Goal: Task Accomplishment & Management: Complete application form

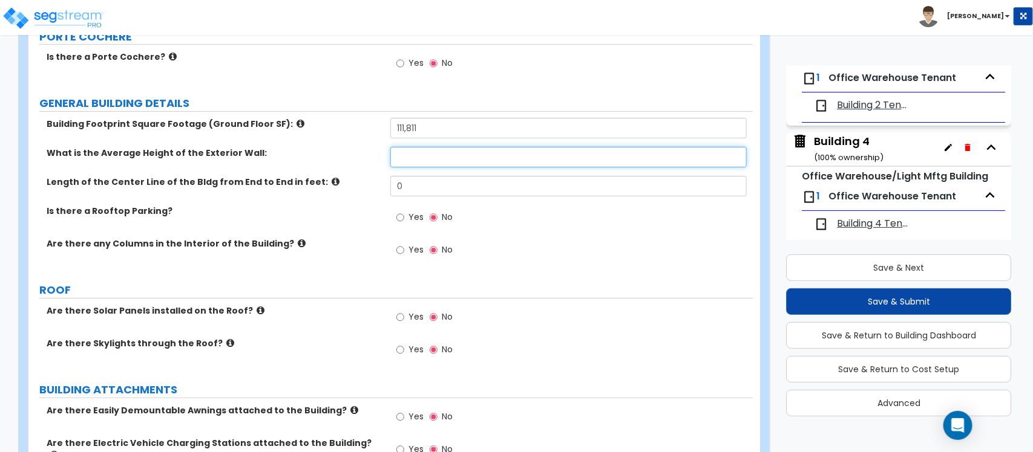
scroll to position [32, 0]
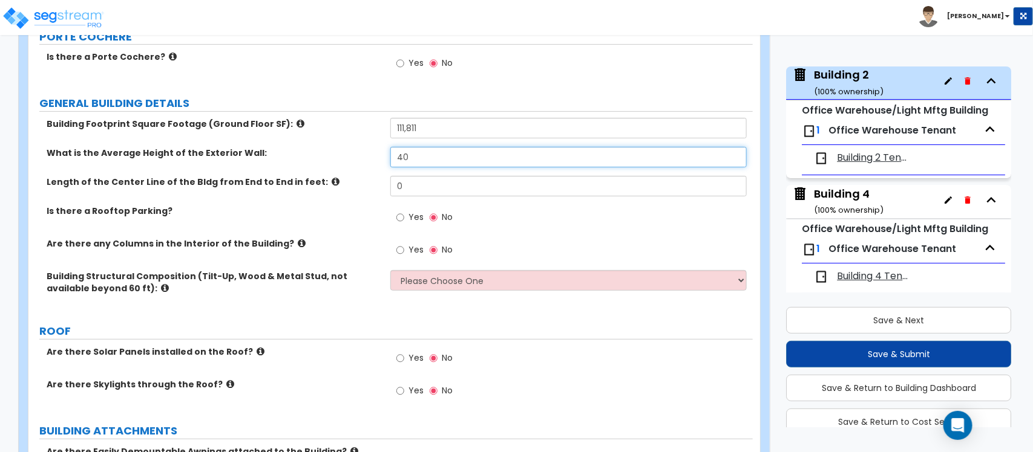
type input "40"
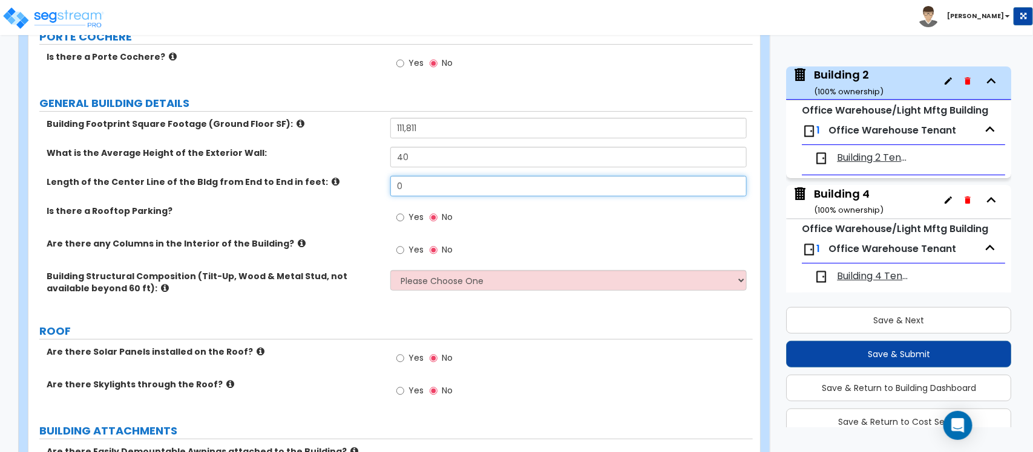
click at [422, 178] on input "0" at bounding box center [568, 186] width 356 height 21
type input "620"
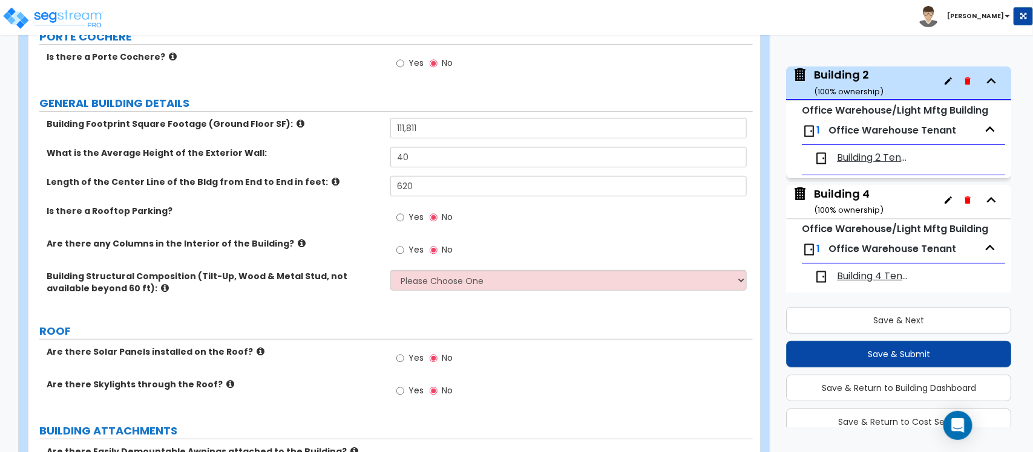
click at [333, 240] on label "Are there any Columns in the Interior of the Building?" at bounding box center [214, 244] width 335 height 12
click at [403, 255] on input "Yes" at bounding box center [400, 250] width 8 height 13
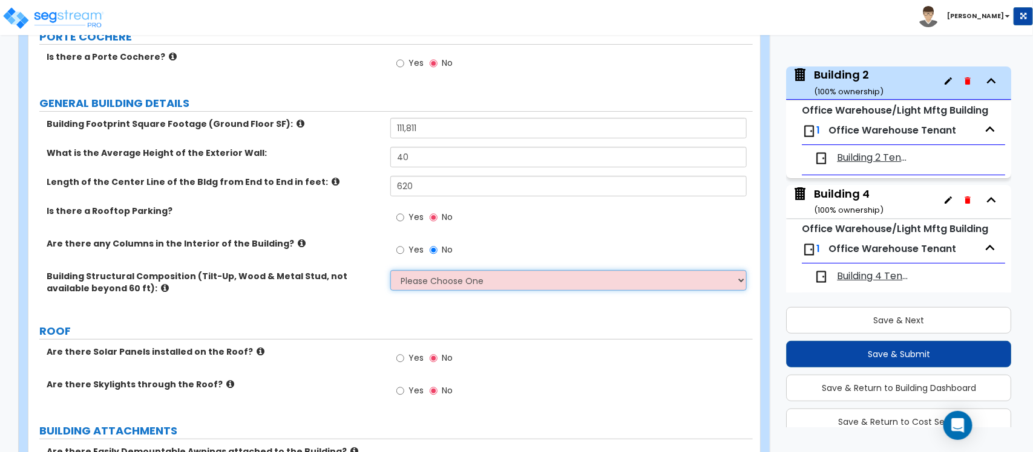
click at [452, 290] on select "Please Choose One Pre-Engineered Metal Building Tilt-up Wall Construction Reinf…" at bounding box center [568, 280] width 356 height 21
select select "2"
click at [390, 271] on select "Please Choose One Pre-Engineered Metal Building Tilt-up Wall Construction Reinf…" at bounding box center [568, 280] width 356 height 21
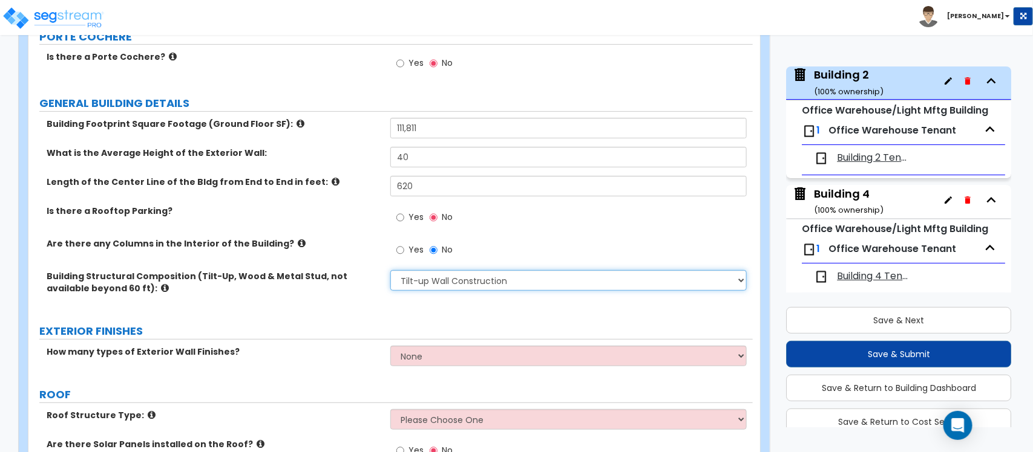
scroll to position [221, 0]
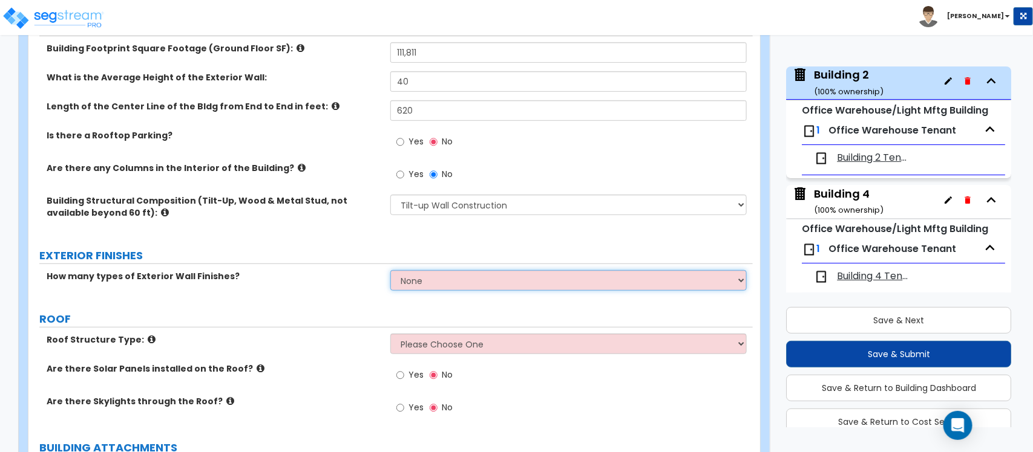
click at [443, 277] on select "None 1 2 3" at bounding box center [568, 280] width 356 height 21
select select "3"
click at [390, 271] on select "None 1 2 3" at bounding box center [568, 280] width 356 height 21
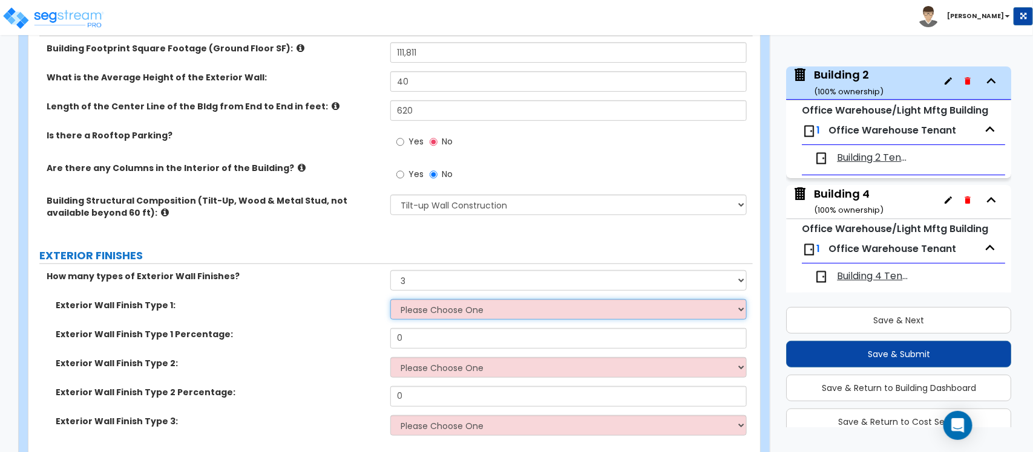
click at [463, 309] on select "Please Choose One No Finish/Shared Wall No Wall Brick Veneer Stone Veneer Wood …" at bounding box center [568, 309] width 356 height 21
select select "3"
click at [390, 300] on select "Please Choose One No Finish/Shared Wall No Wall Brick Veneer Stone Veneer Wood …" at bounding box center [568, 309] width 356 height 21
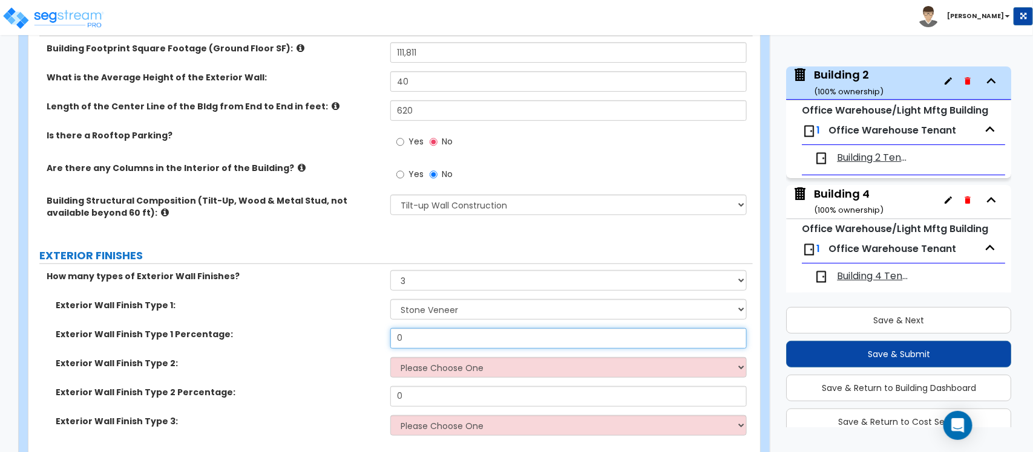
click at [485, 340] on input "0" at bounding box center [568, 338] width 356 height 21
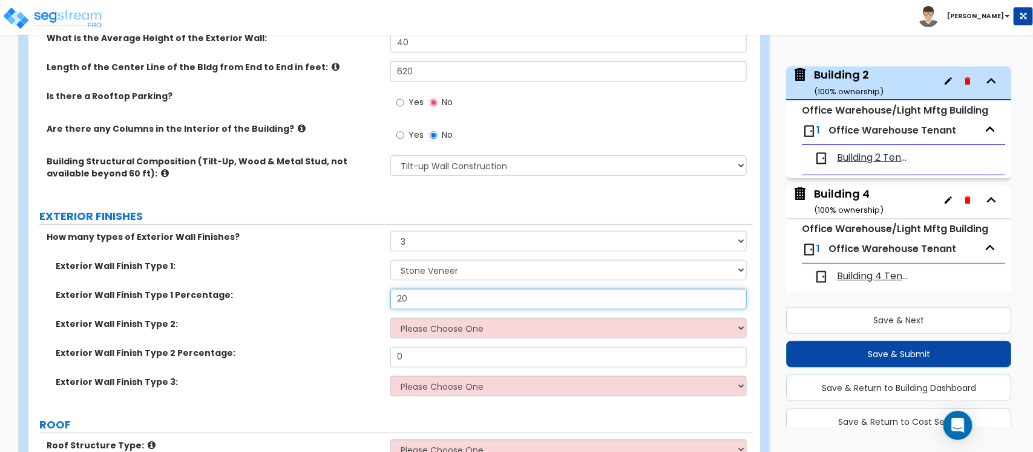
scroll to position [296, 0]
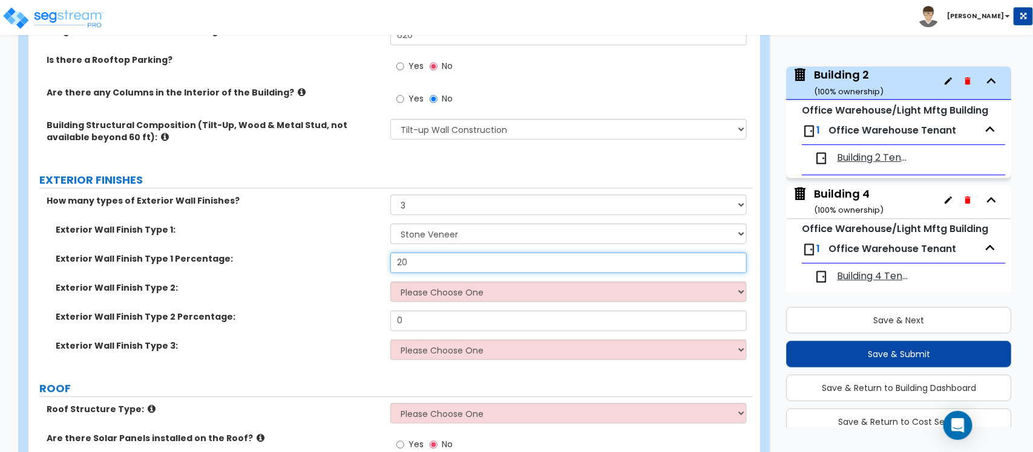
type input "20"
click at [483, 295] on select "Please Choose One No Finish/Shared Wall No Wall Brick Veneer Stone Veneer Wood …" at bounding box center [568, 292] width 356 height 21
click at [483, 294] on select "Please Choose One No Finish/Shared Wall No Wall Brick Veneer Stone Veneer Wood …" at bounding box center [568, 292] width 356 height 21
select select "10"
click at [390, 282] on select "Please Choose One No Finish/Shared Wall No Wall Brick Veneer Stone Veneer Wood …" at bounding box center [568, 292] width 356 height 21
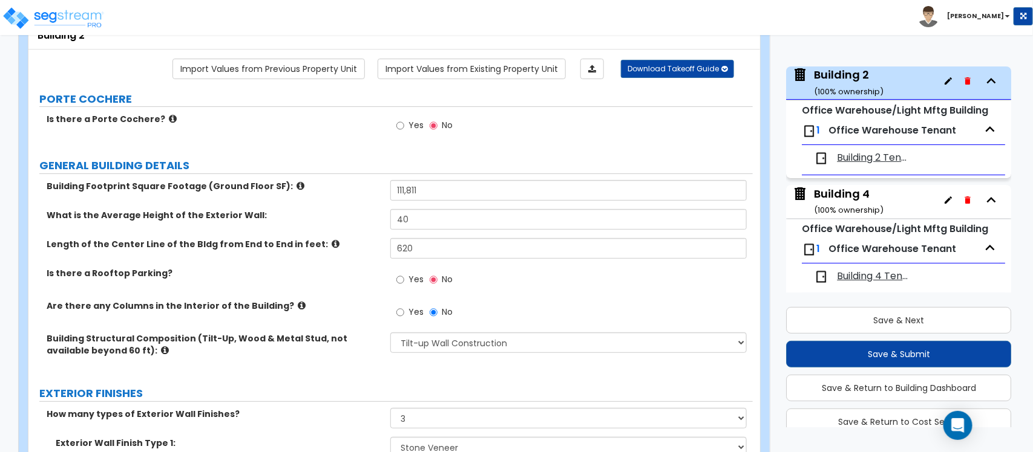
scroll to position [70, 0]
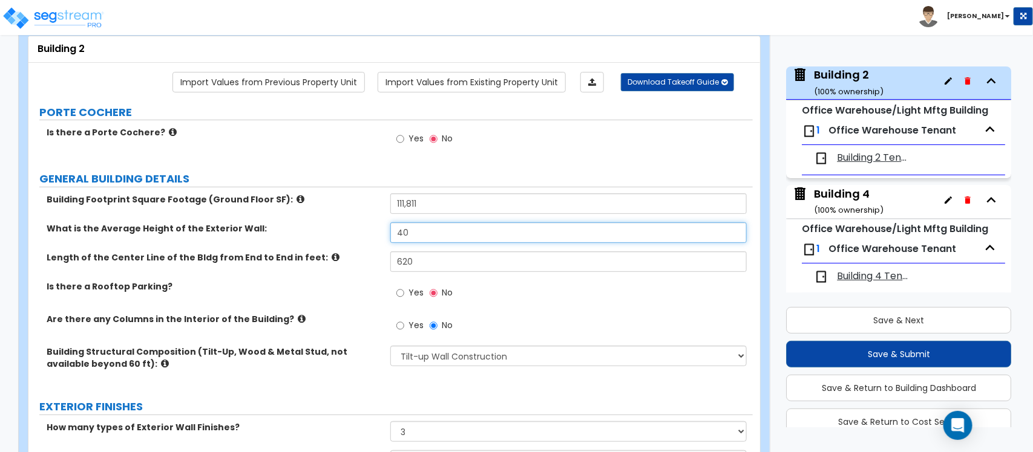
drag, startPoint x: 429, startPoint y: 237, endPoint x: 372, endPoint y: 239, distance: 57.5
click at [372, 239] on div "What is the Average Height of the Exterior Wall: 40" at bounding box center [390, 237] width 724 height 29
type input "32"
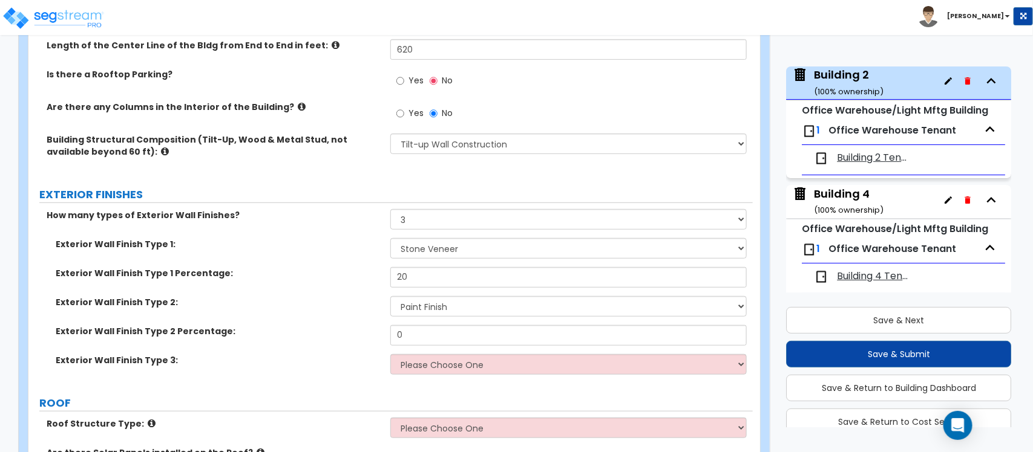
scroll to position [296, 0]
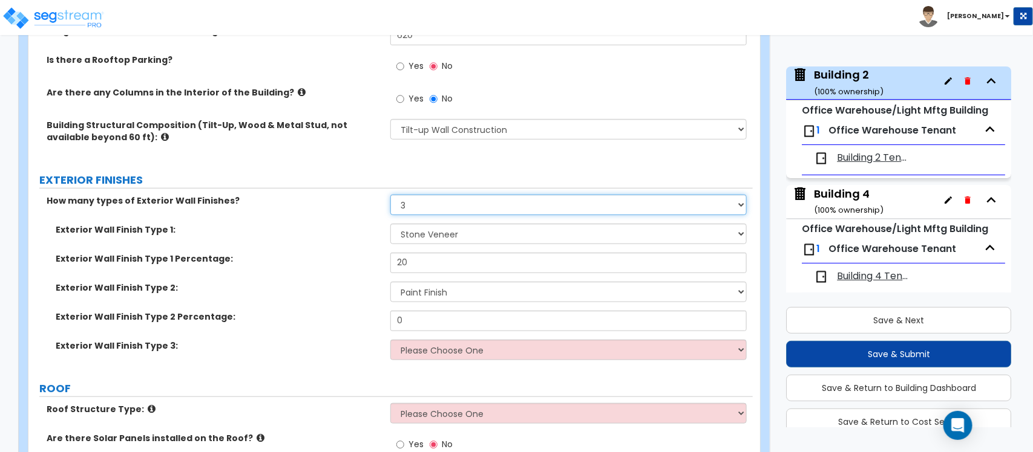
click at [408, 203] on select "None 1 2 3" at bounding box center [568, 205] width 356 height 21
drag, startPoint x: 411, startPoint y: 203, endPoint x: 397, endPoint y: 203, distance: 13.9
click at [397, 203] on select "None 1 2 3" at bounding box center [568, 205] width 356 height 21
click at [412, 204] on select "None 1 2 3" at bounding box center [568, 205] width 356 height 21
select select "2"
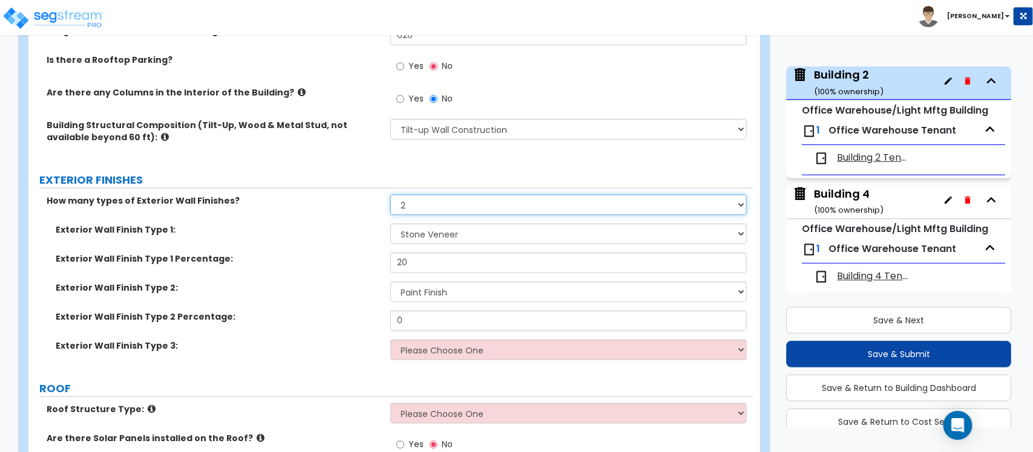
click at [390, 195] on select "None 1 2 3" at bounding box center [568, 205] width 356 height 21
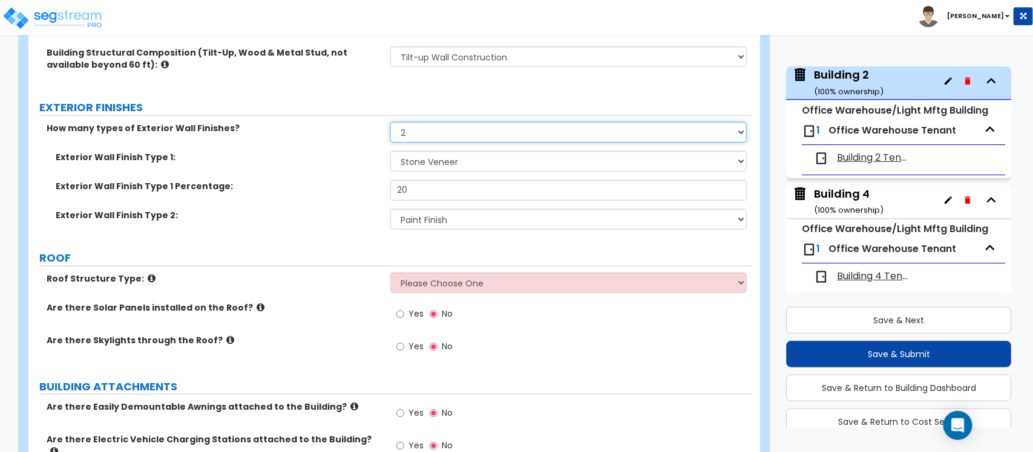
scroll to position [448, 0]
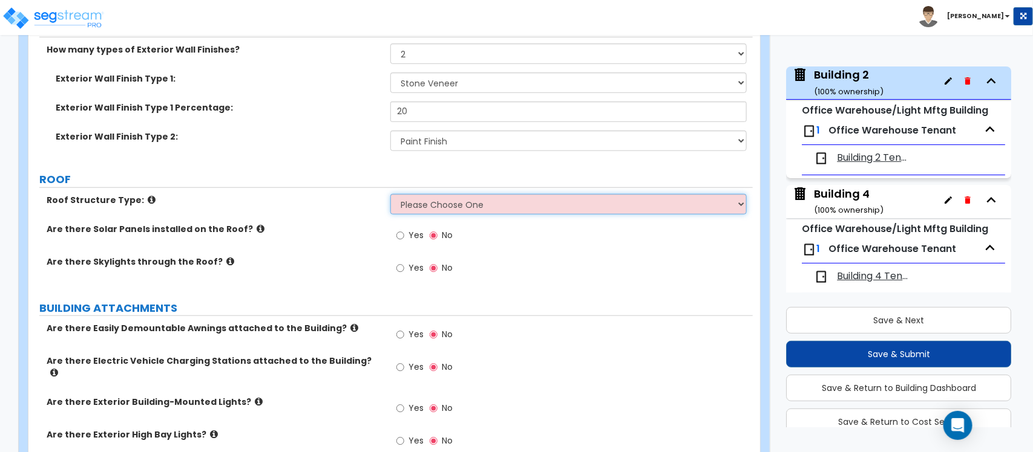
click at [491, 207] on select "Please Choose One Gable Roof Flat Roof Hybrid Gable & Flat Roof" at bounding box center [568, 204] width 356 height 21
select select "1"
click at [390, 195] on select "Please Choose One Gable Roof Flat Roof Hybrid Gable & Flat Roof" at bounding box center [568, 204] width 356 height 21
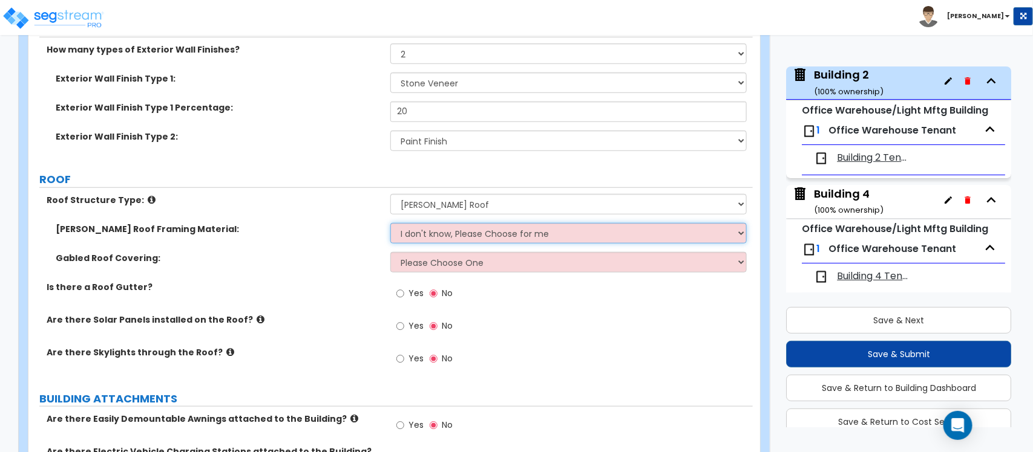
click at [537, 231] on select "I don't know, Please Choose for me Metal Wood" at bounding box center [568, 233] width 356 height 21
select select "1"
click at [390, 224] on select "I don't know, Please Choose for me Metal Wood" at bounding box center [568, 233] width 356 height 21
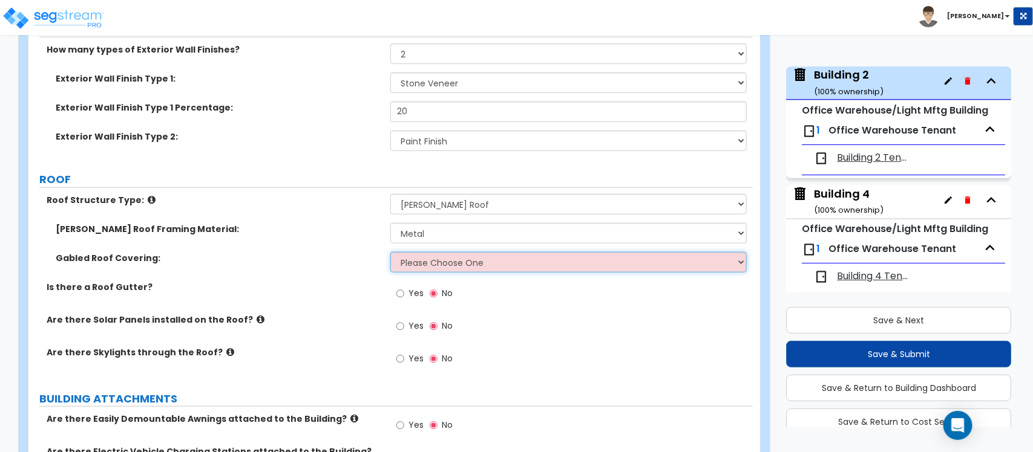
click at [502, 265] on select "Please Choose One Asphalt Shingle Clay Tile Wood Shingle Metal Shingle Standing…" at bounding box center [568, 262] width 356 height 21
select select "5"
click at [390, 253] on select "Please Choose One Asphalt Shingle Clay Tile Wood Shingle Metal Shingle Standing…" at bounding box center [568, 262] width 356 height 21
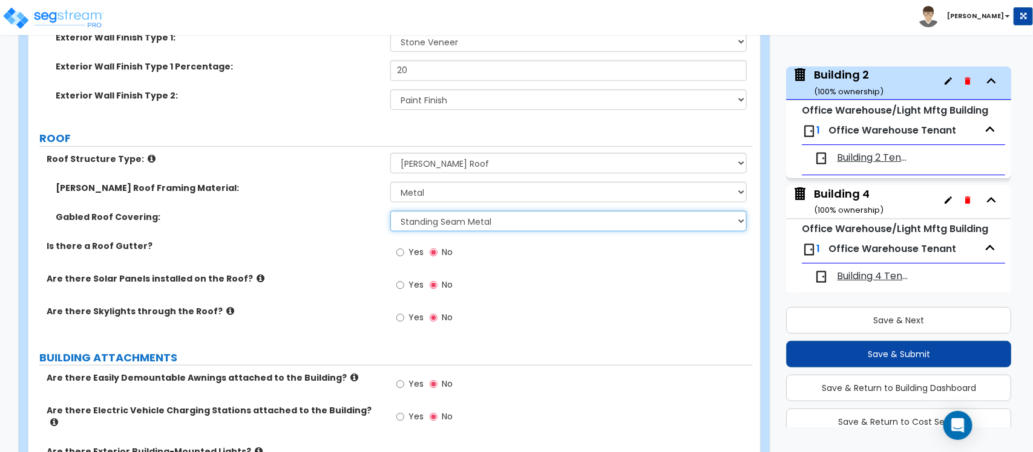
scroll to position [523, 0]
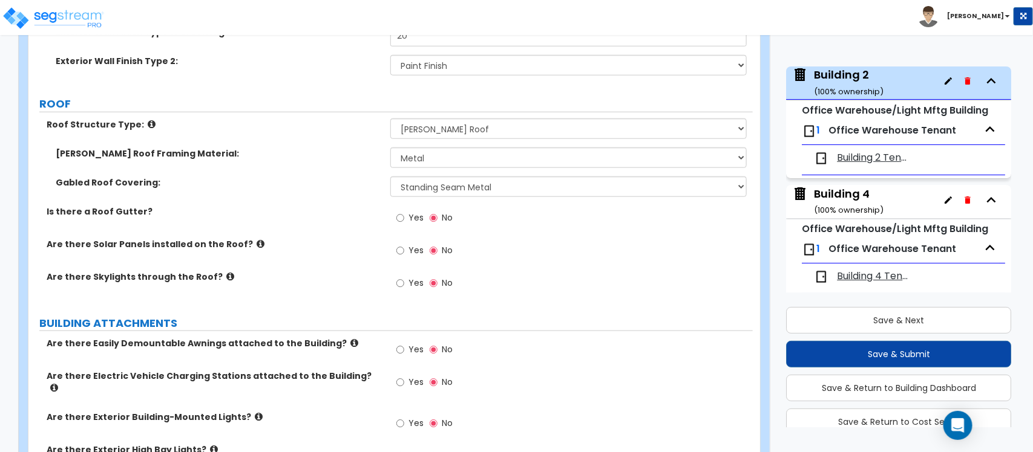
click at [395, 284] on div "Yes No" at bounding box center [424, 285] width 68 height 28
click at [404, 284] on label "Yes" at bounding box center [409, 285] width 27 height 21
click at [404, 284] on input "Yes" at bounding box center [400, 283] width 8 height 13
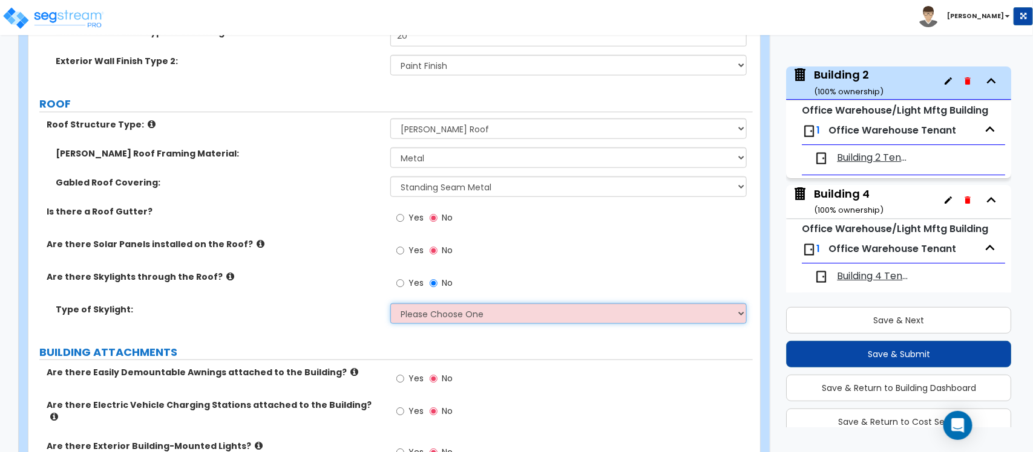
click at [463, 319] on select "Please Choose One Sandwich Panels Fixed Rectangular Glass Barrel Vault Dome Squ…" at bounding box center [568, 314] width 356 height 21
select select "2"
click at [390, 304] on select "Please Choose One Sandwich Panels Fixed Rectangular Glass Barrel Vault Dome Squ…" at bounding box center [568, 314] width 356 height 21
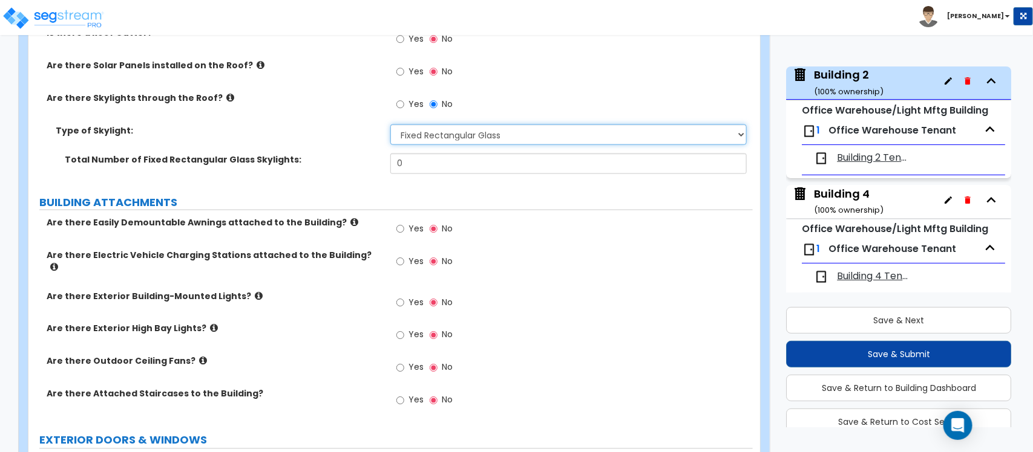
scroll to position [750, 0]
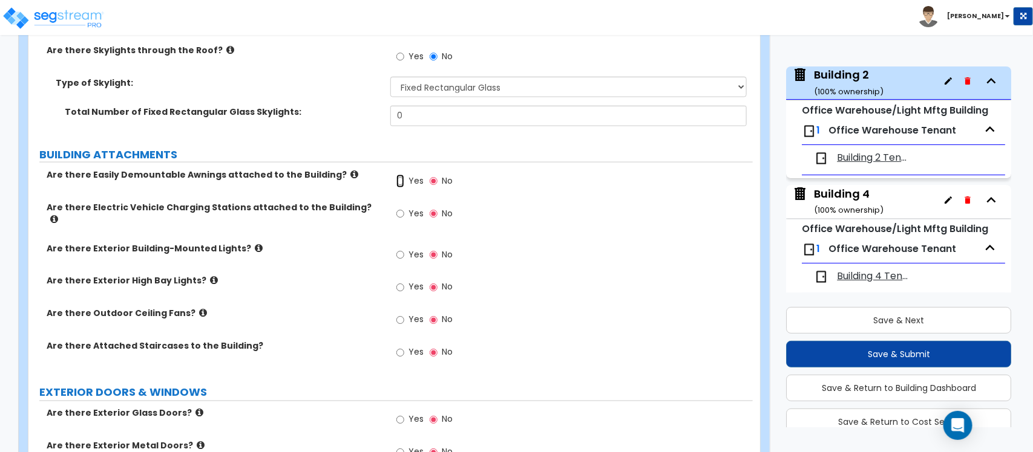
click at [396, 181] on input "Yes" at bounding box center [400, 181] width 8 height 13
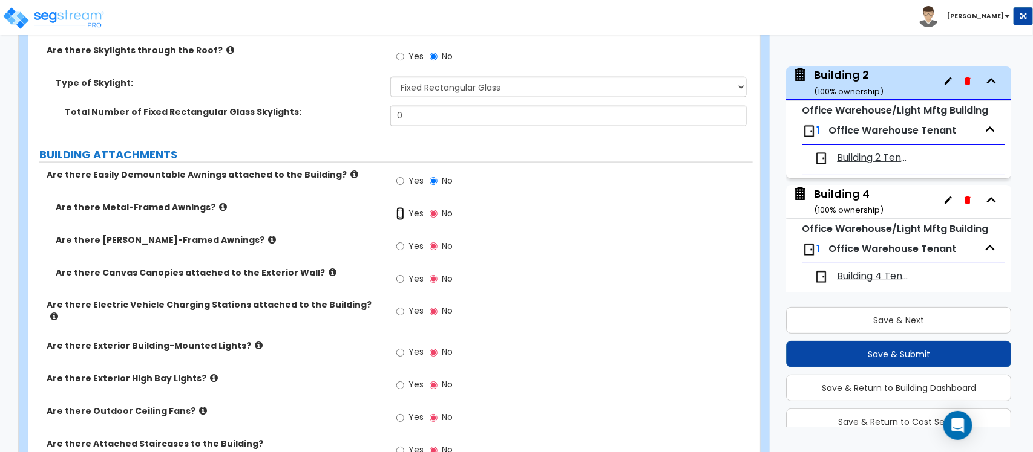
click at [402, 217] on input "Yes" at bounding box center [400, 213] width 8 height 13
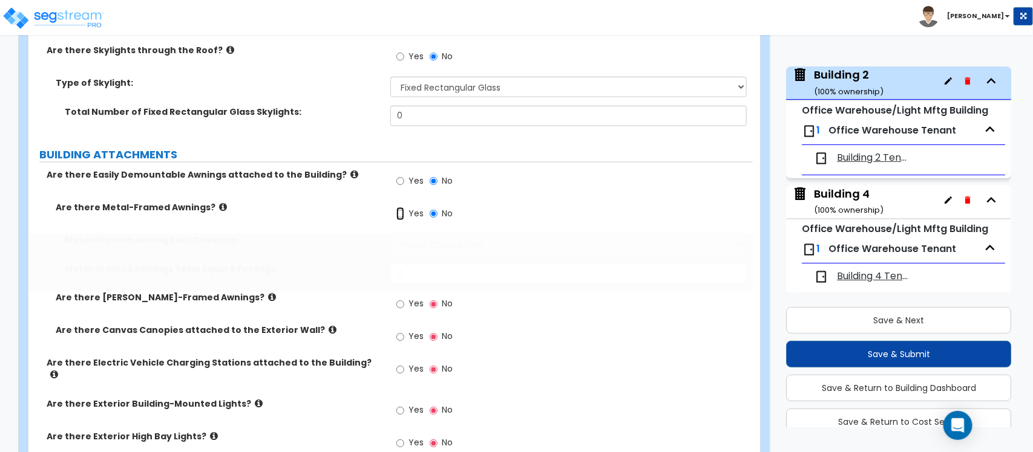
radio input "true"
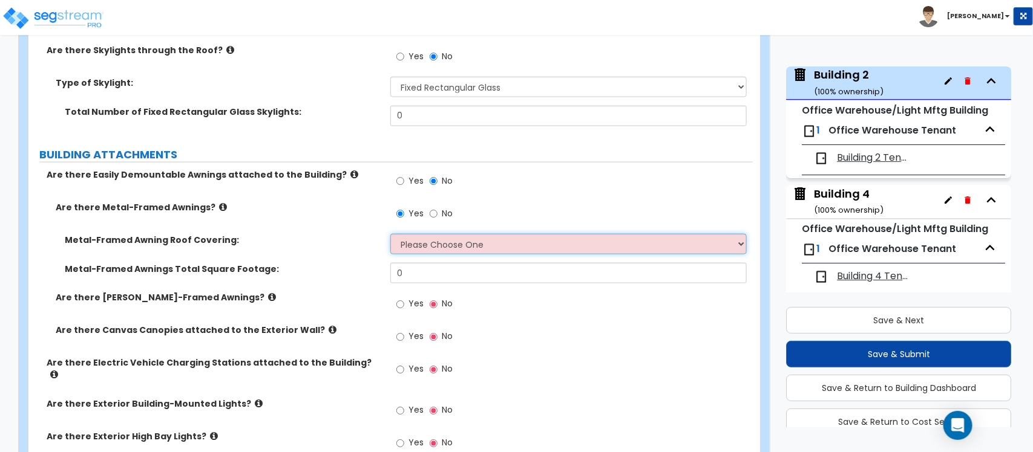
click at [443, 246] on select "Please Choose One Plastic Metal Glass" at bounding box center [568, 244] width 356 height 21
select select "2"
click at [390, 235] on select "Please Choose One Plastic Metal Glass" at bounding box center [568, 244] width 356 height 21
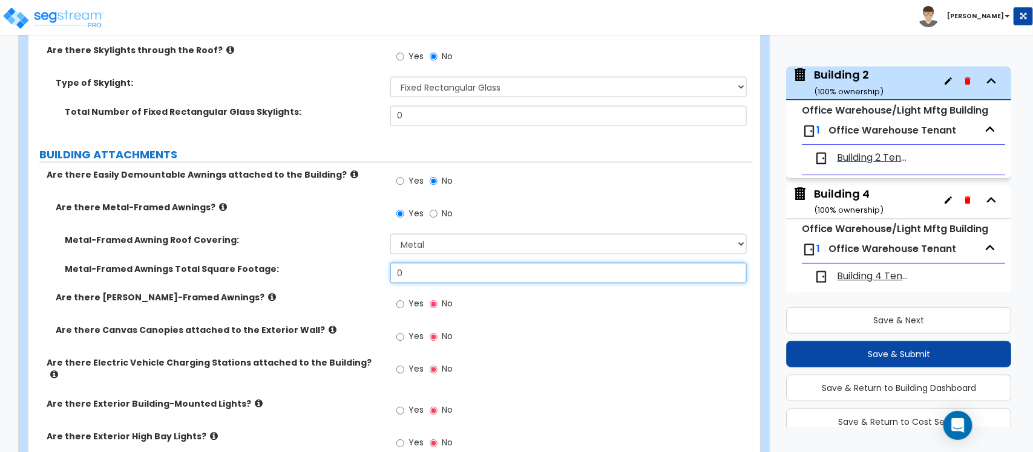
click at [470, 270] on input "0" at bounding box center [568, 273] width 356 height 21
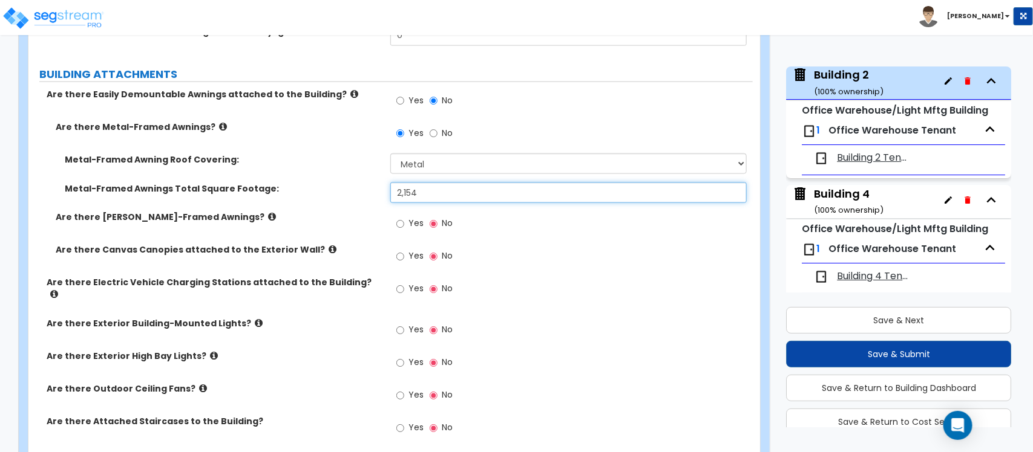
scroll to position [901, 0]
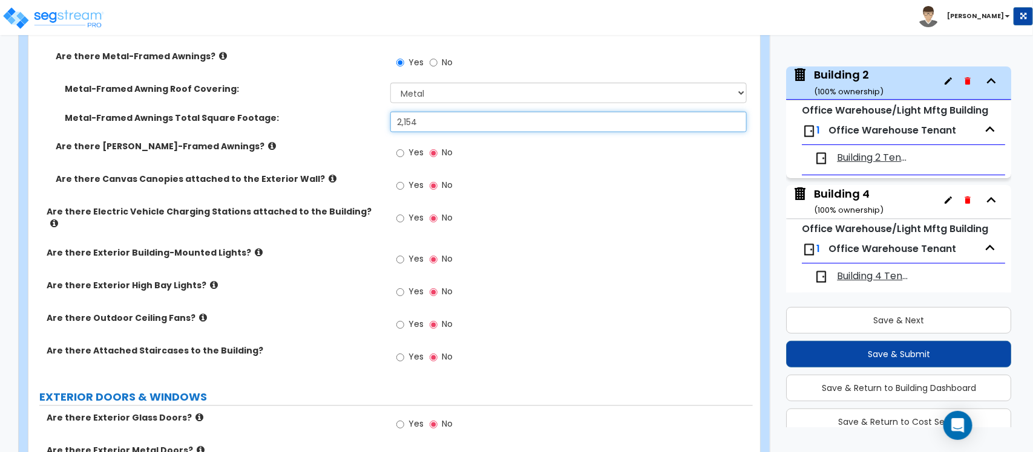
type input "2,154"
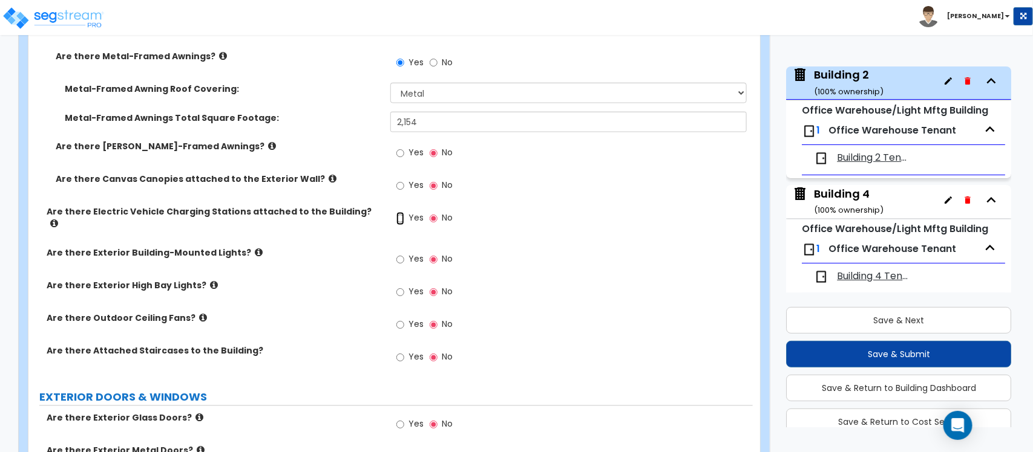
click at [403, 222] on input "Yes" at bounding box center [400, 218] width 8 height 13
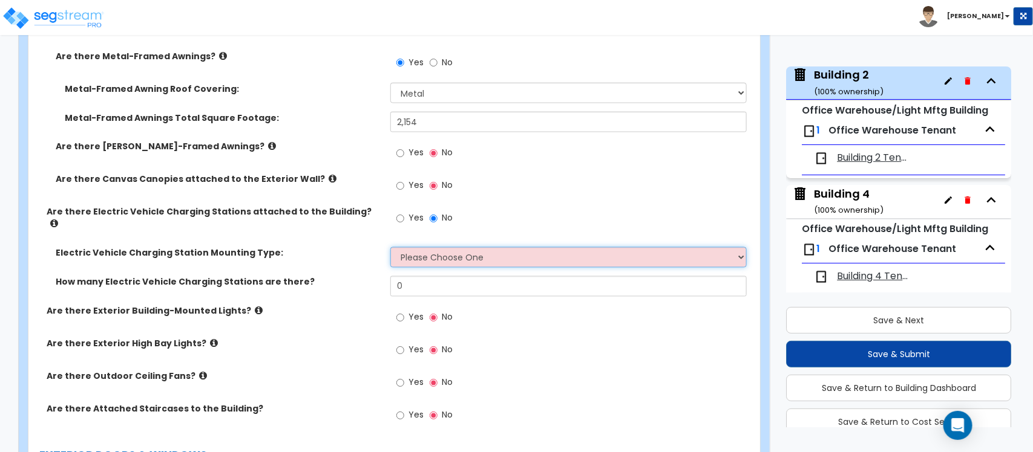
click at [464, 258] on select "Please Choose One Freestanding Wall-mounted" at bounding box center [568, 257] width 356 height 21
select select "1"
click at [390, 247] on select "Please Choose One Freestanding Wall-mounted" at bounding box center [568, 257] width 356 height 21
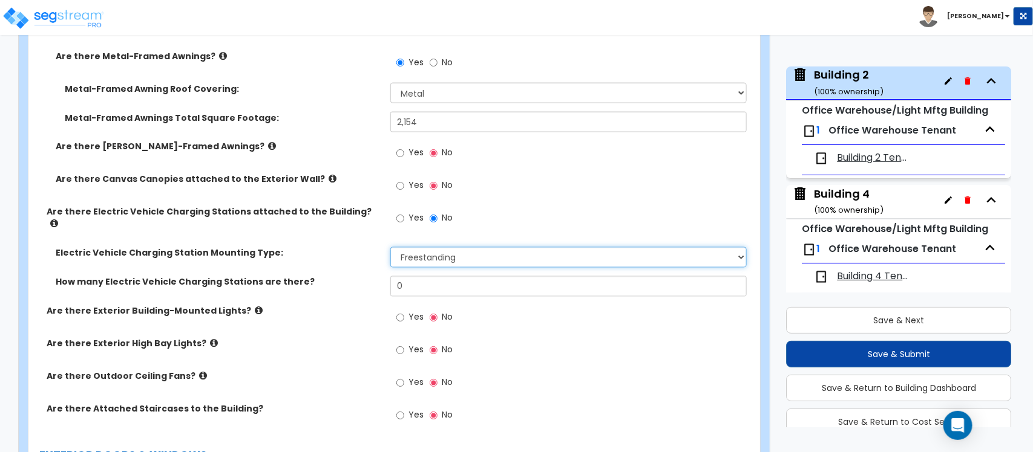
click at [462, 249] on select "Please Choose One Freestanding Wall-mounted" at bounding box center [568, 257] width 356 height 21
click at [431, 216] on input "No" at bounding box center [433, 218] width 8 height 13
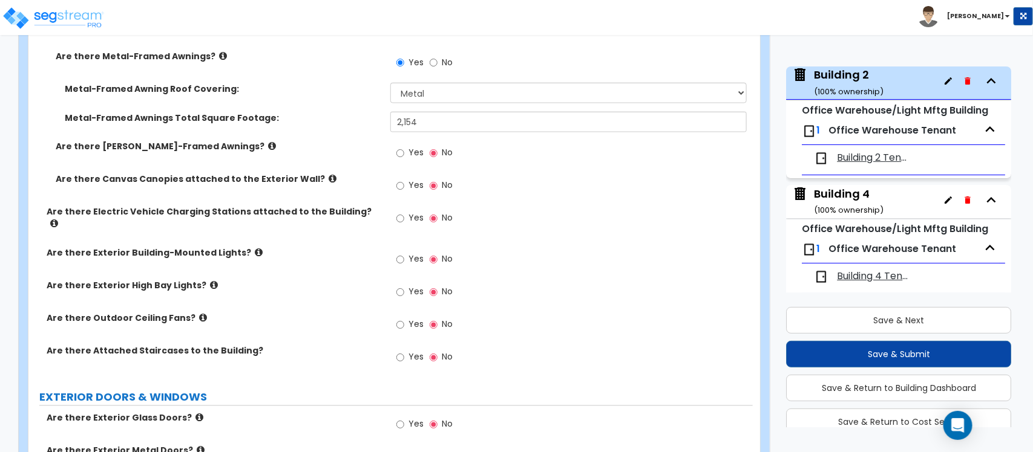
click at [437, 221] on label "No" at bounding box center [440, 220] width 23 height 21
click at [437, 221] on input "No" at bounding box center [433, 218] width 8 height 13
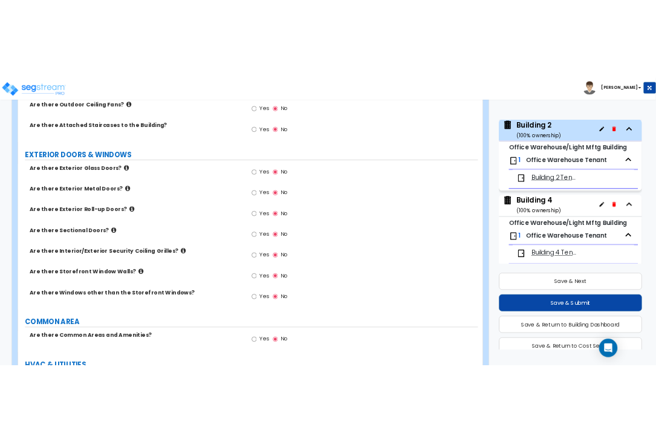
scroll to position [1204, 0]
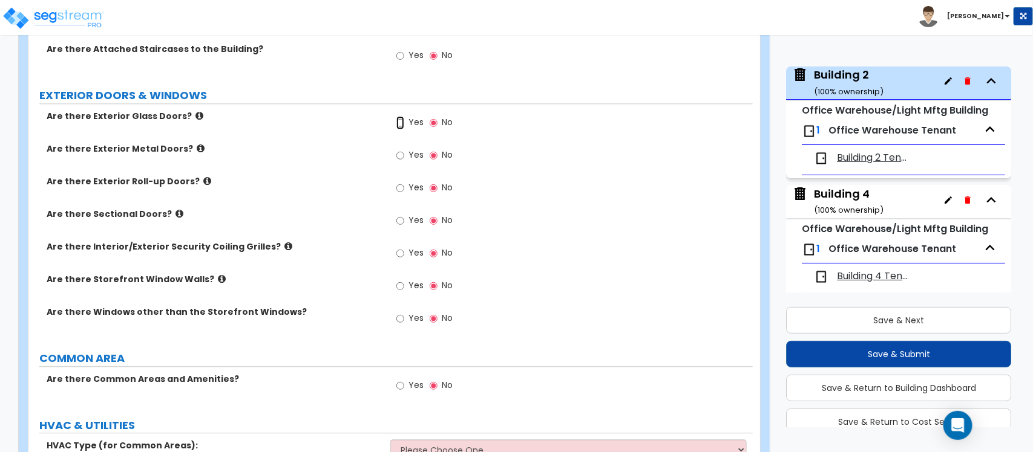
click at [397, 116] on input "Yes" at bounding box center [400, 122] width 8 height 13
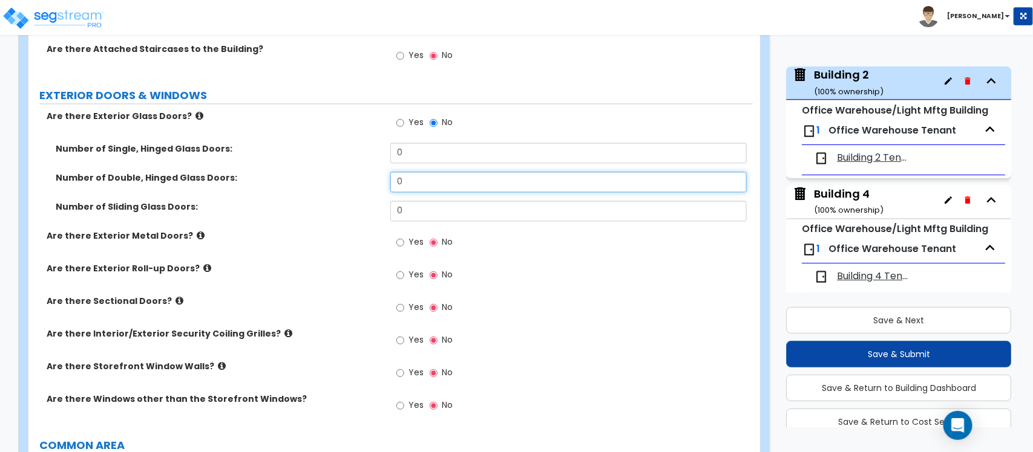
drag, startPoint x: 446, startPoint y: 171, endPoint x: 404, endPoint y: 175, distance: 42.0
click at [404, 175] on input "0" at bounding box center [568, 182] width 356 height 21
drag, startPoint x: 413, startPoint y: 178, endPoint x: 377, endPoint y: 176, distance: 36.4
click at [377, 176] on div "Number of Double, Hinged Glass Doors: 0" at bounding box center [390, 186] width 724 height 29
type input "8"
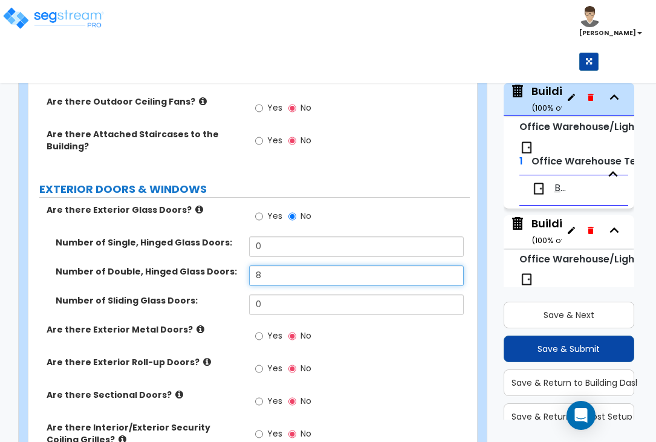
scroll to position [1355, 0]
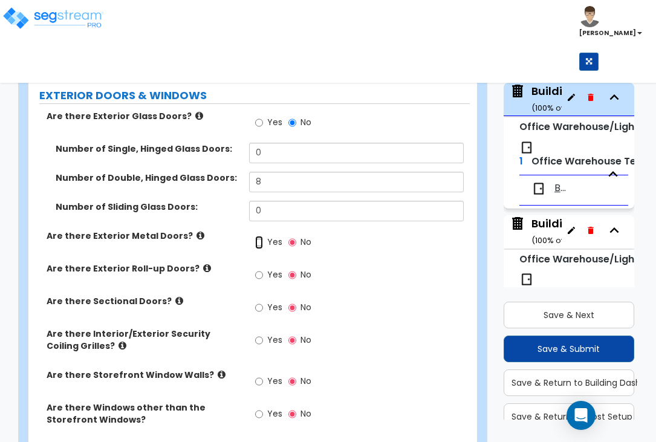
click at [260, 236] on input "Yes" at bounding box center [259, 242] width 8 height 13
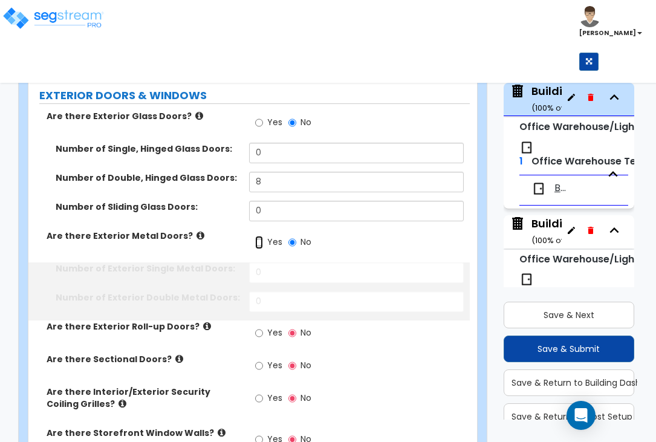
scroll to position [77, 0]
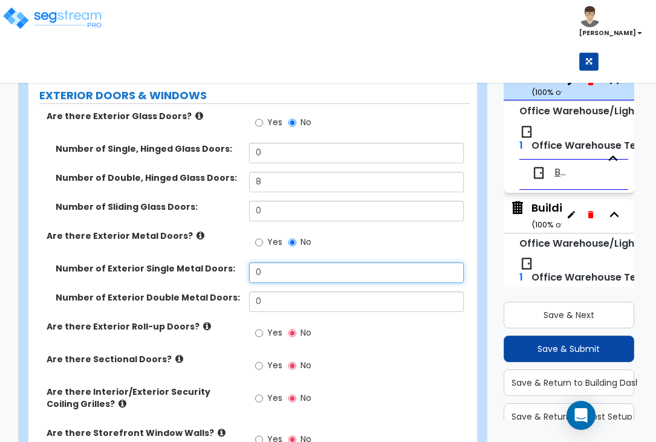
drag, startPoint x: 283, startPoint y: 267, endPoint x: 238, endPoint y: 267, distance: 45.4
click at [238, 267] on div "Number of Exterior Single Metal Doors: 0" at bounding box center [249, 277] width 442 height 29
type input "14"
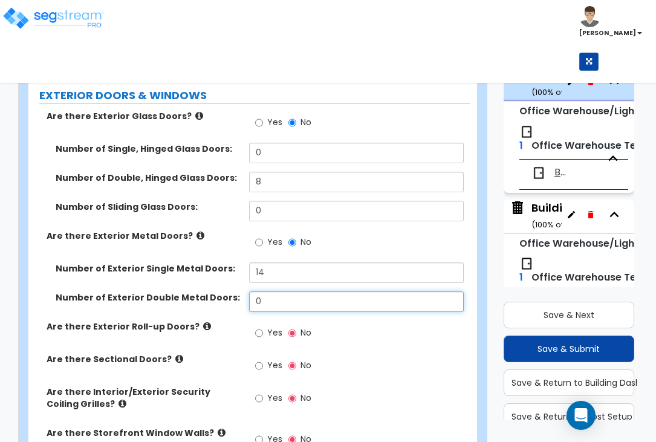
click at [324, 295] on input "0" at bounding box center [356, 302] width 215 height 21
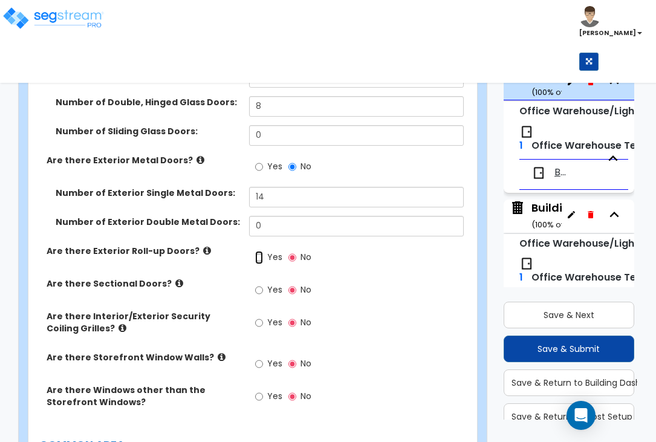
click at [263, 251] on input "Yes" at bounding box center [259, 257] width 8 height 13
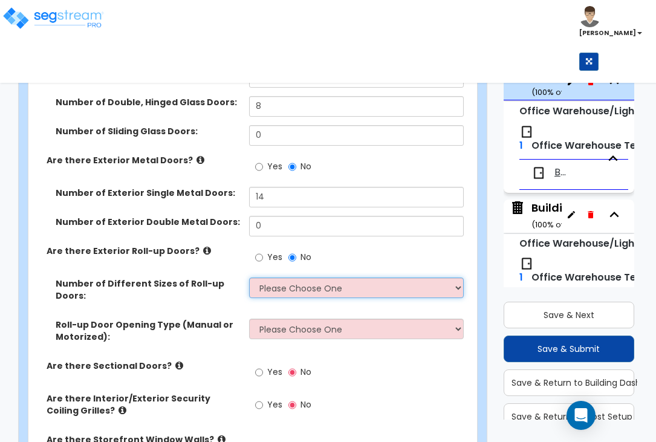
click at [289, 286] on select "Please Choose One 1 2 3" at bounding box center [356, 288] width 215 height 21
select select "2"
click at [249, 278] on select "Please Choose One 1 2 3" at bounding box center [356, 288] width 215 height 21
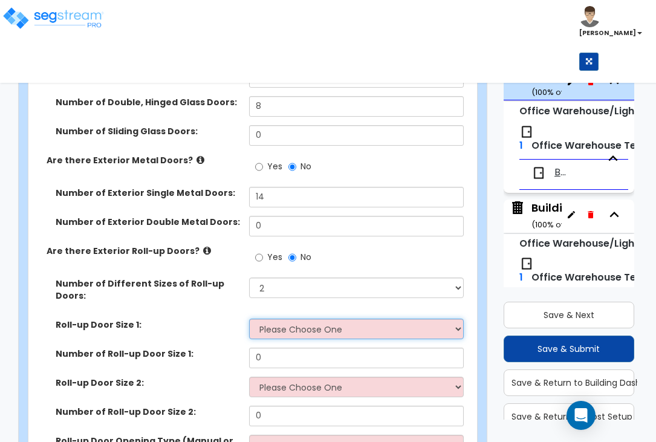
click at [298, 319] on select "Please Choose One 8' x 8' 10' x 10' 12' x 12' 14' x 14' 20' x 12' 20' x 16'" at bounding box center [356, 329] width 215 height 21
select select "2"
click at [249, 319] on select "Please Choose One 8' x 8' 10' x 10' 12' x 12' 14' x 14' 20' x 12' 20' x 16'" at bounding box center [356, 329] width 215 height 21
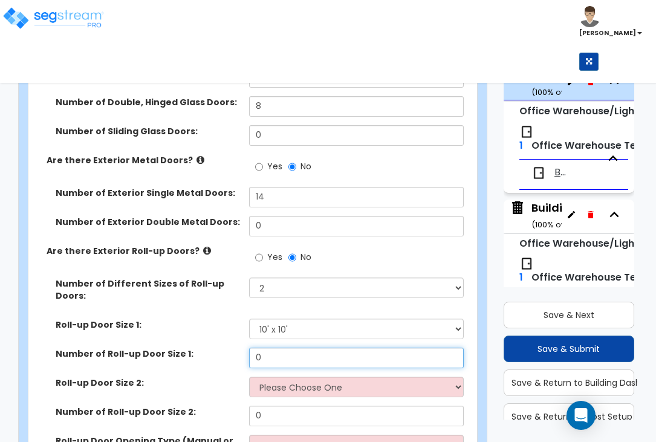
click at [307, 348] on input "0" at bounding box center [356, 358] width 215 height 21
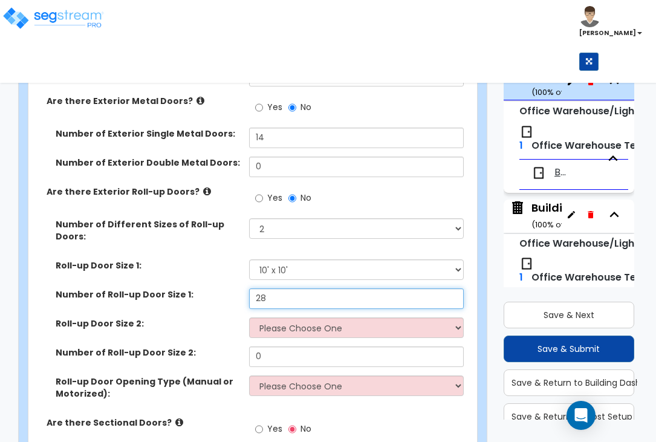
scroll to position [1506, 0]
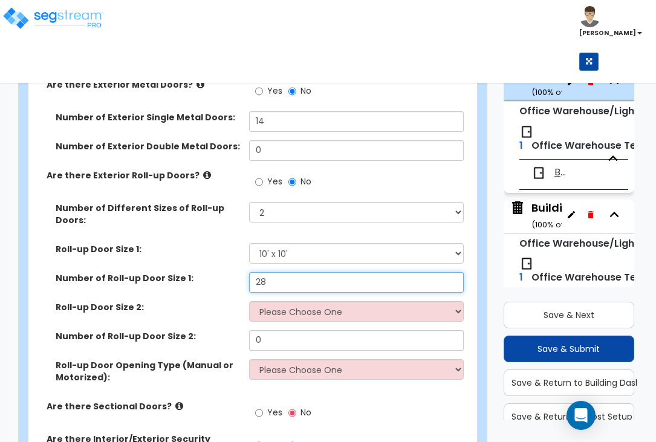
type input "28"
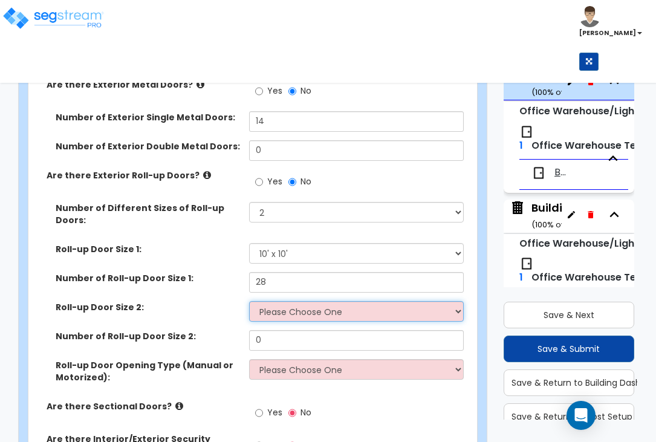
click at [319, 301] on select "Please Choose One 8' x 8' 10' x 10' 12' x 12' 14' x 14' 20' x 12' 20' x 16'" at bounding box center [356, 311] width 215 height 21
select select "3"
click at [249, 301] on select "Please Choose One 8' x 8' 10' x 10' 12' x 12' 14' x 14' 20' x 12' 20' x 16'" at bounding box center [356, 311] width 215 height 21
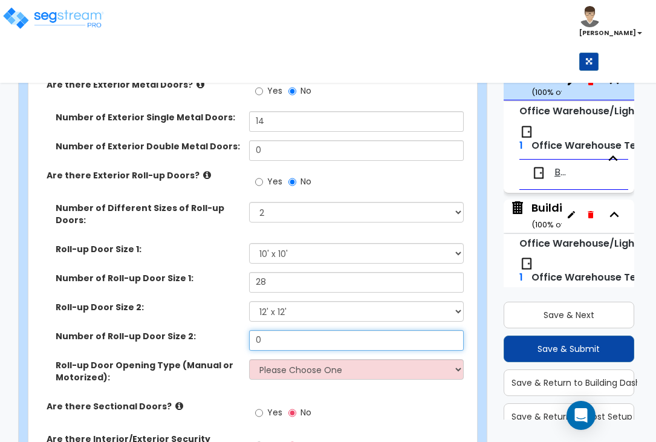
drag, startPoint x: 279, startPoint y: 315, endPoint x: 246, endPoint y: 318, distance: 33.4
click at [246, 330] on div "Number of Roll-up Door Size 2: 0" at bounding box center [249, 344] width 442 height 29
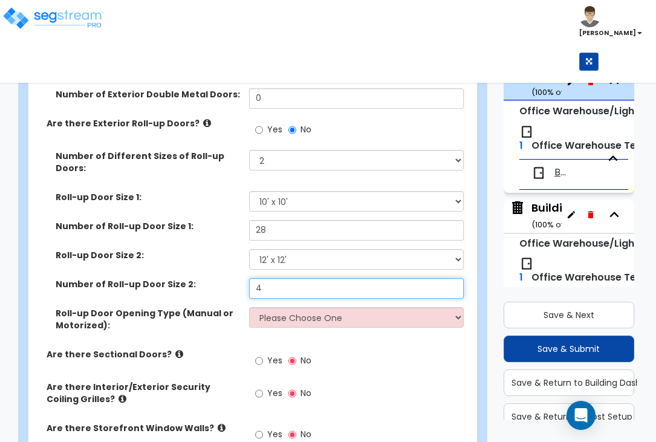
scroll to position [1582, 0]
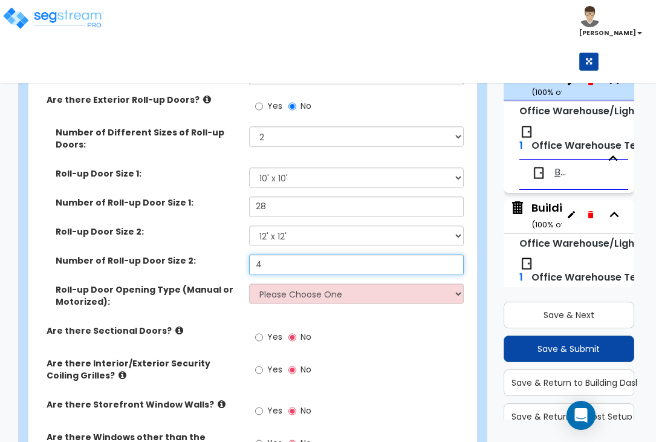
type input "4"
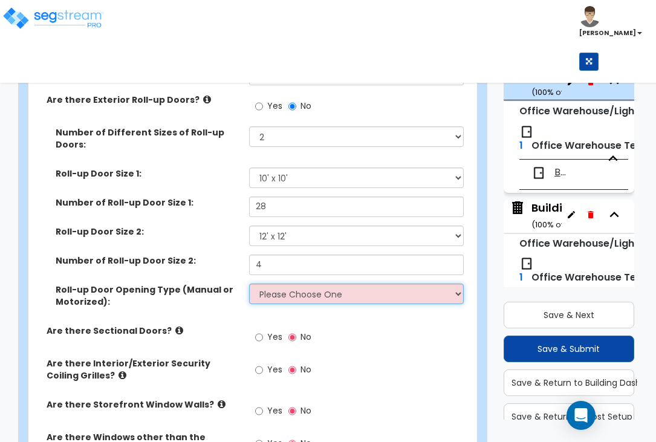
click at [342, 284] on select "Please Choose One All Manual All Motorized Some are Motorized" at bounding box center [356, 294] width 215 height 21
select select "1"
click at [249, 284] on select "Please Choose One All Manual All Motorized Some are Motorized" at bounding box center [356, 294] width 215 height 21
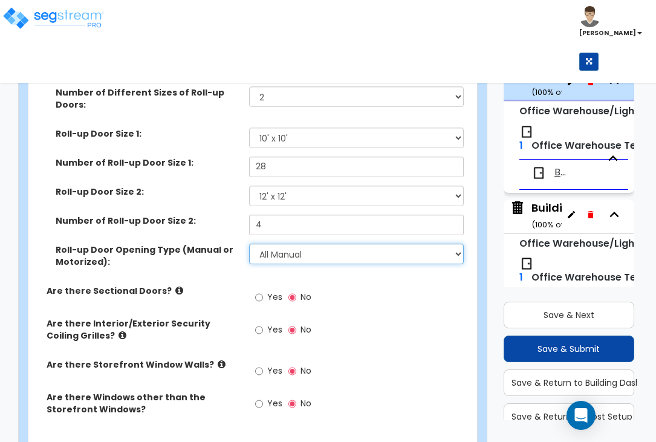
scroll to position [1657, 0]
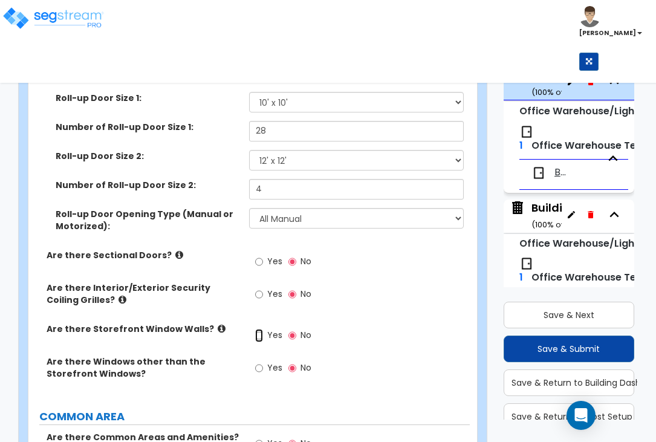
click at [261, 329] on input "Yes" at bounding box center [259, 335] width 8 height 13
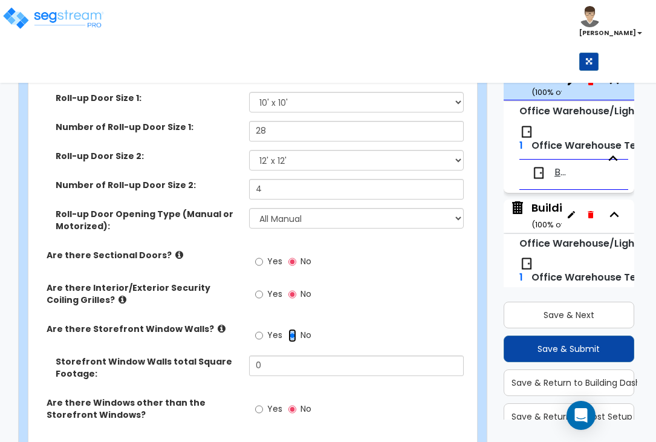
click at [293, 329] on input "No" at bounding box center [293, 335] width 8 height 13
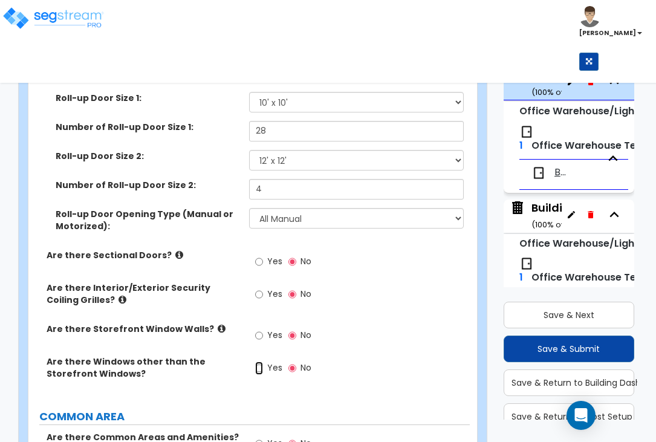
click at [259, 362] on input "Yes" at bounding box center [259, 368] width 8 height 13
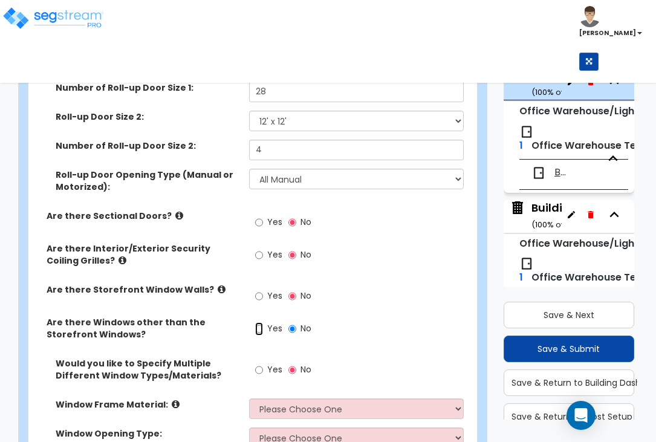
scroll to position [1733, 0]
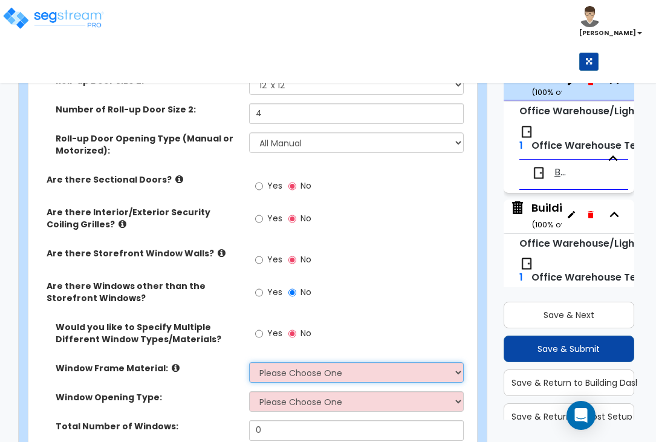
click at [331, 362] on select "Please Choose One Vinyl Aluminum Wood" at bounding box center [356, 372] width 215 height 21
select select "2"
click at [249, 362] on select "Please Choose One Vinyl Aluminum Wood" at bounding box center [356, 372] width 215 height 21
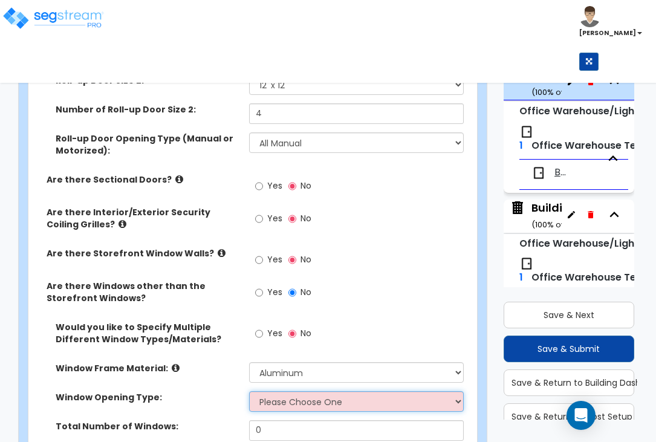
click at [305, 391] on select "Please Choose One Sliding Window Fixed/Picture Window Awning Window Swing/Casem…" at bounding box center [356, 401] width 215 height 21
select select "2"
click at [249, 391] on select "Please Choose One Sliding Window Fixed/Picture Window Awning Window Swing/Casem…" at bounding box center [356, 401] width 215 height 21
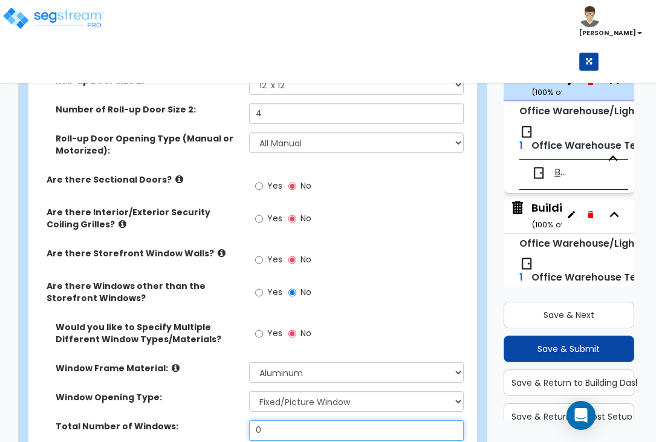
drag, startPoint x: 321, startPoint y: 408, endPoint x: 242, endPoint y: 409, distance: 78.6
click at [242, 420] on div "Total Number of Windows: 0" at bounding box center [249, 434] width 442 height 29
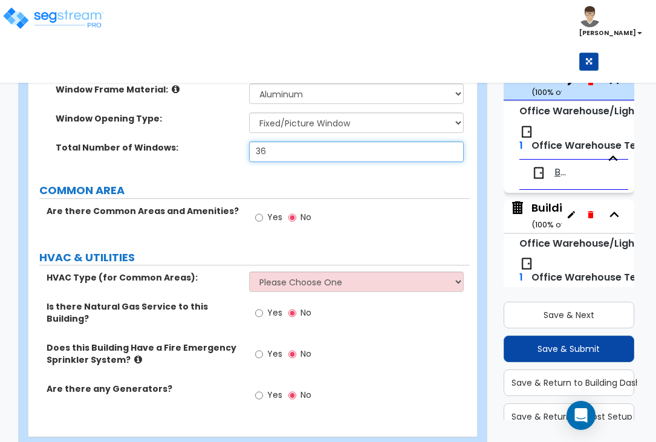
scroll to position [2026, 0]
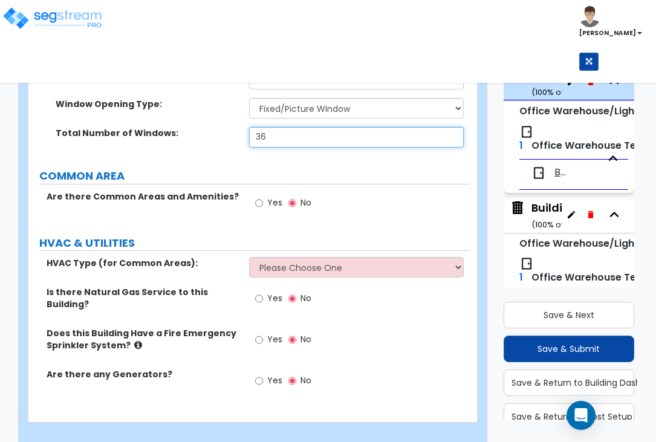
type input "36"
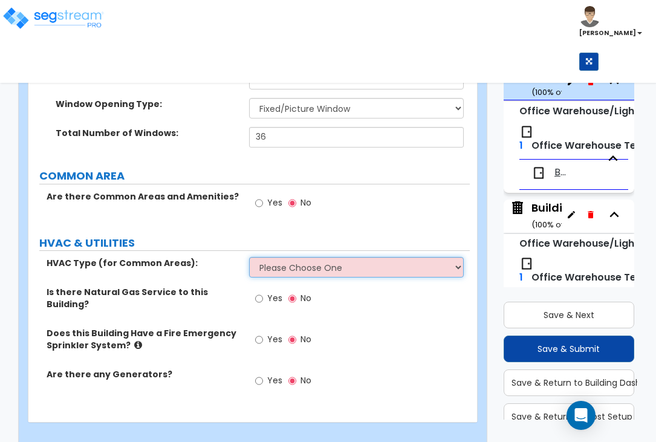
click at [345, 257] on select "Please Choose One Rooftop Unit Furnace-Condenser Forced Air Split Heating/Cooli…" at bounding box center [356, 267] width 215 height 21
click at [249, 257] on select "Please Choose One Rooftop Unit Furnace-Condenser Forced Air Split Heating/Cooli…" at bounding box center [356, 267] width 215 height 21
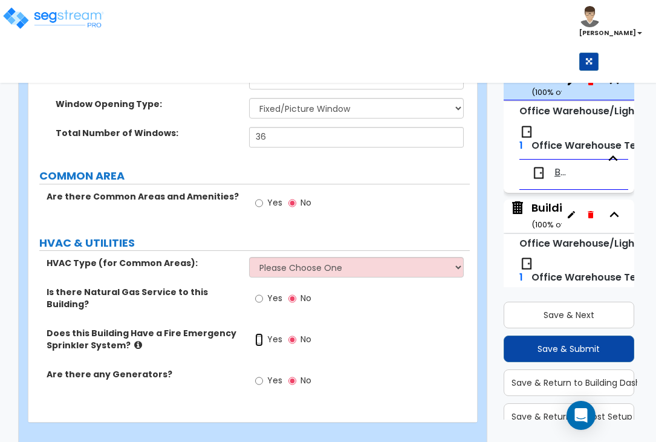
click at [261, 333] on input "Yes" at bounding box center [259, 339] width 8 height 13
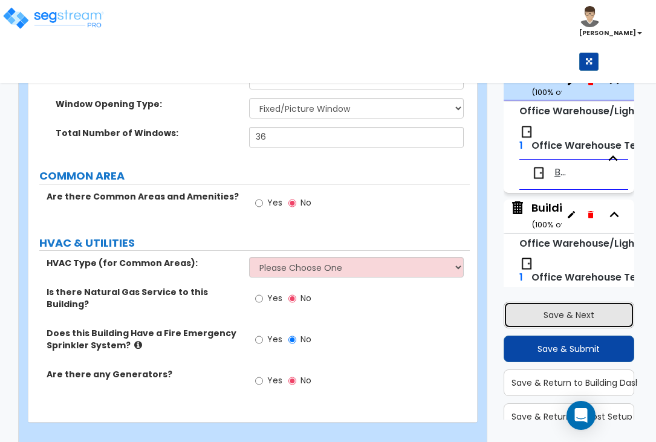
click at [584, 316] on button "Save & Next" at bounding box center [569, 315] width 131 height 27
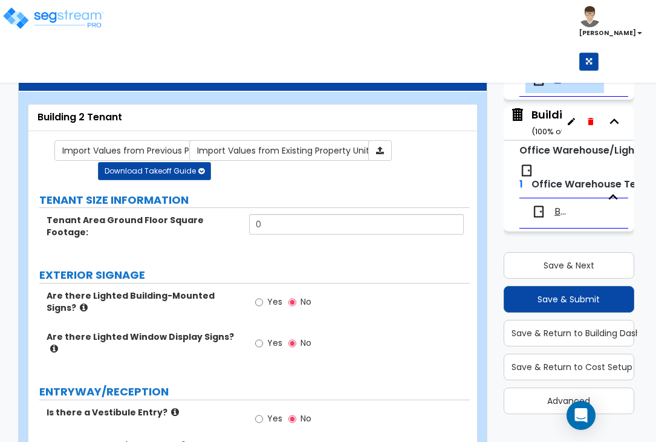
scroll to position [0, 0]
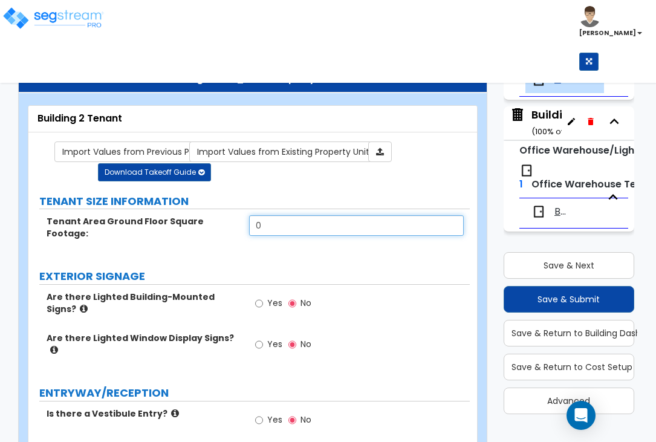
click at [325, 236] on input "0" at bounding box center [356, 225] width 215 height 21
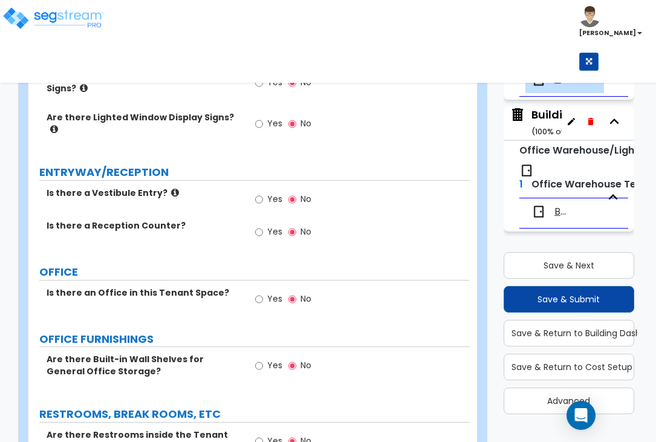
scroll to position [227, 0]
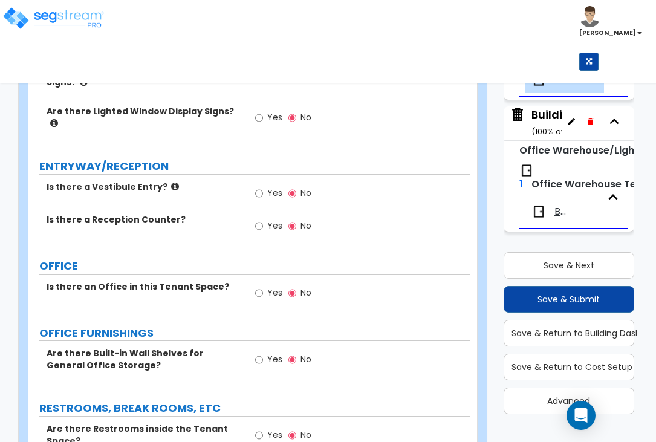
type input "111,811"
click at [258, 220] on input "Yes" at bounding box center [259, 226] width 8 height 13
radio input "true"
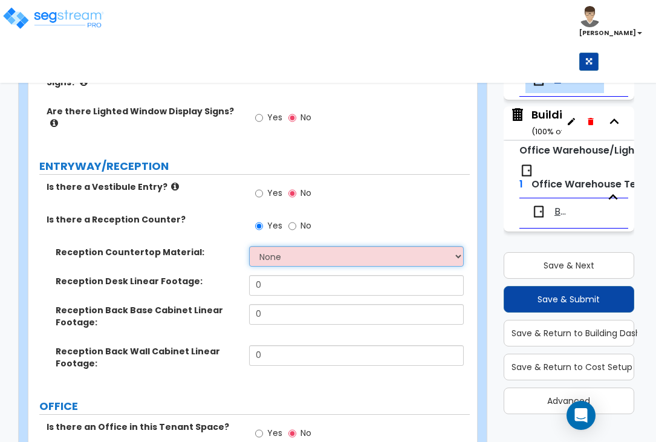
click at [333, 246] on select "None Plastic Laminate Solid Surface Stone Quartz Marble Tile Wood Stainless Ste…" at bounding box center [356, 256] width 215 height 21
select select "2"
click at [249, 246] on select "None Plastic Laminate Solid Surface Stone Quartz Marble Tile Wood Stainless Ste…" at bounding box center [356, 256] width 215 height 21
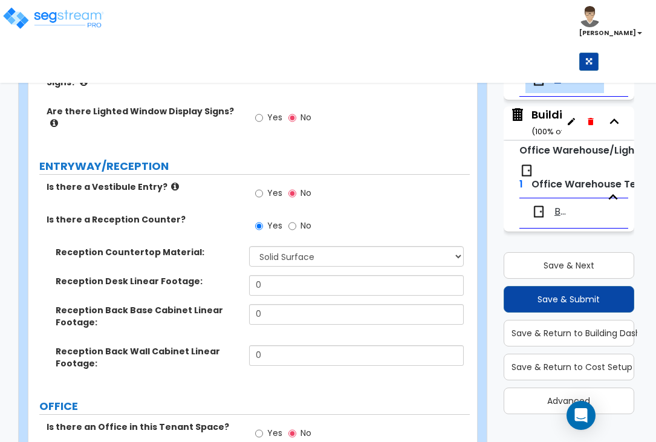
click at [296, 217] on label "No" at bounding box center [300, 227] width 23 height 21
click at [296, 220] on input "No" at bounding box center [293, 226] width 8 height 13
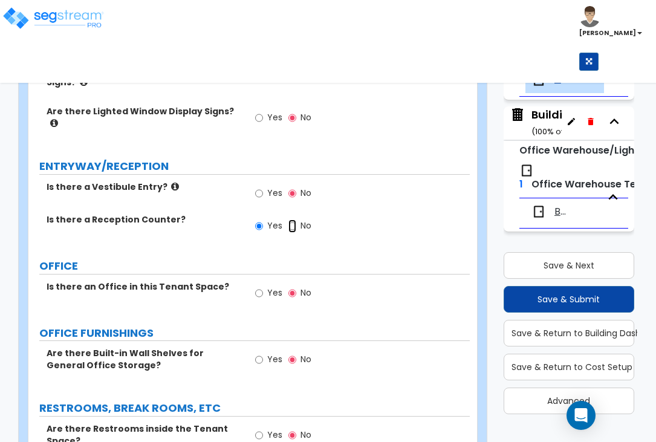
radio input "false"
radio input "true"
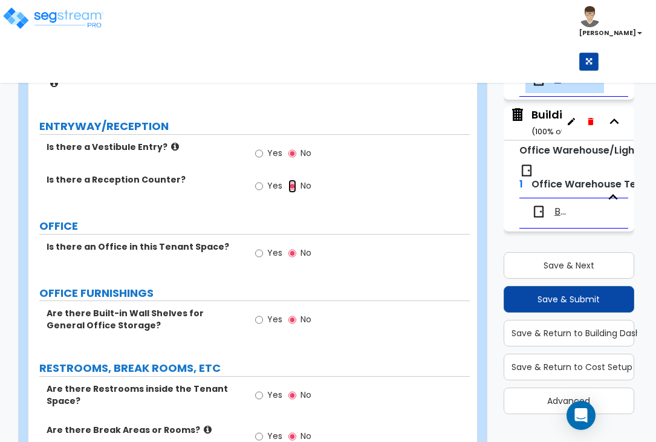
scroll to position [302, 0]
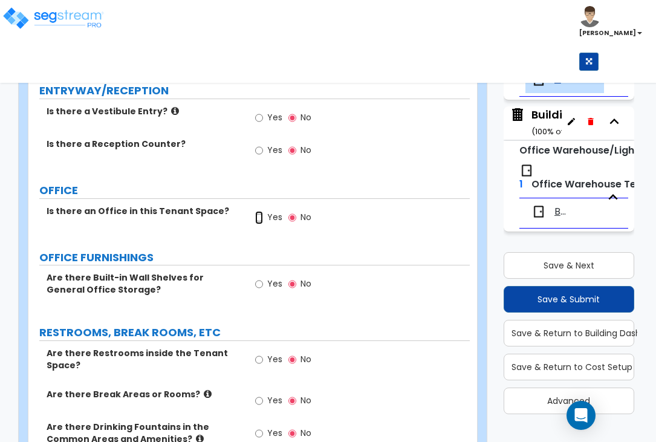
click at [259, 211] on input "Yes" at bounding box center [259, 217] width 8 height 13
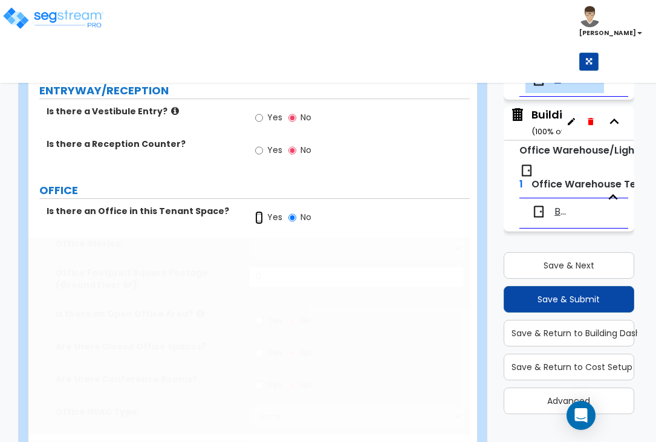
radio input "true"
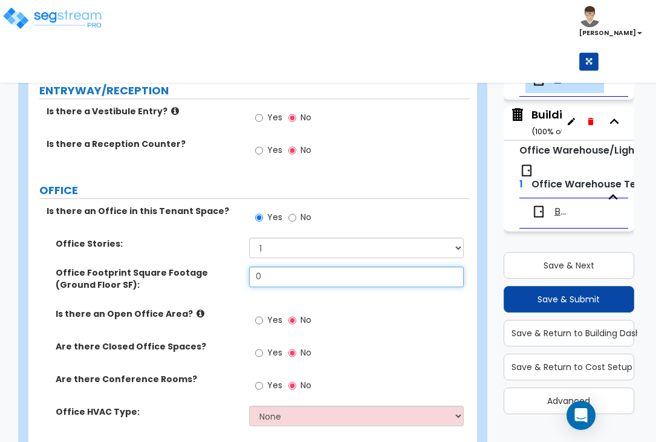
click at [298, 267] on input "0" at bounding box center [356, 277] width 215 height 21
click at [301, 267] on input "0" at bounding box center [356, 277] width 215 height 21
drag, startPoint x: 301, startPoint y: 256, endPoint x: 246, endPoint y: 257, distance: 55.1
click at [246, 267] on div "Office Footprint Square Footage (Ground Floor SF): 0" at bounding box center [249, 287] width 442 height 41
type input "2,423"
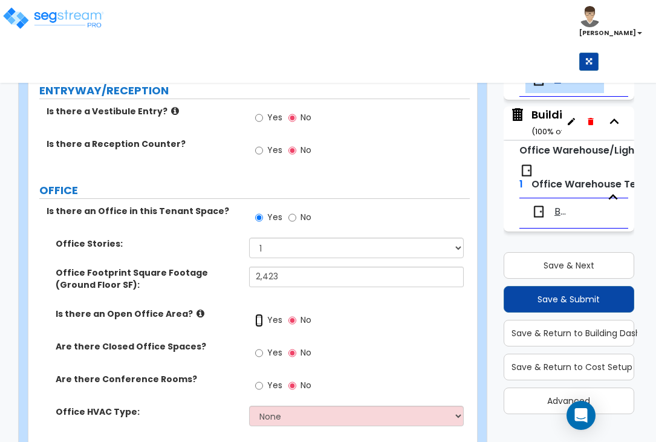
click at [257, 314] on input "Yes" at bounding box center [259, 320] width 8 height 13
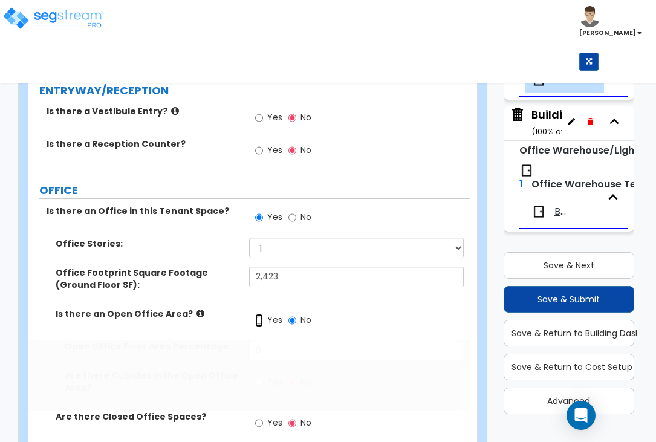
radio input "true"
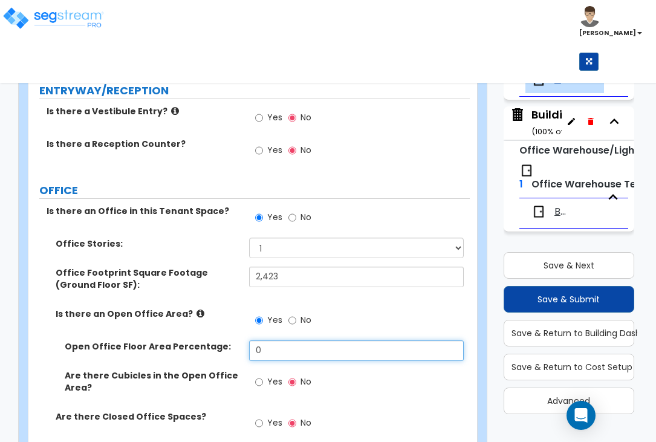
click at [285, 341] on input "0" at bounding box center [356, 351] width 215 height 21
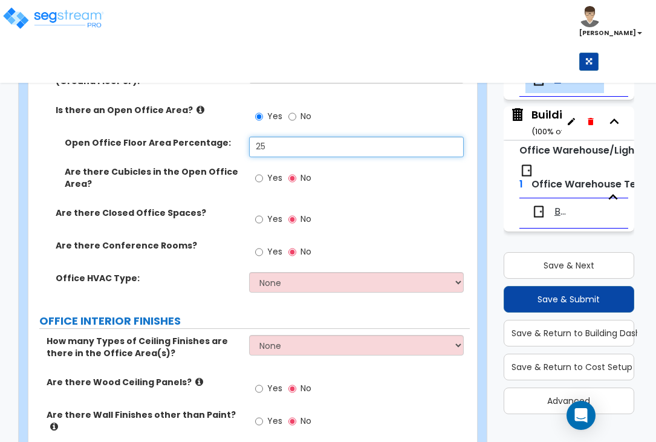
scroll to position [529, 0]
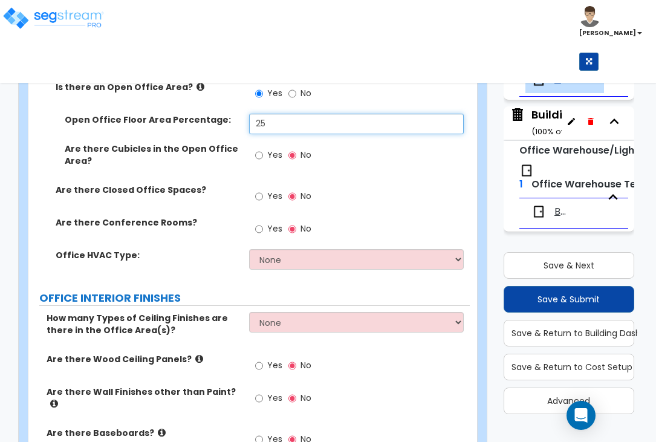
type input "25"
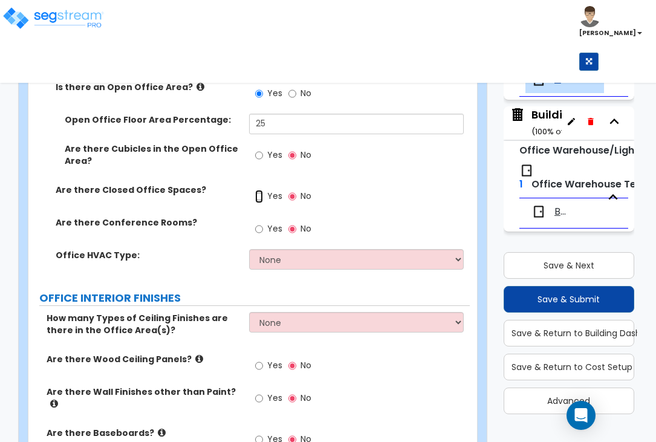
click at [260, 190] on input "Yes" at bounding box center [259, 196] width 8 height 13
radio input "true"
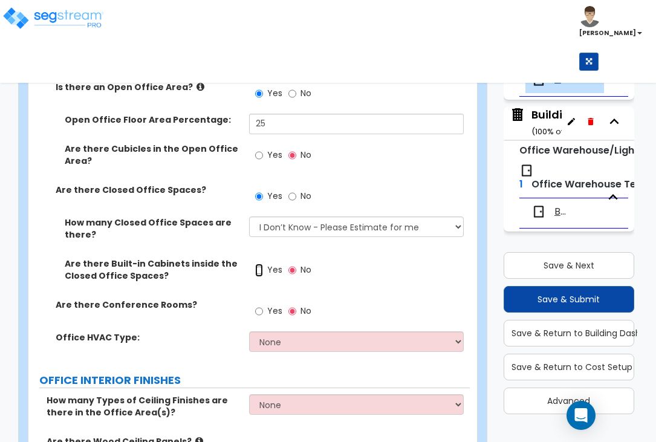
click at [257, 264] on input "Yes" at bounding box center [259, 270] width 8 height 13
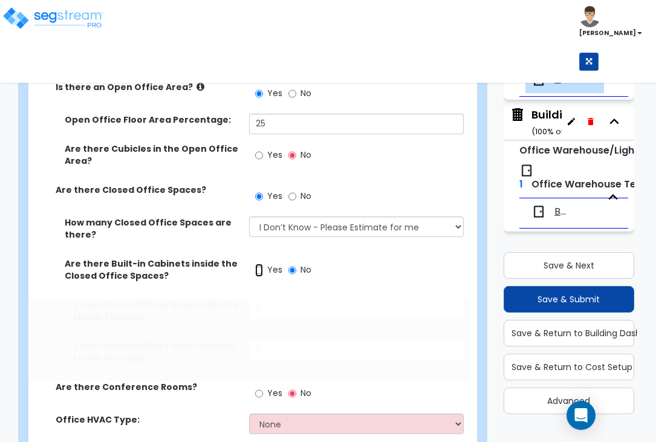
radio input "true"
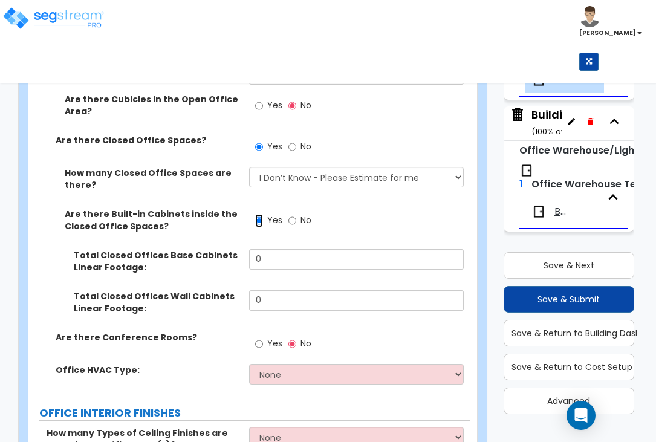
scroll to position [605, 0]
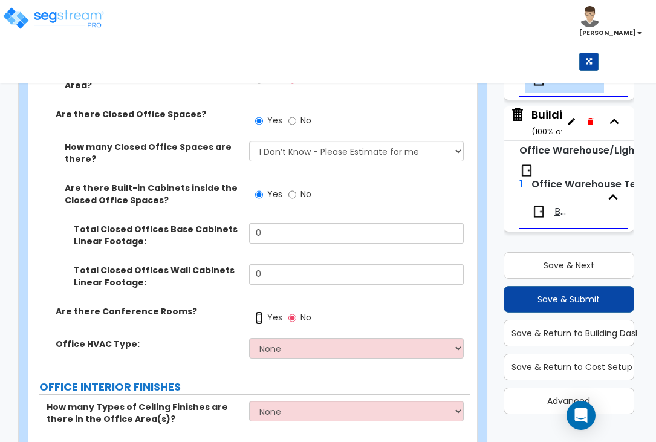
click at [259, 312] on input "Yes" at bounding box center [259, 318] width 8 height 13
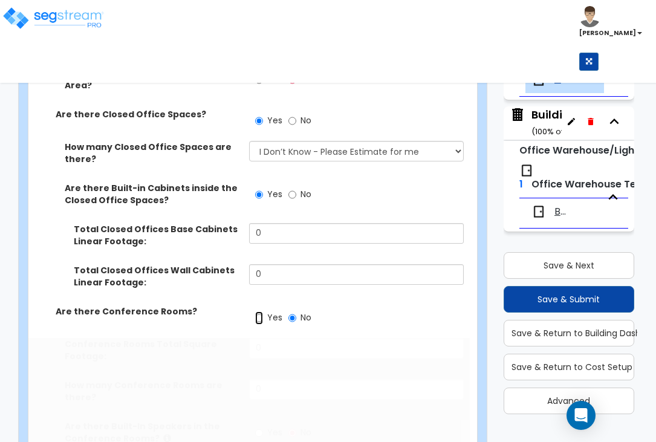
radio input "true"
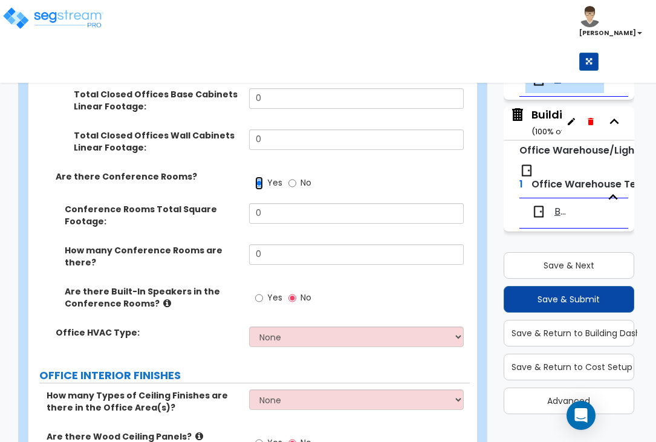
scroll to position [756, 0]
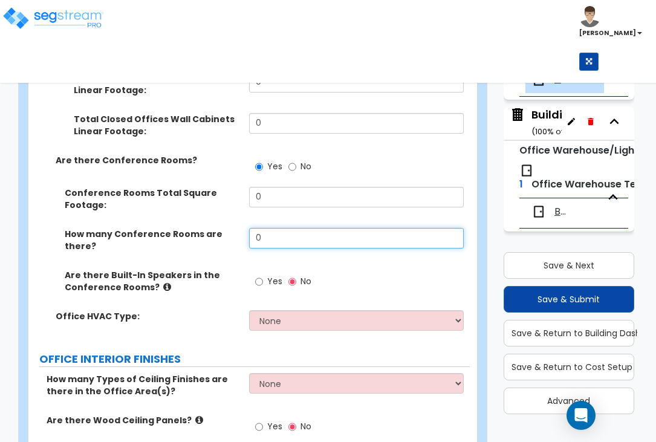
drag, startPoint x: 272, startPoint y: 224, endPoint x: 252, endPoint y: 224, distance: 20.6
click at [248, 228] on div "How many Conference Rooms are there? 0" at bounding box center [249, 248] width 442 height 41
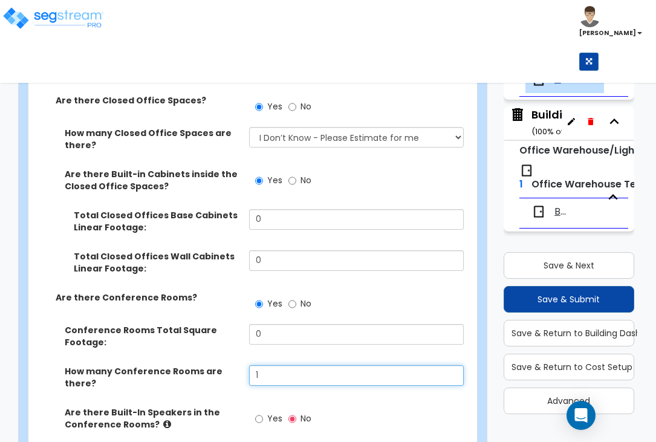
scroll to position [605, 0]
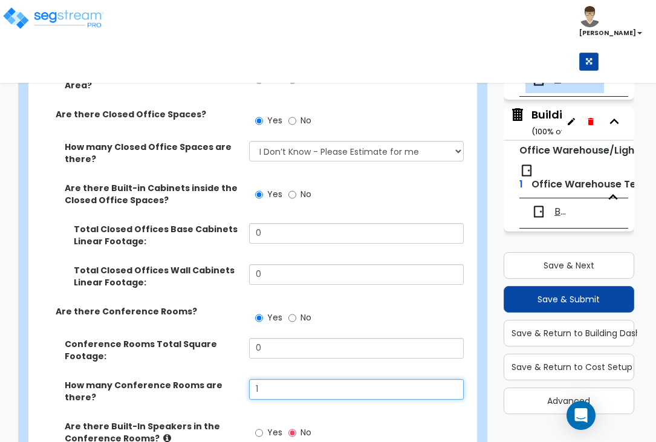
type input "1"
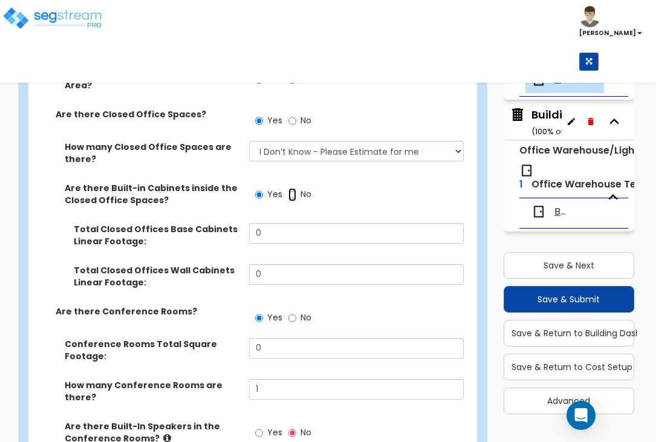
click at [293, 188] on input "No" at bounding box center [293, 194] width 8 height 13
radio input "false"
radio input "true"
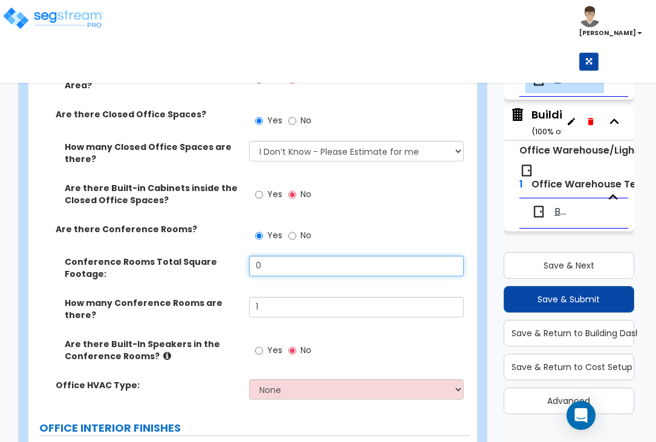
click at [255, 256] on input "0" at bounding box center [356, 266] width 215 height 21
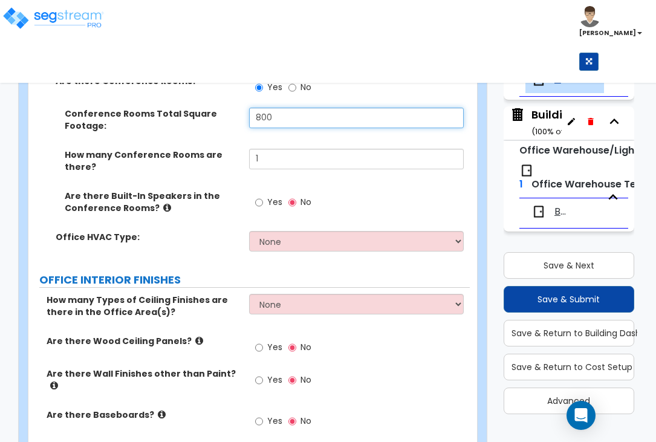
scroll to position [756, 0]
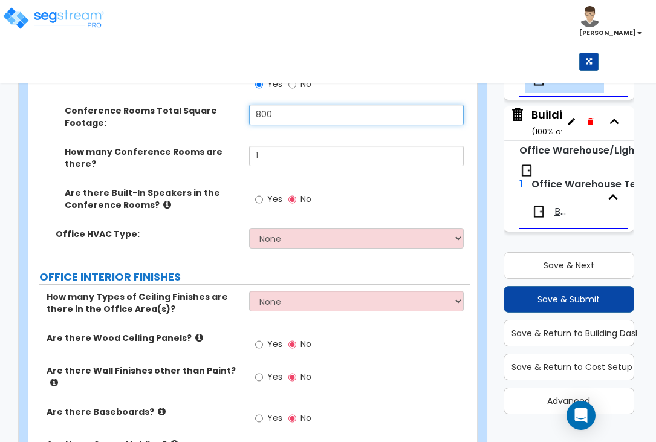
type input "800"
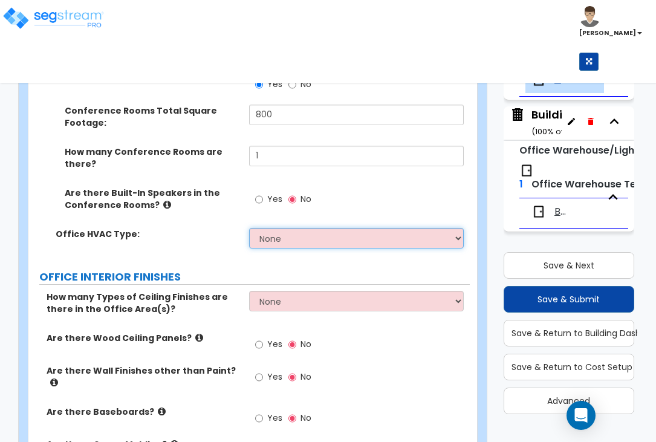
click at [309, 228] on select "None Rooftop Unit Furnace-Condenser Forced Air Split Heating/Cooling Systems He…" at bounding box center [356, 238] width 215 height 21
select select "3"
click at [249, 228] on select "None Rooftop Unit Furnace-Condenser Forced Air Split Heating/Cooling Systems He…" at bounding box center [356, 238] width 215 height 21
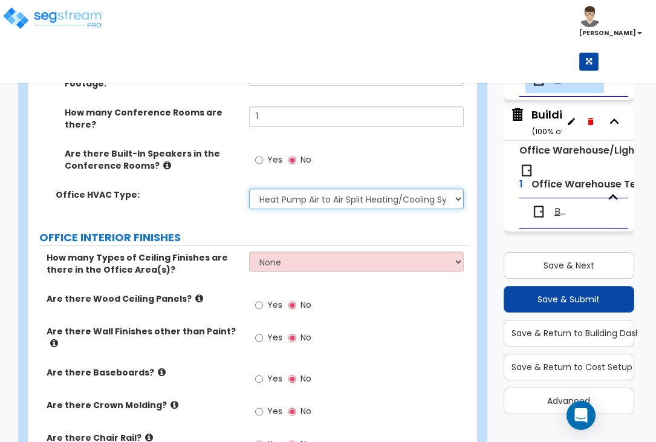
scroll to position [832, 0]
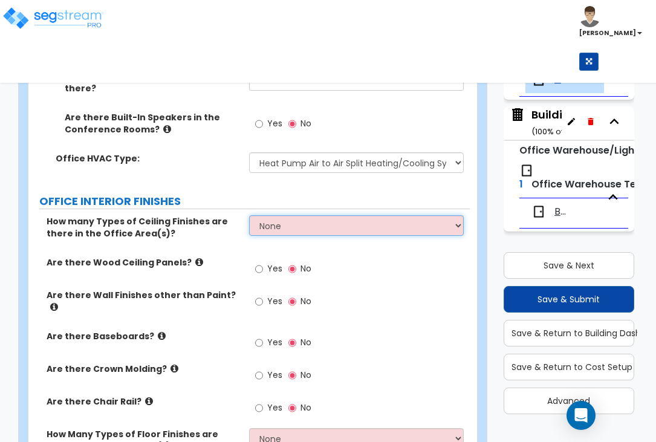
click at [292, 216] on select "None 1 2 3" at bounding box center [356, 225] width 215 height 21
select select "1"
click at [249, 215] on select "None 1 2 3" at bounding box center [356, 225] width 215 height 21
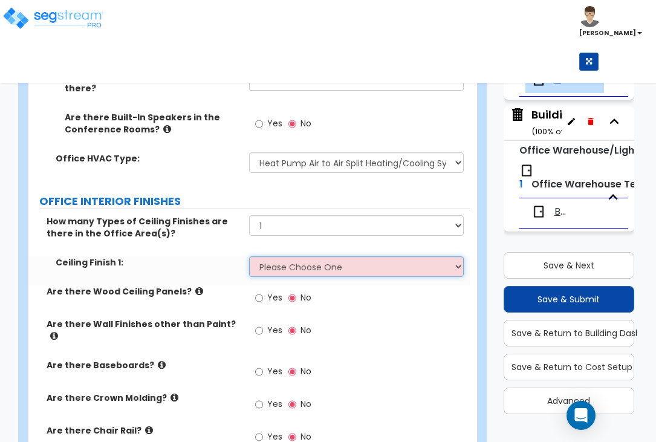
click at [293, 256] on select "Please Choose One Drop Ceiling Open Ceiling Drywall Ceiling" at bounding box center [356, 266] width 215 height 21
select select "1"
click at [249, 256] on select "Please Choose One Drop Ceiling Open Ceiling Drywall Ceiling" at bounding box center [356, 266] width 215 height 21
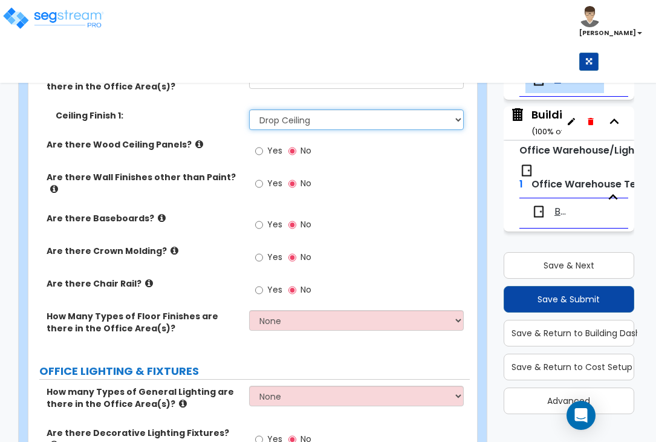
scroll to position [983, 0]
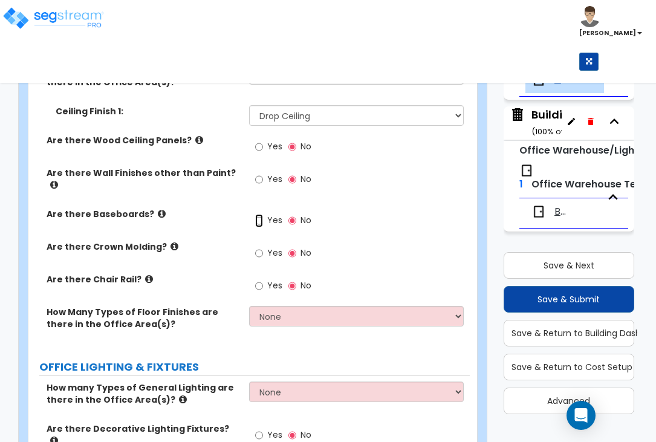
click at [261, 214] on input "Yes" at bounding box center [259, 220] width 8 height 13
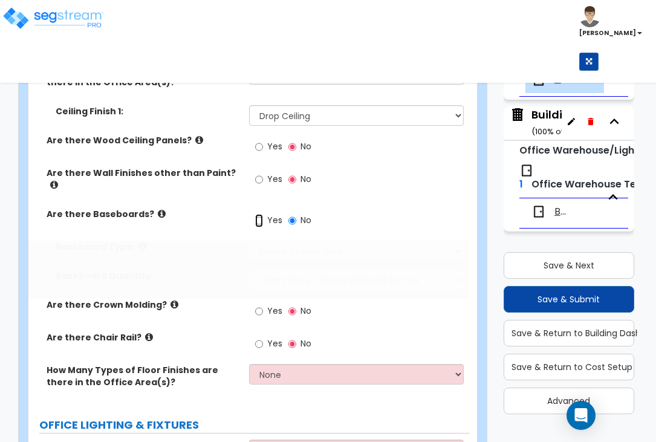
radio input "true"
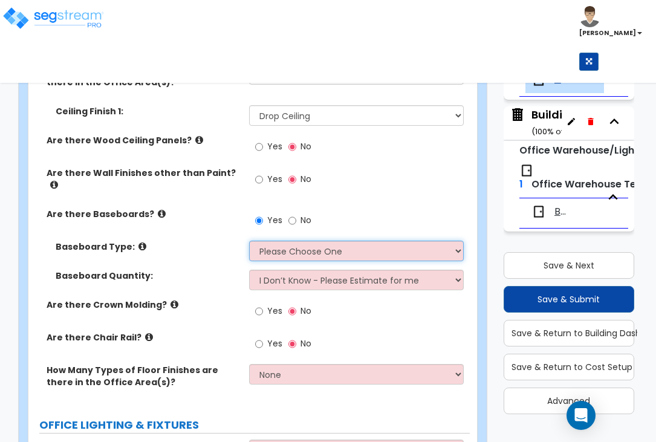
click at [348, 241] on select "Please Choose One Wood Vinyl Carpet Tile" at bounding box center [356, 251] width 215 height 21
select select "2"
click at [249, 241] on select "Please Choose One Wood Vinyl Carpet Tile" at bounding box center [356, 251] width 215 height 21
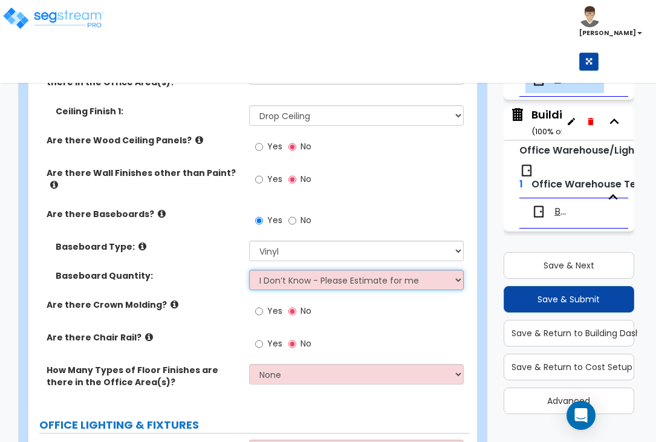
click at [316, 270] on select "I Don’t Know - Please Estimate for me I want to Enter the Linear Footage" at bounding box center [356, 280] width 215 height 21
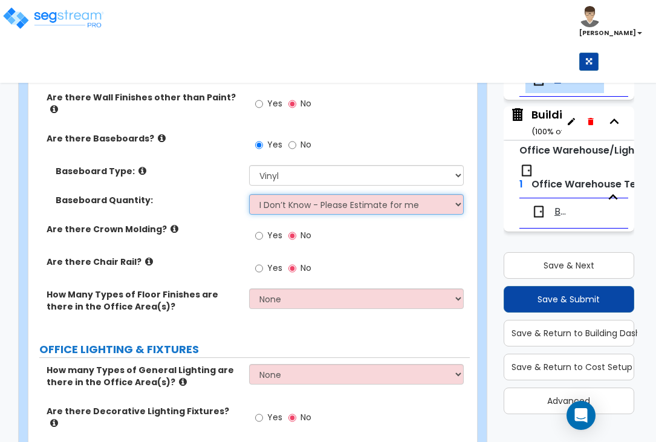
scroll to position [1134, 0]
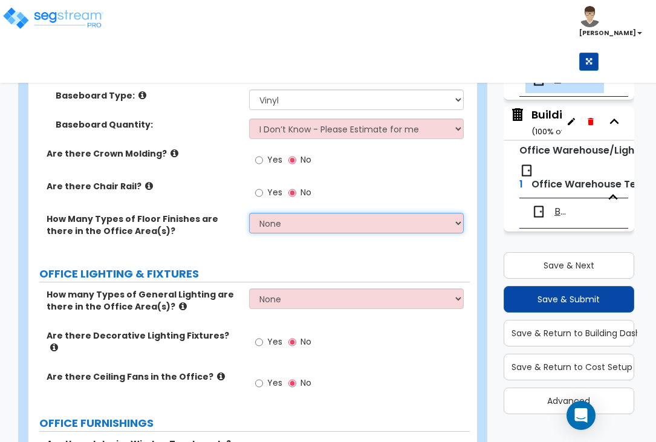
click at [297, 213] on select "None 1 2 3" at bounding box center [356, 223] width 215 height 21
select select "2"
click at [249, 213] on select "None 1 2 3" at bounding box center [356, 223] width 215 height 21
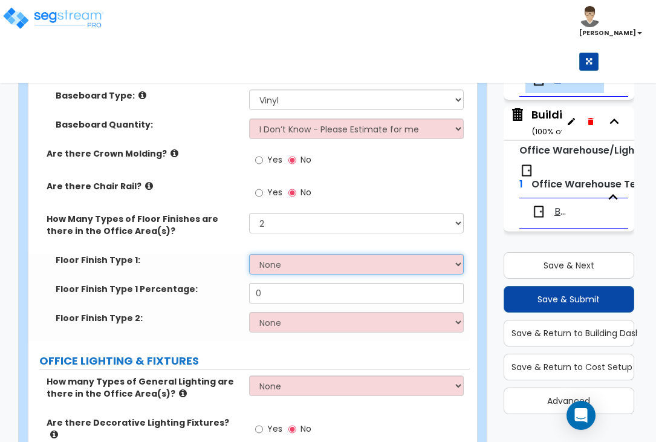
click at [294, 254] on select "None Tile Flooring Hardwood Flooring Resilient Laminate Flooring VCT Flooring S…" at bounding box center [356, 264] width 215 height 21
select select "5"
click at [249, 254] on select "None Tile Flooring Hardwood Flooring Resilient Laminate Flooring VCT Flooring S…" at bounding box center [356, 264] width 215 height 21
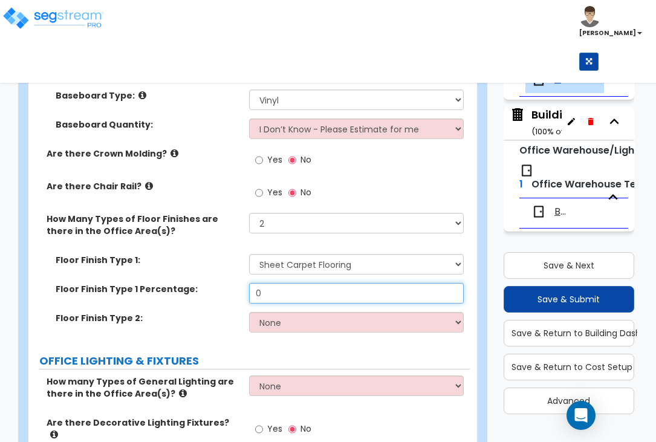
click at [289, 283] on input "0" at bounding box center [356, 293] width 215 height 21
drag, startPoint x: 289, startPoint y: 267, endPoint x: 253, endPoint y: 264, distance: 35.8
click at [253, 283] on input "0" at bounding box center [356, 293] width 215 height 21
type input "75"
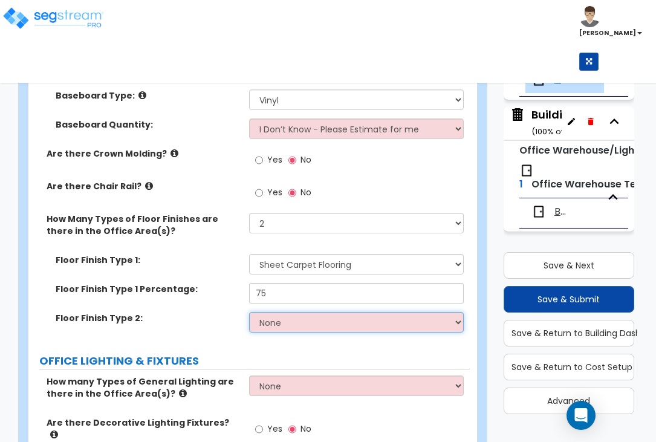
click at [291, 312] on select "None Tile Flooring Hardwood Flooring Resilient Laminate Flooring VCT Flooring S…" at bounding box center [356, 322] width 215 height 21
select select "1"
click at [249, 312] on select "None Tile Flooring Hardwood Flooring Resilient Laminate Flooring VCT Flooring S…" at bounding box center [356, 322] width 215 height 21
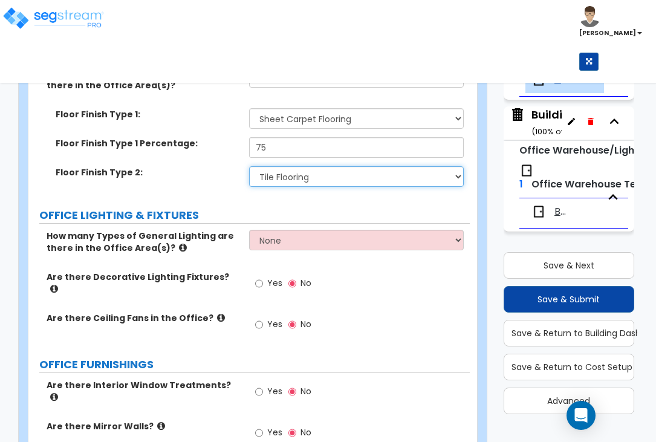
scroll to position [1285, 0]
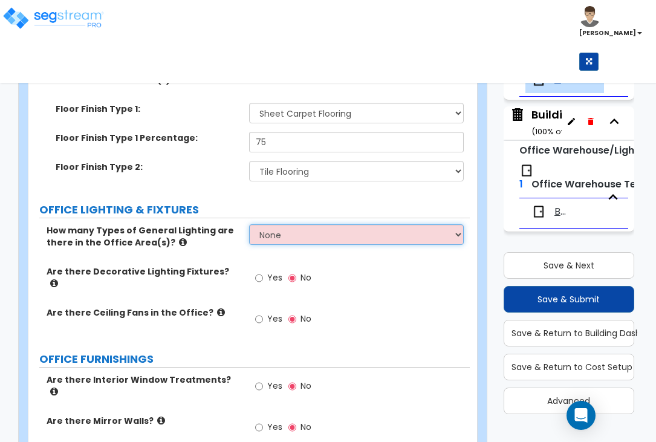
click at [280, 224] on select "None 1 2 3" at bounding box center [356, 234] width 215 height 21
select select "1"
click at [249, 224] on select "None 1 2 3" at bounding box center [356, 234] width 215 height 21
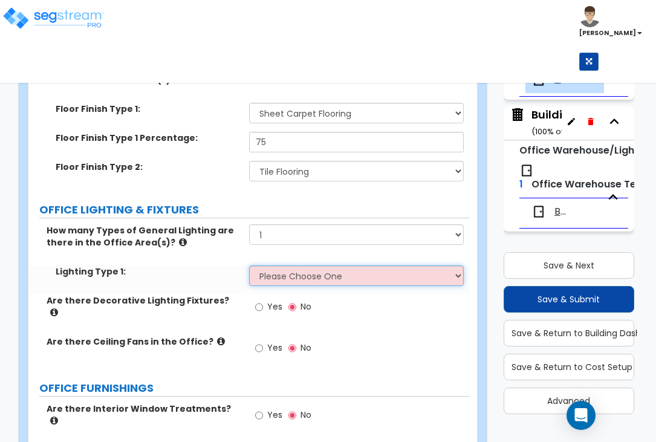
click at [292, 266] on select "Please Choose One LED Surface-Mounted LED Recessed Fluorescent Surface-Mounted …" at bounding box center [356, 276] width 215 height 21
select select "3"
click at [249, 266] on select "Please Choose One LED Surface-Mounted LED Recessed Fluorescent Surface-Mounted …" at bounding box center [356, 276] width 215 height 21
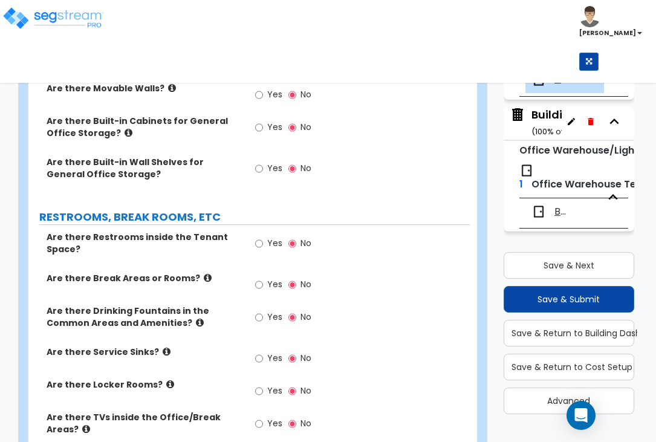
scroll to position [1739, 0]
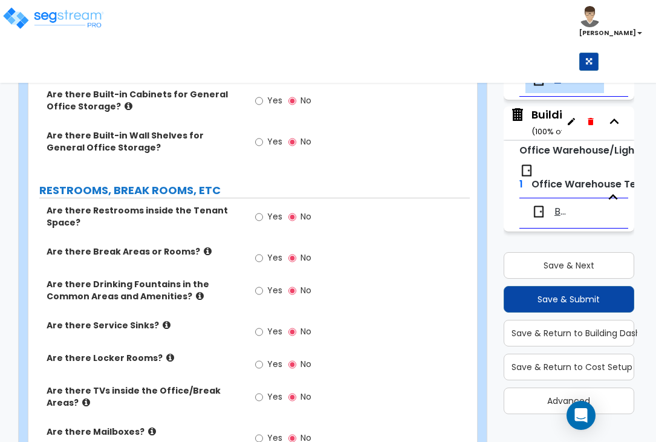
click at [264, 208] on label "Yes" at bounding box center [268, 218] width 27 height 21
click at [263, 211] on input "Yes" at bounding box center [259, 217] width 8 height 13
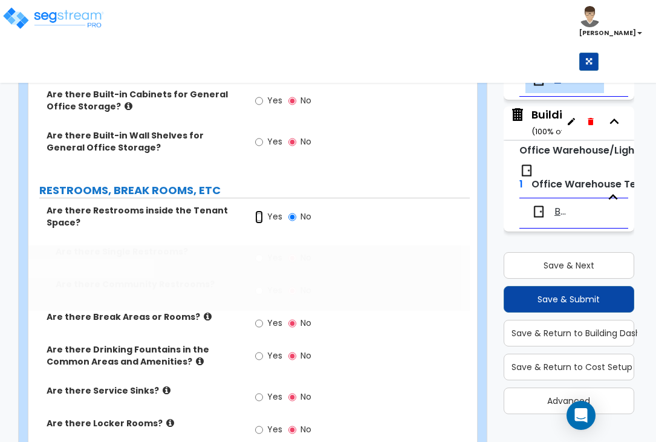
radio input "true"
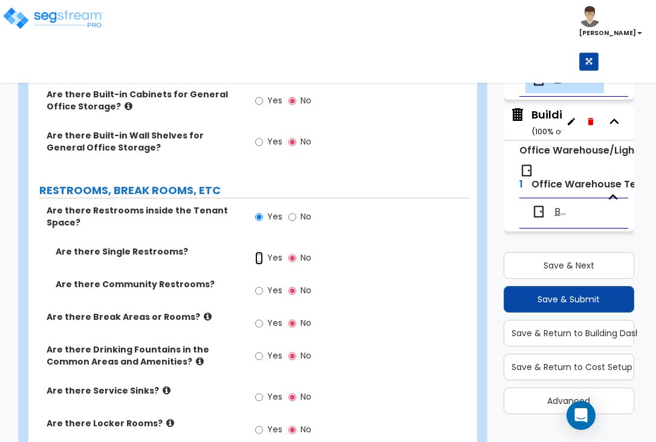
click at [260, 252] on input "Yes" at bounding box center [259, 258] width 8 height 13
radio input "true"
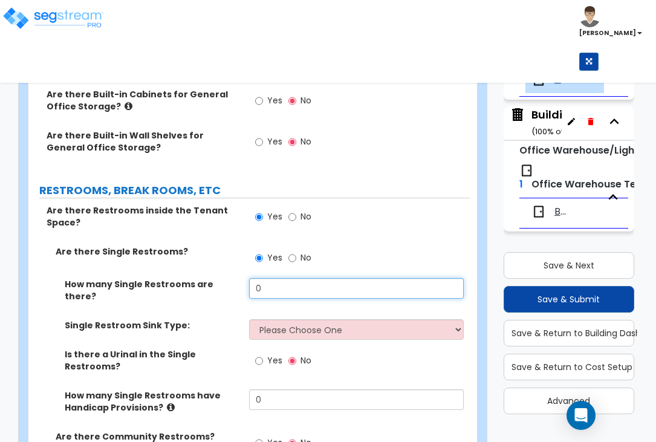
drag, startPoint x: 279, startPoint y: 246, endPoint x: 249, endPoint y: 244, distance: 30.9
click at [249, 278] on input "0" at bounding box center [356, 288] width 215 height 21
type input "4"
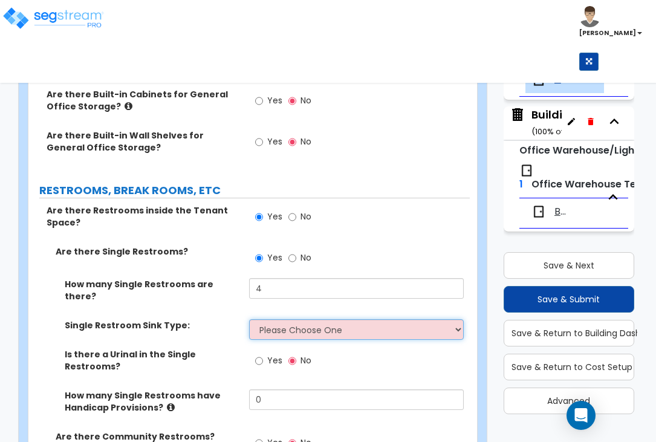
click at [316, 319] on select "Please Choose One Wall-mounted Vanity-mounted" at bounding box center [356, 329] width 215 height 21
select select "1"
click at [249, 319] on select "Please Choose One Wall-mounted Vanity-mounted" at bounding box center [356, 329] width 215 height 21
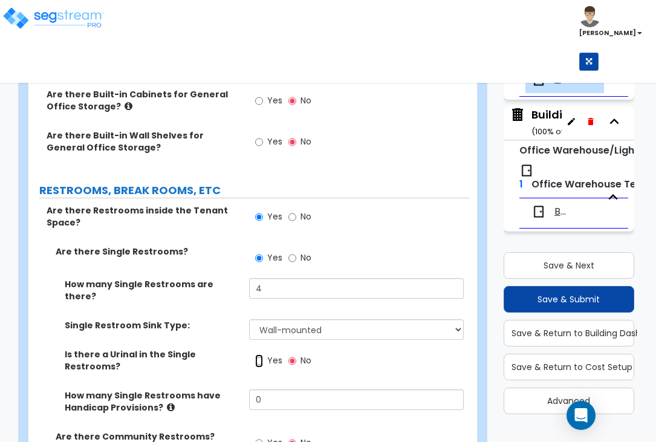
click at [259, 354] on input "Yes" at bounding box center [259, 360] width 8 height 13
radio input "true"
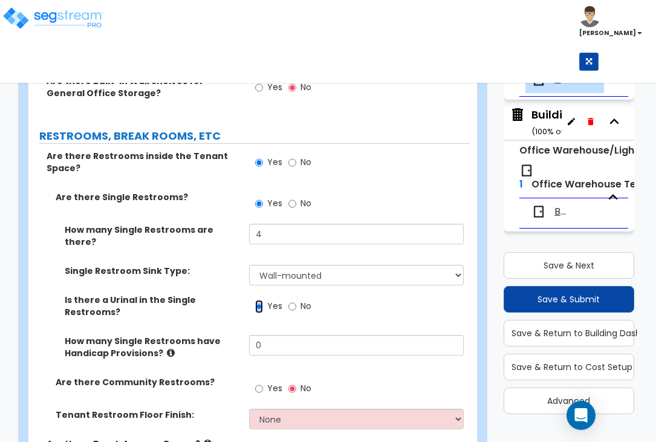
scroll to position [1815, 0]
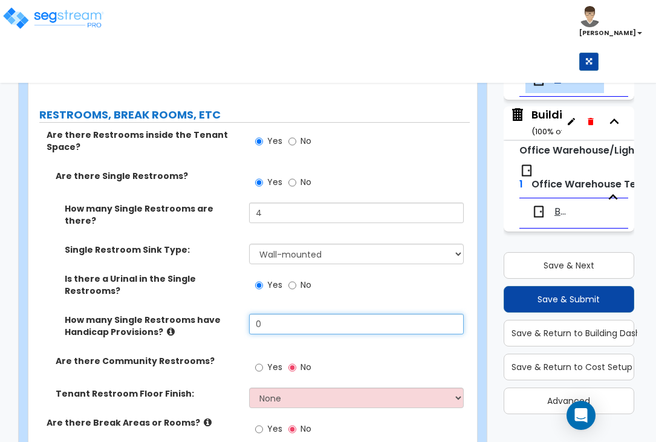
drag, startPoint x: 292, startPoint y: 270, endPoint x: 247, endPoint y: 264, distance: 45.2
click at [247, 314] on div "How many Single Restrooms have Handicap Provisions? 0" at bounding box center [249, 334] width 442 height 41
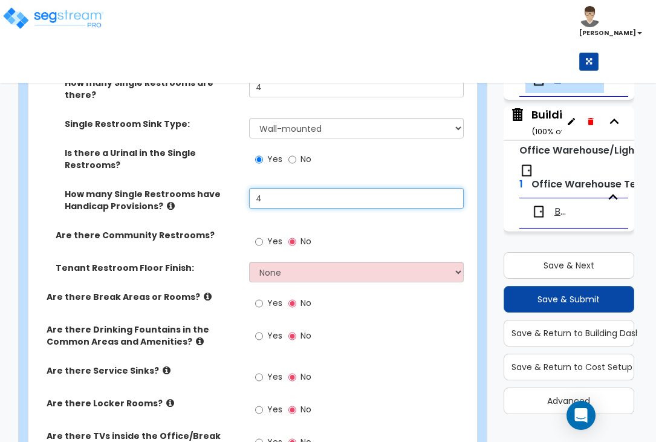
scroll to position [1966, 0]
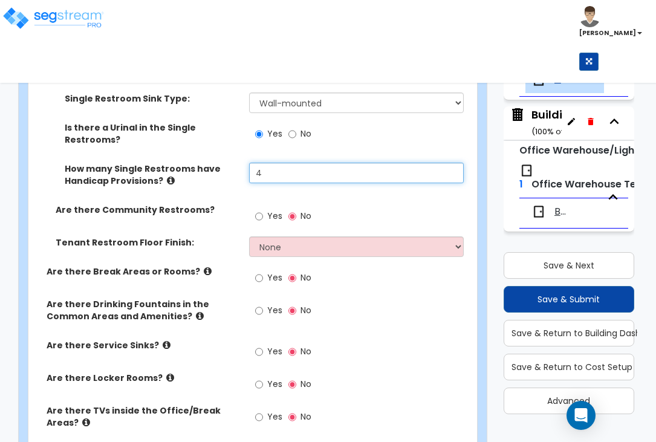
type input "4"
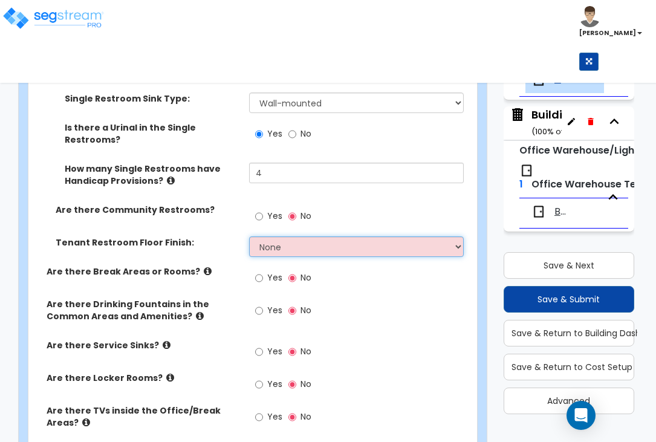
click at [291, 237] on select "None Tile Flooring Resilient Laminate Flooring VCT Flooring Sheet Vinyl Flooring" at bounding box center [356, 247] width 215 height 21
select select "1"
click at [249, 237] on select "None Tile Flooring Resilient Laminate Flooring VCT Flooring Sheet Vinyl Flooring" at bounding box center [356, 247] width 215 height 21
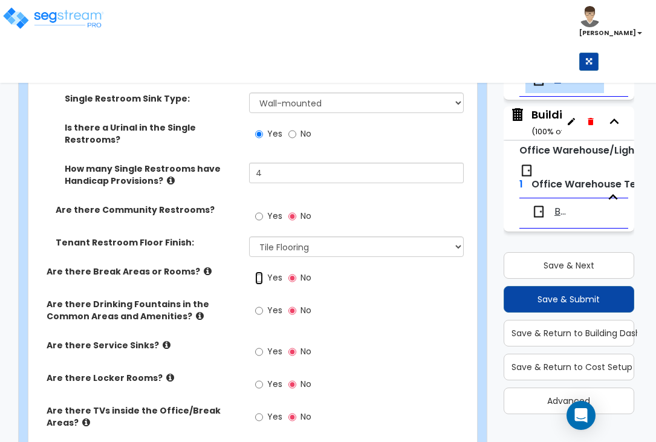
click at [255, 272] on input "Yes" at bounding box center [259, 278] width 8 height 13
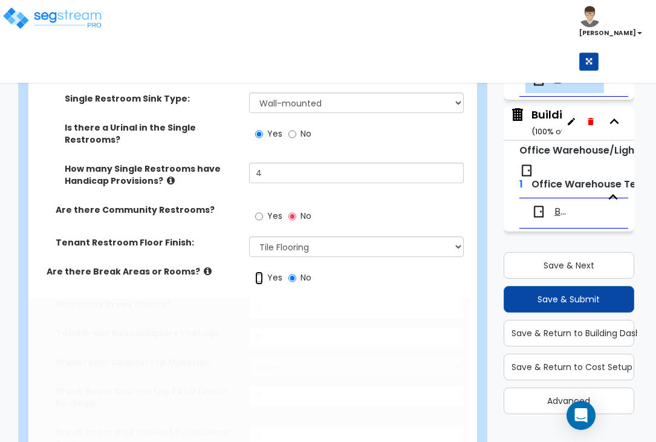
radio input "true"
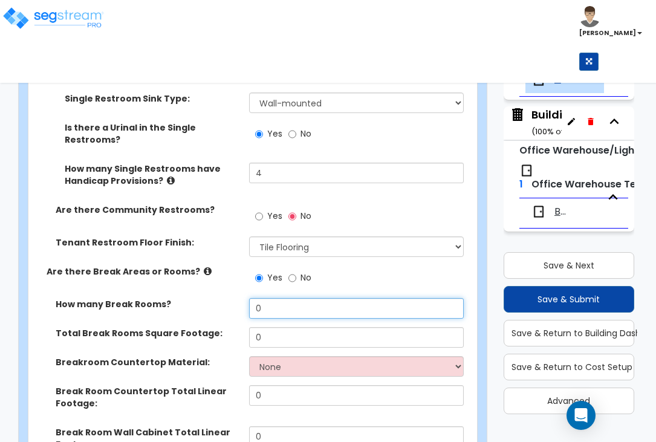
drag, startPoint x: 264, startPoint y: 254, endPoint x: 243, endPoint y: 253, distance: 20.6
click at [243, 298] on div "How many Break Rooms? 0" at bounding box center [249, 312] width 442 height 29
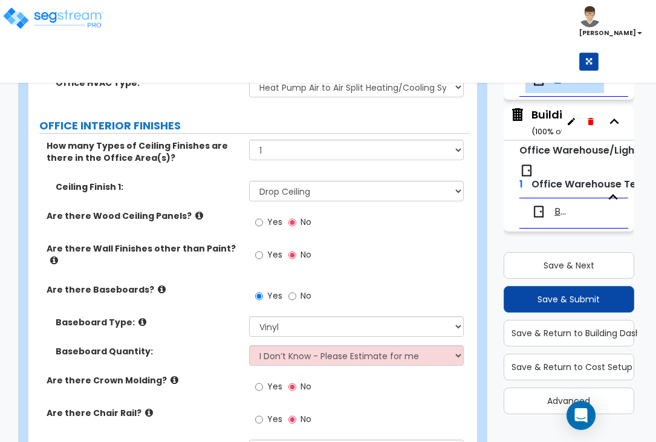
scroll to position [681, 0]
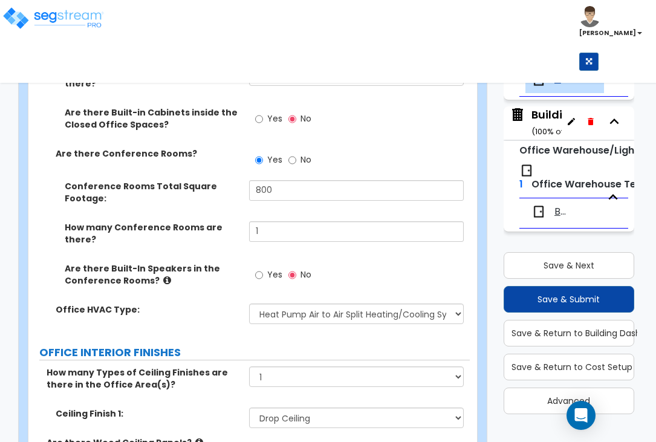
type input "1"
drag, startPoint x: 282, startPoint y: 167, endPoint x: 244, endPoint y: 169, distance: 38.8
click at [244, 180] on div "Conference Rooms Total Square Footage: 800" at bounding box center [249, 200] width 442 height 41
type input "308"
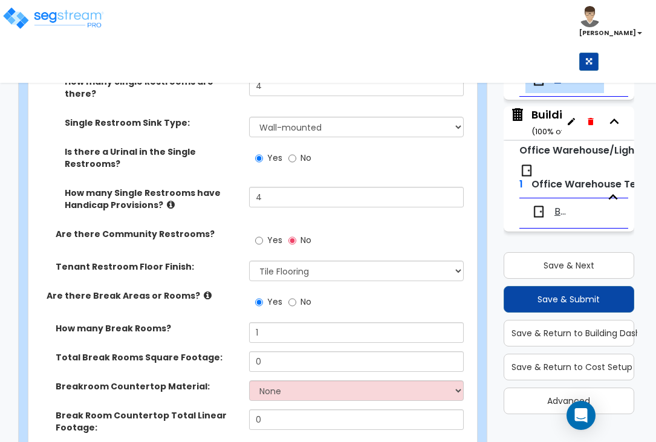
scroll to position [1966, 0]
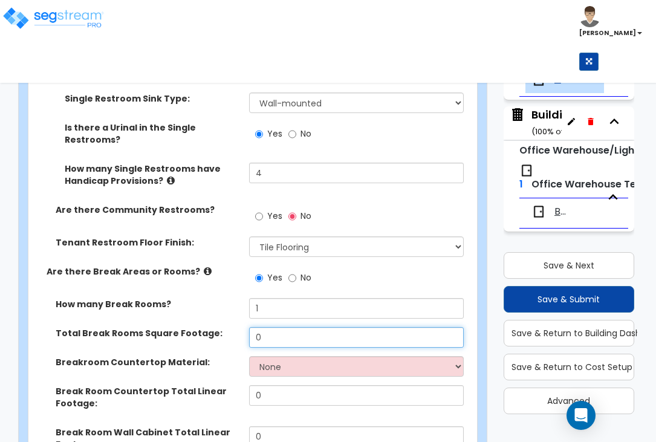
click at [258, 327] on input "0" at bounding box center [356, 337] width 215 height 21
type input "280"
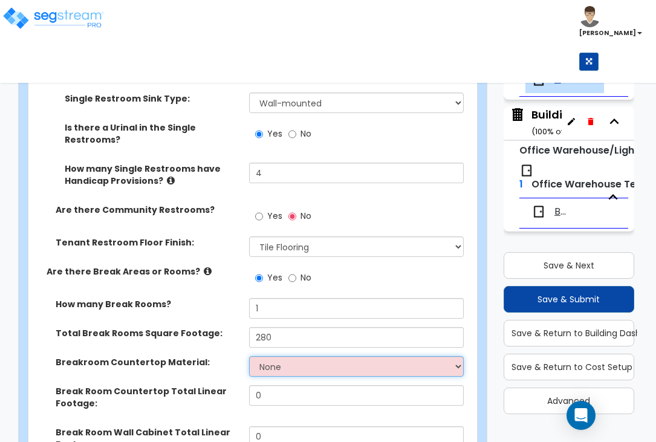
click at [330, 356] on select "None Plastic Laminate Solid Surface Stone Quartz Marble Tile Wood Stainless Ste…" at bounding box center [356, 366] width 215 height 21
select select "2"
click at [249, 356] on select "None Plastic Laminate Solid Surface Stone Quartz Marble Tile Wood Stainless Ste…" at bounding box center [356, 366] width 215 height 21
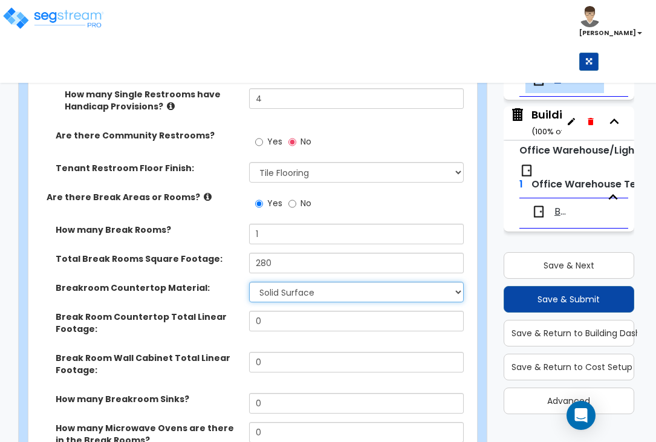
scroll to position [2042, 0]
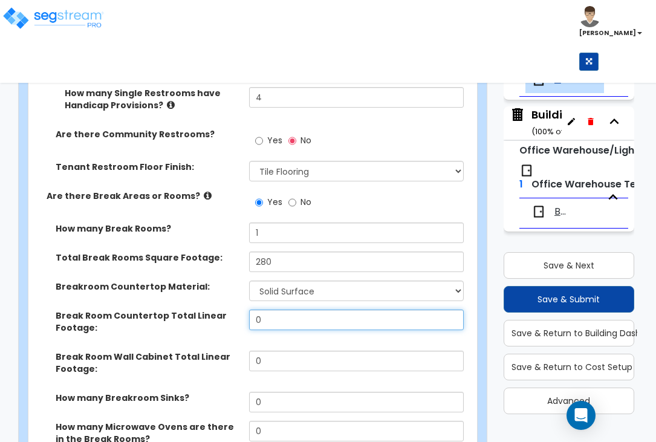
drag, startPoint x: 293, startPoint y: 263, endPoint x: 255, endPoint y: 261, distance: 38.2
click at [255, 310] on input "0" at bounding box center [356, 320] width 215 height 21
type input "14"
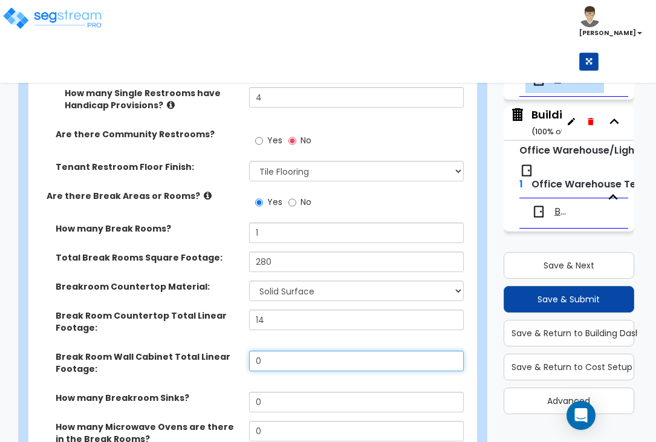
click at [289, 351] on input "0" at bounding box center [356, 361] width 215 height 21
type input "14"
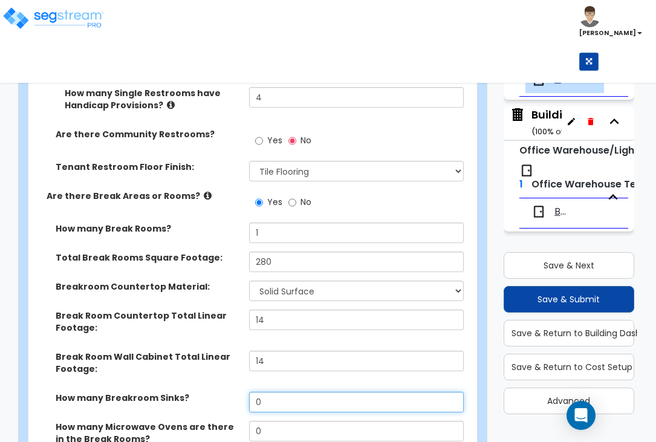
click at [274, 392] on input "0" at bounding box center [356, 402] width 215 height 21
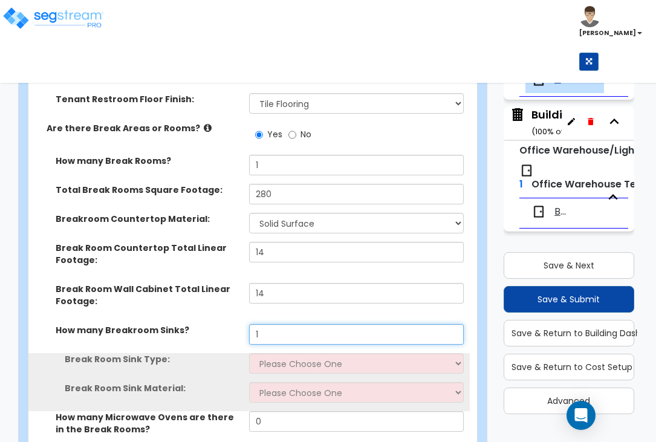
scroll to position [2193, 0]
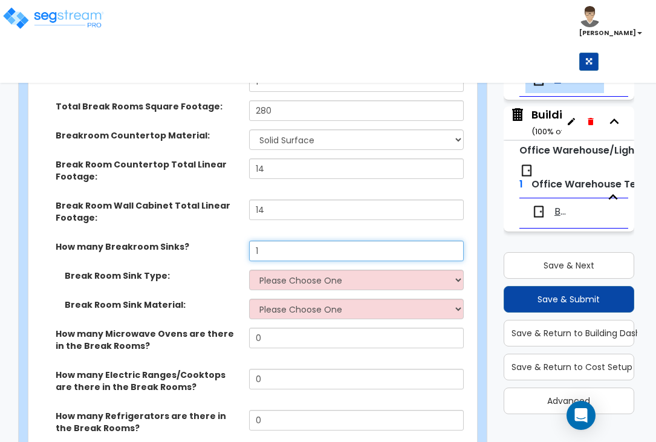
type input "1"
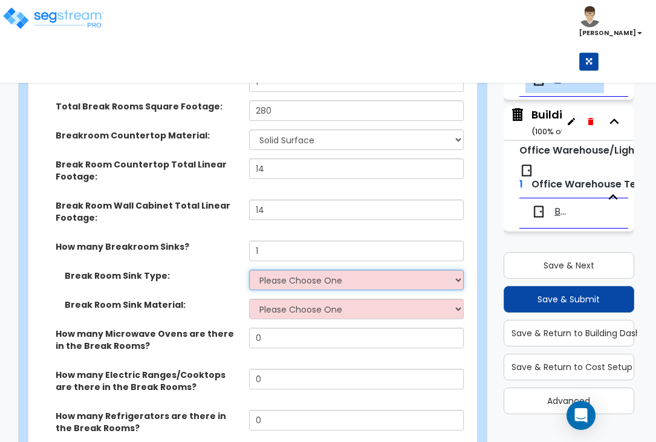
click at [295, 270] on select "Please Choose One Single Sink Double Sink" at bounding box center [356, 280] width 215 height 21
select select "1"
click at [249, 270] on select "Please Choose One Single Sink Double Sink" at bounding box center [356, 280] width 215 height 21
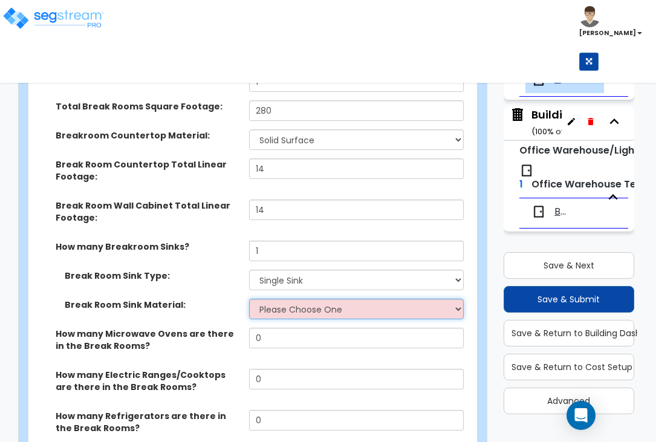
click at [290, 299] on select "Please Choose One Stainless Steel Porcelain Enamel Cast Iron" at bounding box center [356, 309] width 215 height 21
select select "1"
click at [249, 299] on select "Please Choose One Stainless Steel Porcelain Enamel Cast Iron" at bounding box center [356, 309] width 215 height 21
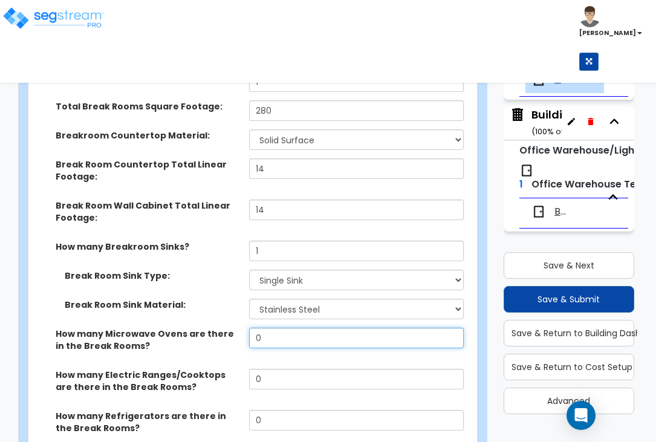
drag, startPoint x: 298, startPoint y: 284, endPoint x: 258, endPoint y: 280, distance: 39.5
click at [258, 328] on input "0" at bounding box center [356, 338] width 215 height 21
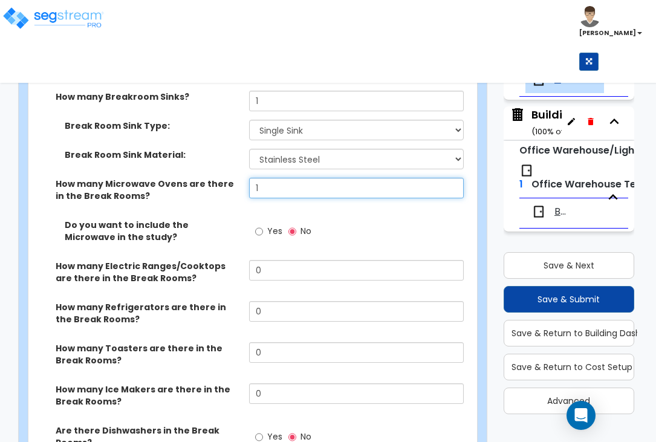
scroll to position [2344, 0]
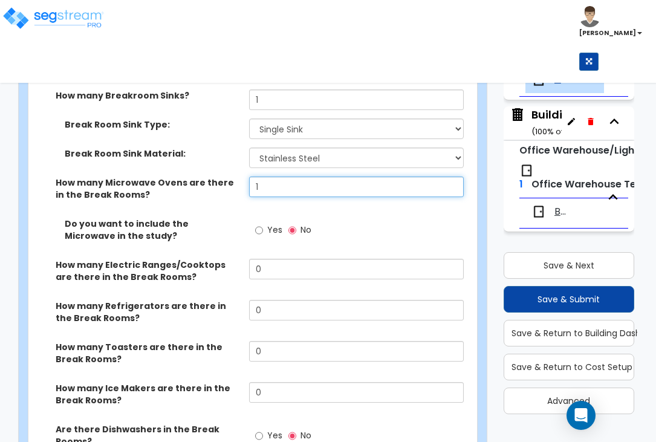
type input "1"
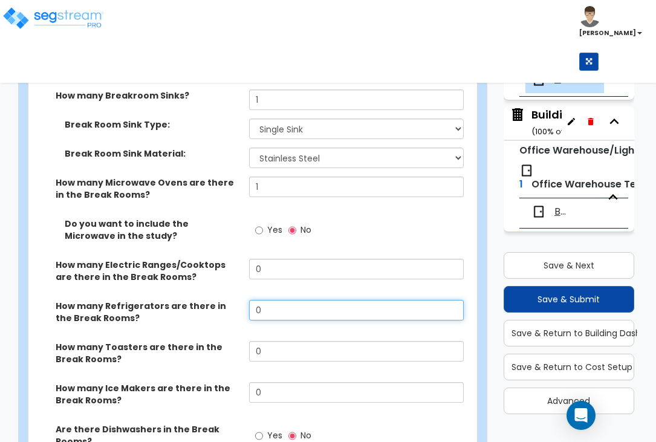
drag, startPoint x: 272, startPoint y: 253, endPoint x: 255, endPoint y: 252, distance: 17.6
click at [255, 300] on input "0" at bounding box center [356, 310] width 215 height 21
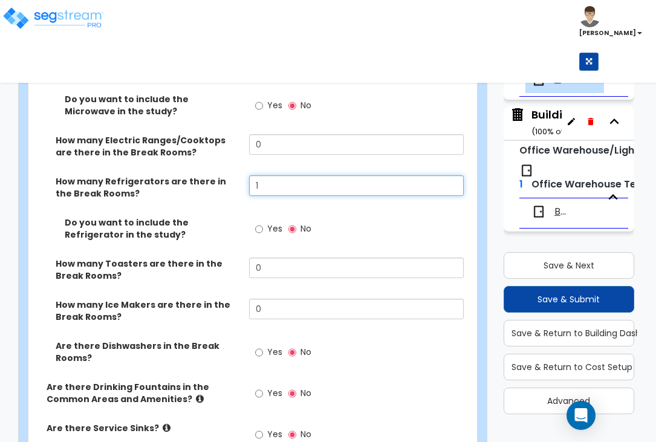
scroll to position [2495, 0]
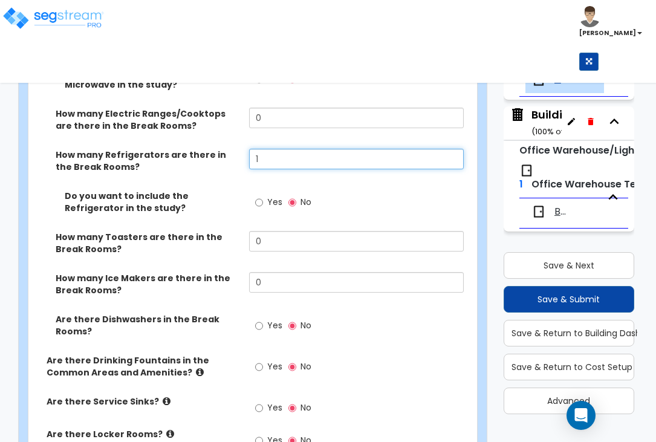
type input "1"
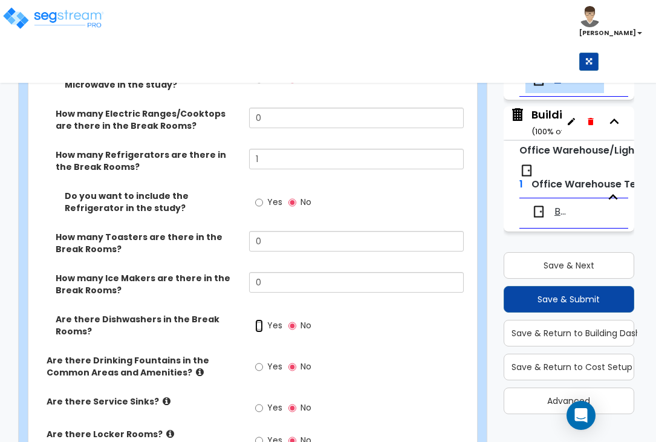
click at [258, 319] on input "Yes" at bounding box center [259, 325] width 8 height 13
radio input "true"
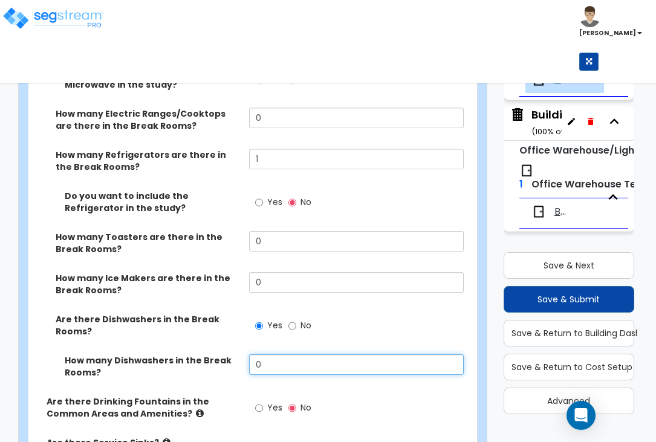
click at [286, 354] on input "0" at bounding box center [356, 364] width 215 height 21
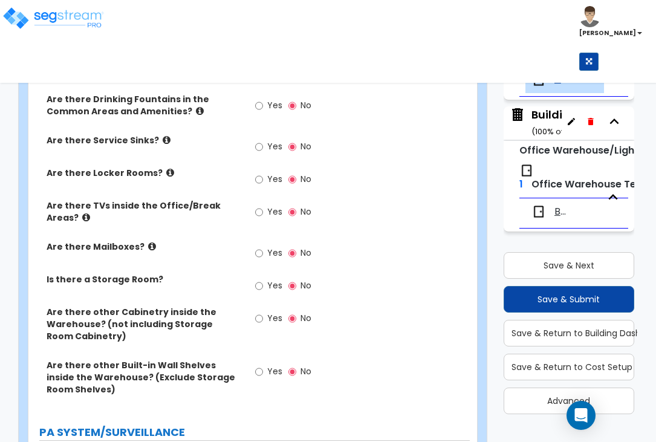
scroll to position [2873, 0]
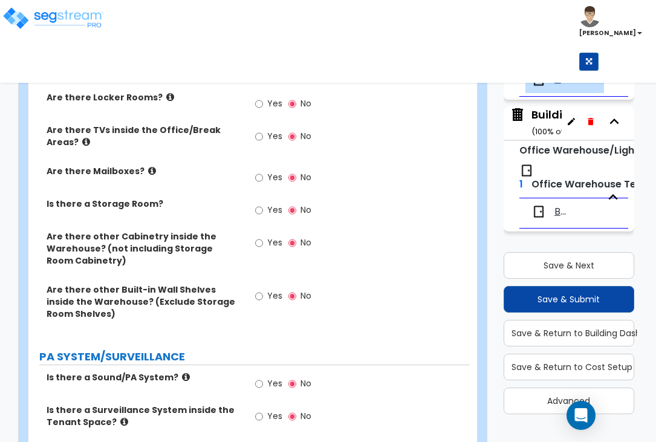
type input "1"
click at [260, 204] on input "Yes" at bounding box center [259, 210] width 8 height 13
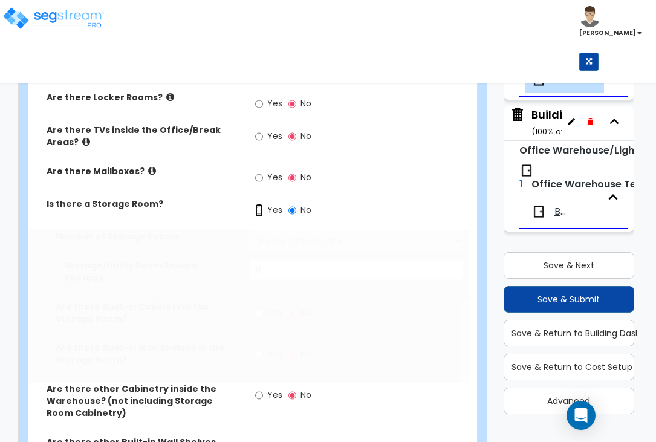
radio input "true"
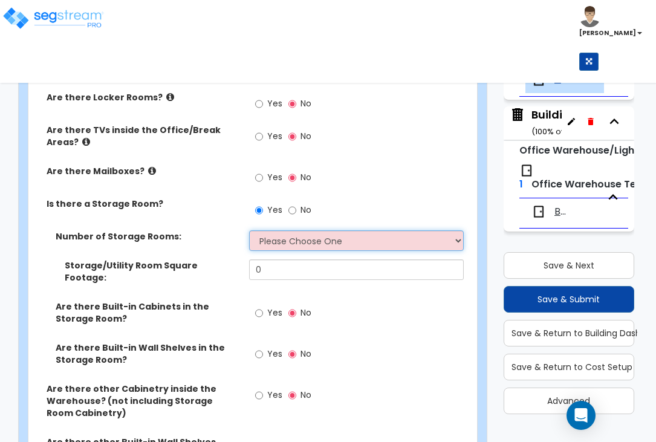
click at [280, 230] on select "Please Choose One 1 2 3" at bounding box center [356, 240] width 215 height 21
select select "1"
click at [249, 230] on select "Please Choose One 1 2 3" at bounding box center [356, 240] width 215 height 21
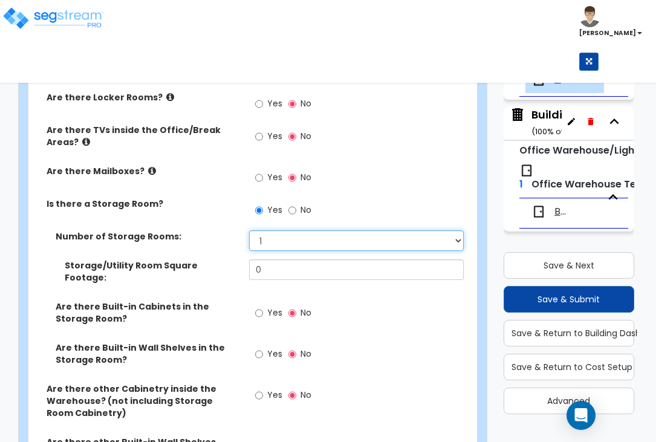
click at [457, 230] on select "Please Choose One 1 2 3" at bounding box center [356, 240] width 215 height 21
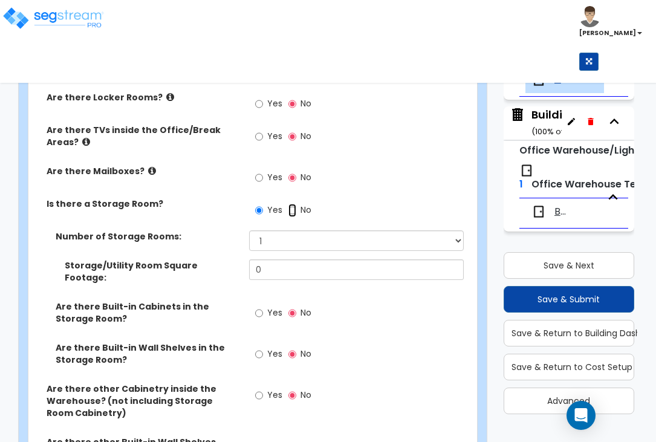
click at [291, 204] on input "No" at bounding box center [293, 210] width 8 height 13
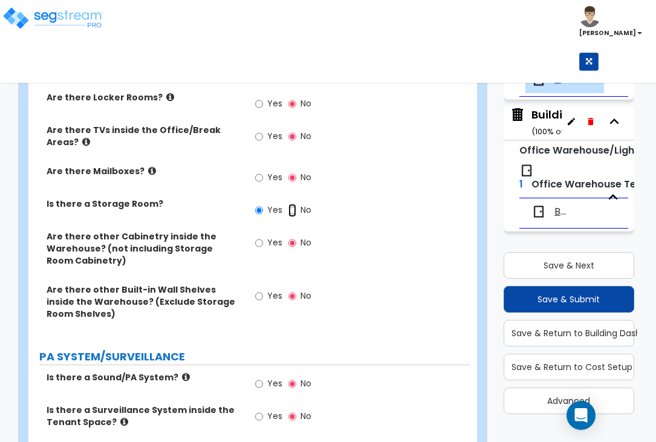
radio input "false"
radio input "true"
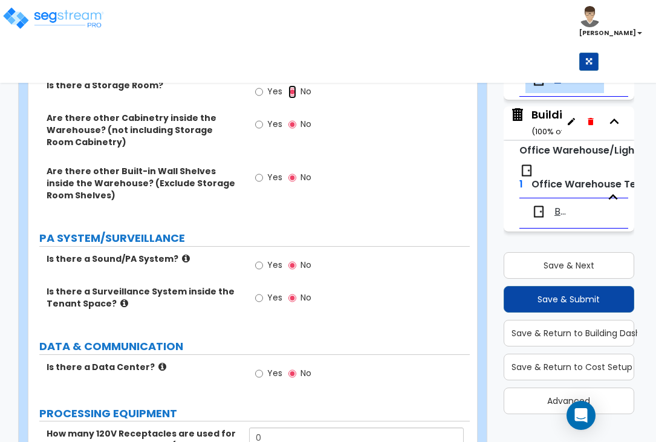
scroll to position [3025, 0]
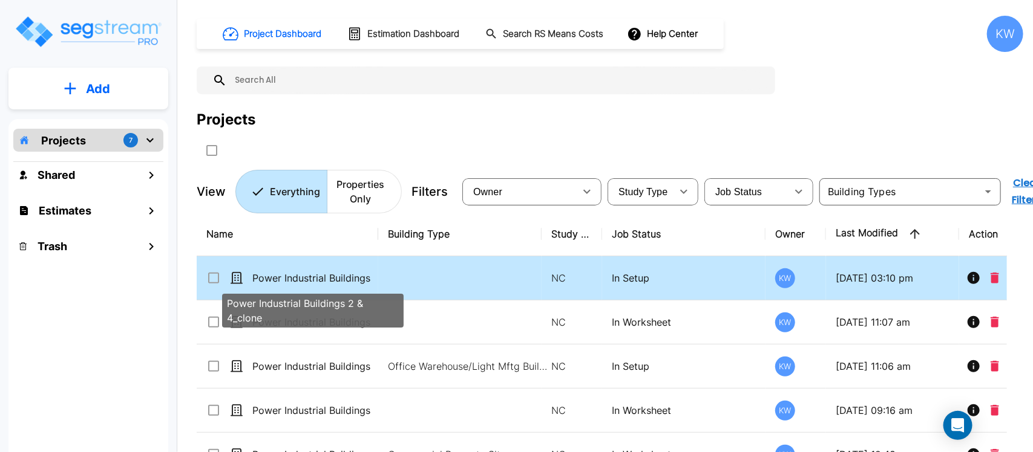
click at [350, 275] on p "Power Industrial Buildings 2 & 4_clone" at bounding box center [312, 278] width 121 height 15
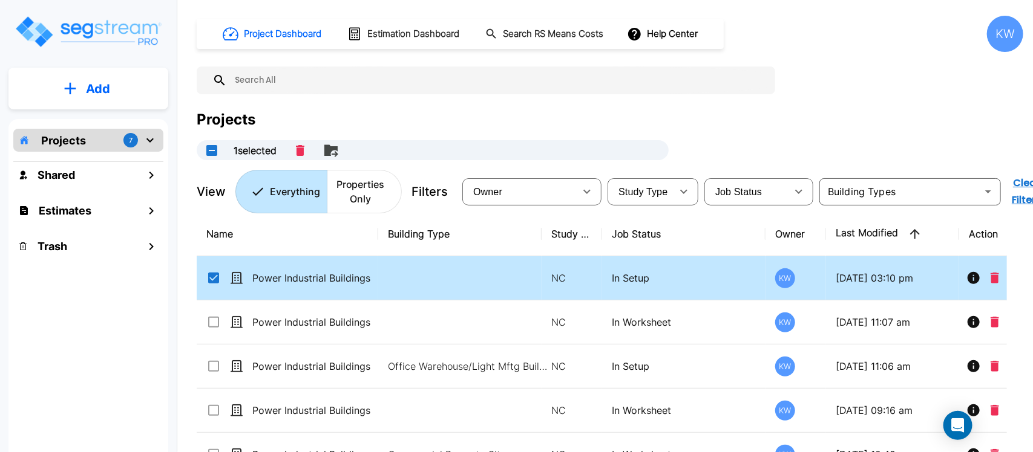
click at [333, 275] on p "Power Industrial Buildings 2 & 4_clone" at bounding box center [312, 278] width 121 height 15
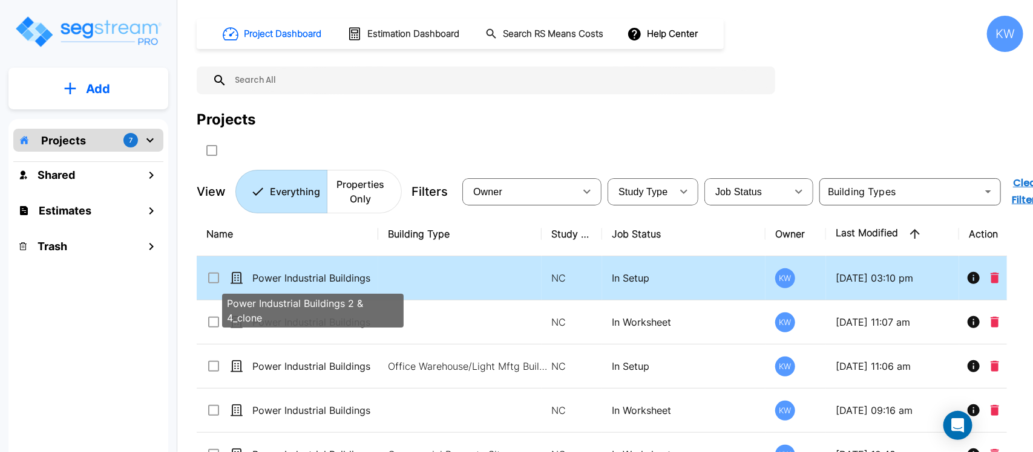
checkbox input "false"
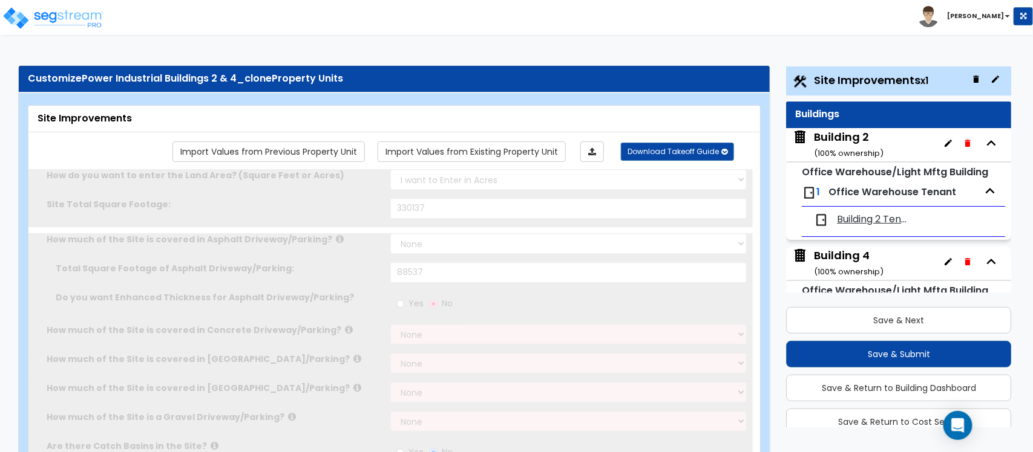
select select "2"
type input "330137"
select select "2"
type input "88537"
radio input "true"
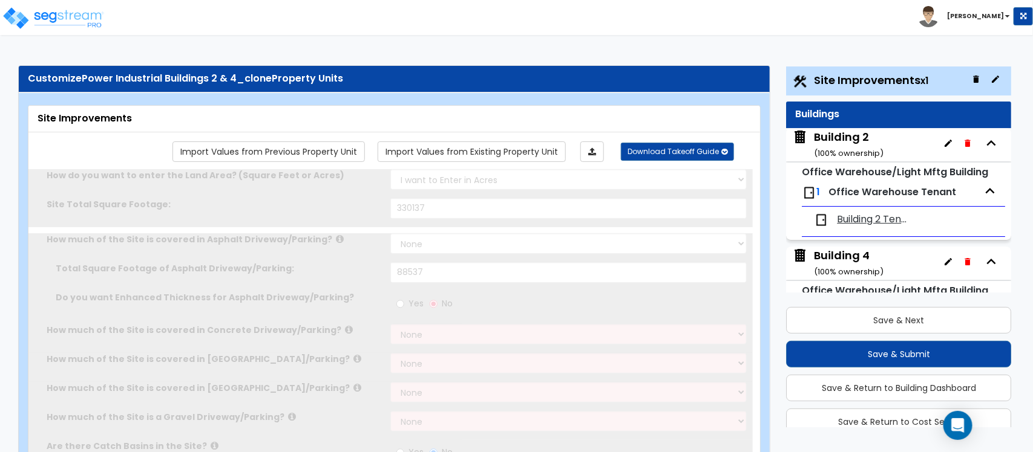
type input "1"
radio input "true"
type input "20"
radio input "true"
select select "1"
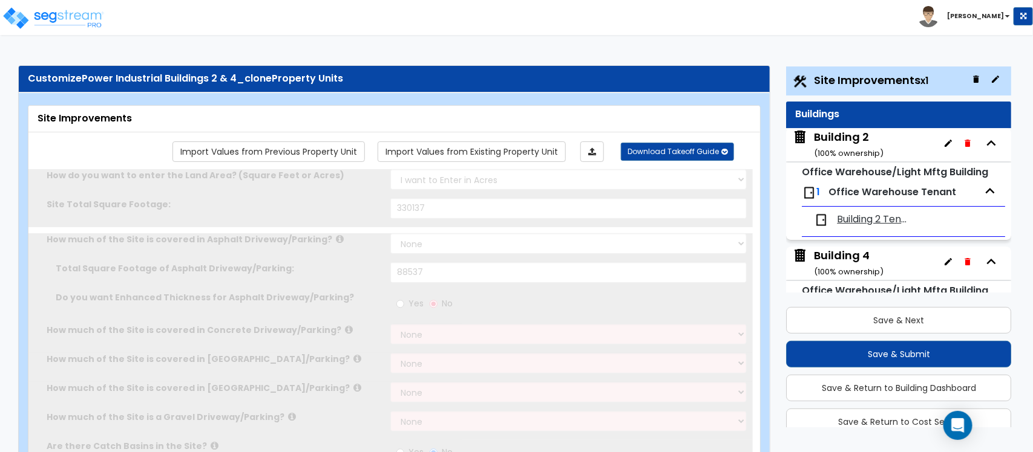
radio input "true"
select select "1"
type input "2"
radio input "true"
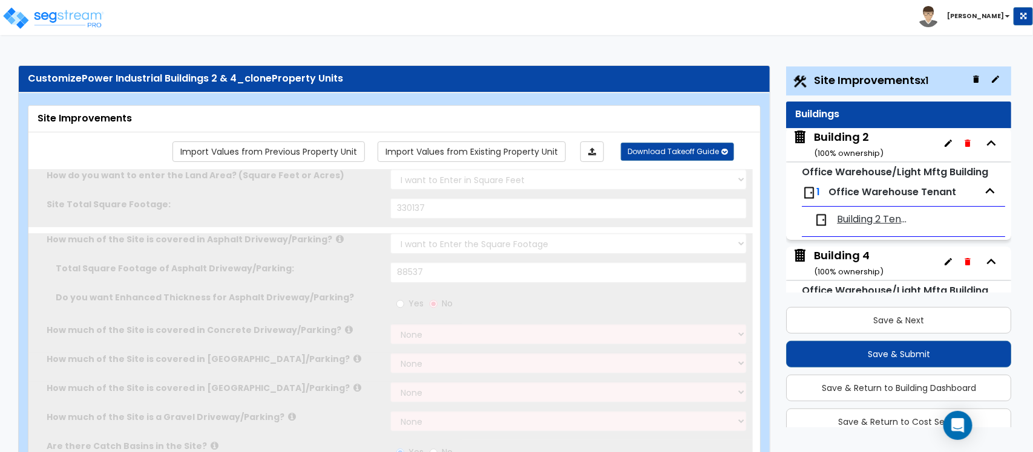
select select "2"
type input "1340"
radio input "true"
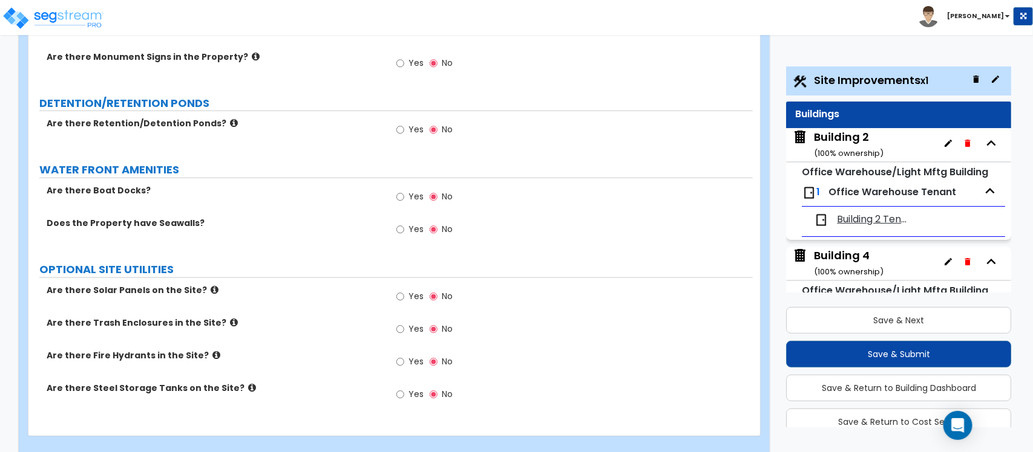
scroll to position [2550, 0]
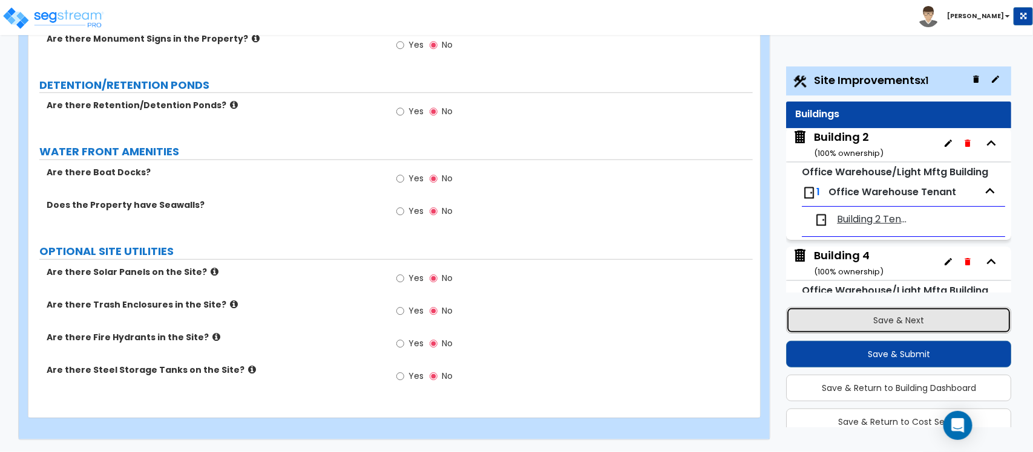
click at [915, 316] on button "Save & Next" at bounding box center [898, 320] width 225 height 27
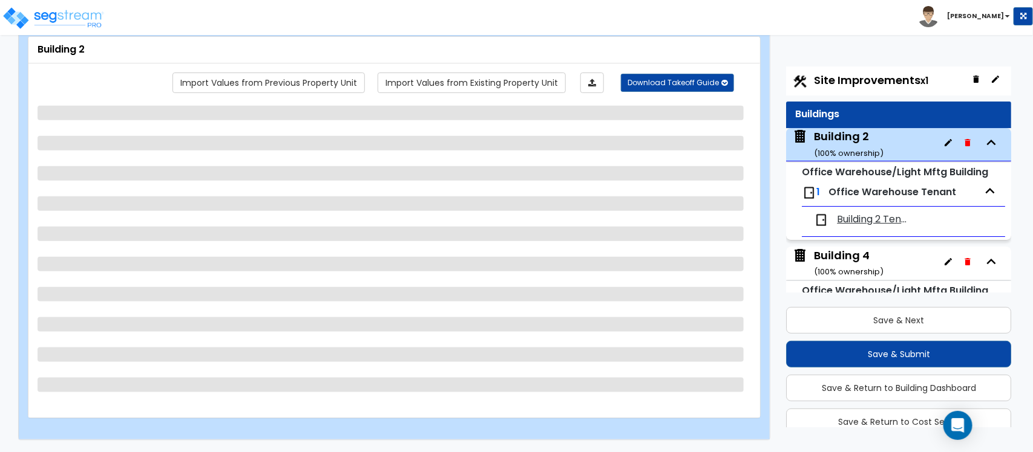
scroll to position [62, 0]
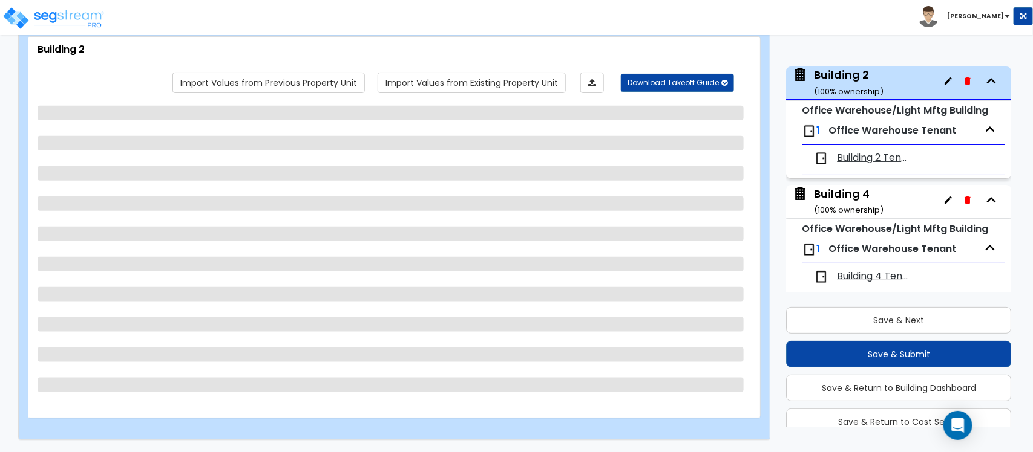
select select "2"
select select "3"
select select "10"
select select "1"
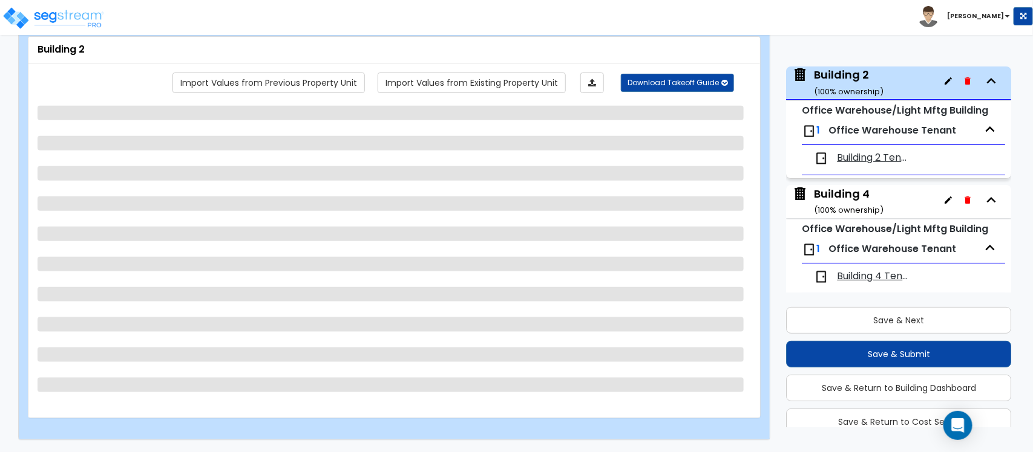
select select "1"
select select "5"
select select "2"
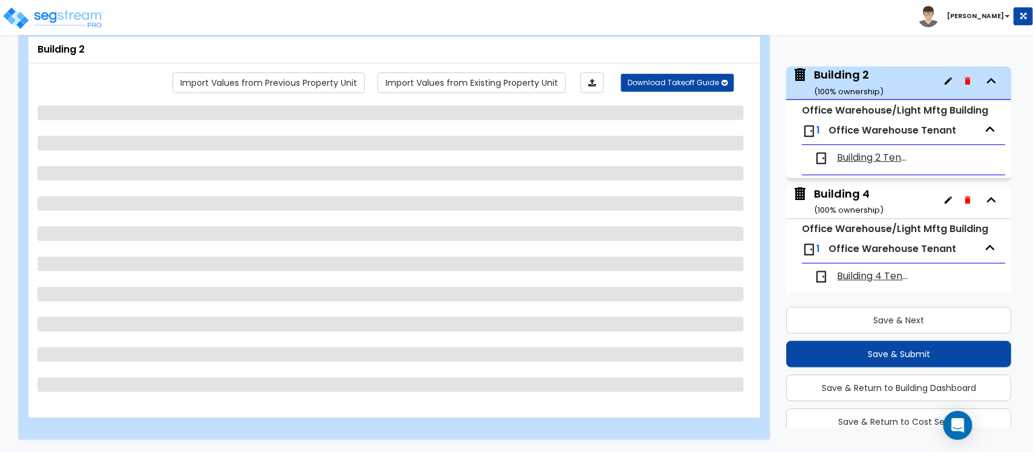
select select "2"
select select "3"
select select "1"
select select "2"
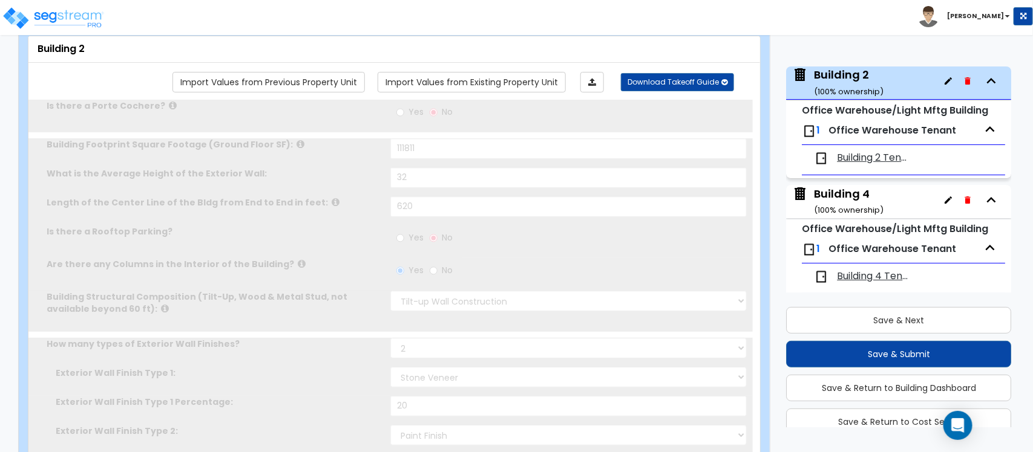
radio input "true"
select select "2"
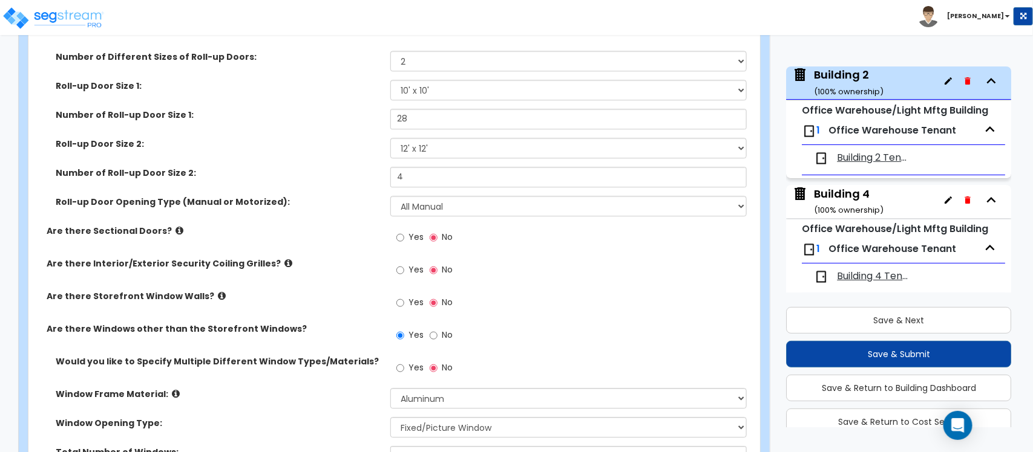
scroll to position [1806, 0]
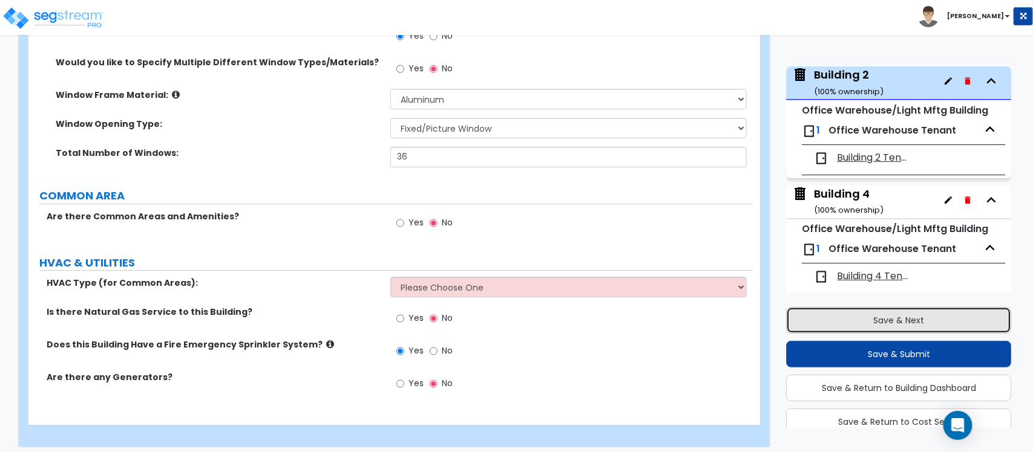
click at [909, 318] on button "Save & Next" at bounding box center [898, 320] width 225 height 27
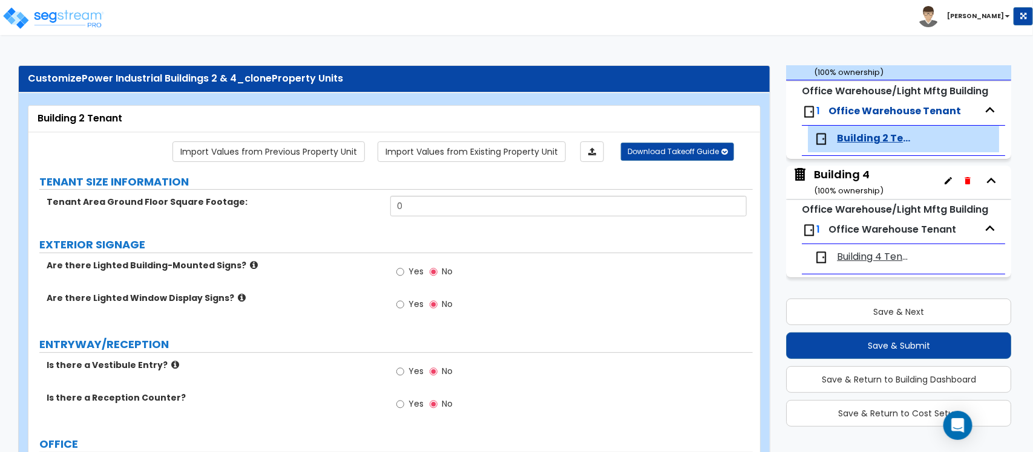
scroll to position [0, 0]
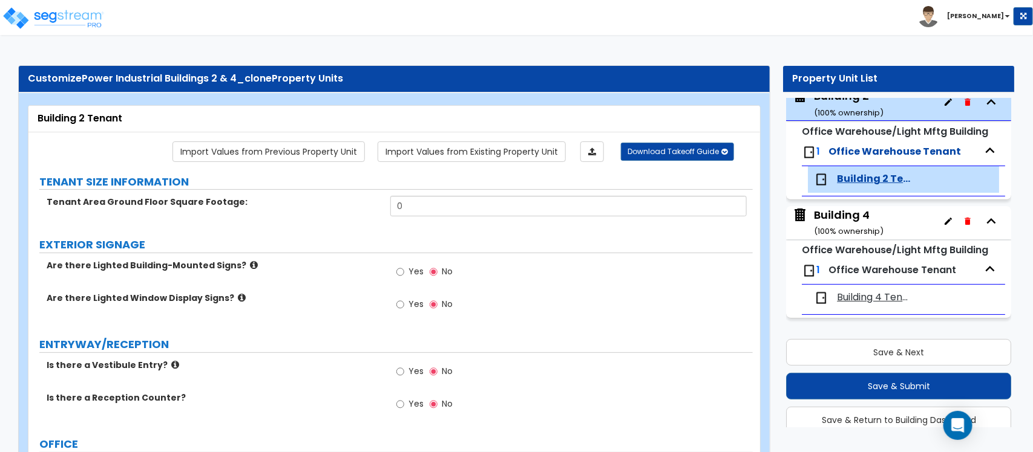
click at [851, 180] on span "Building 2 Tenant" at bounding box center [875, 179] width 76 height 14
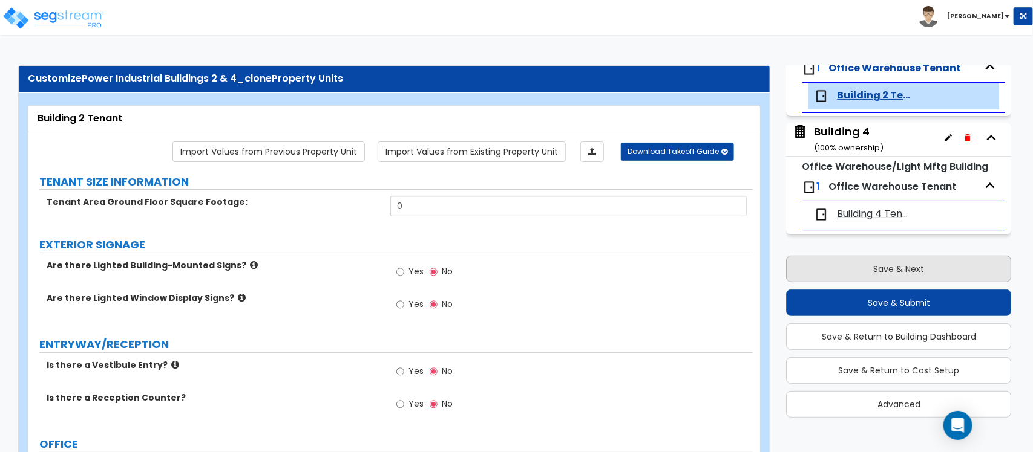
scroll to position [85, 0]
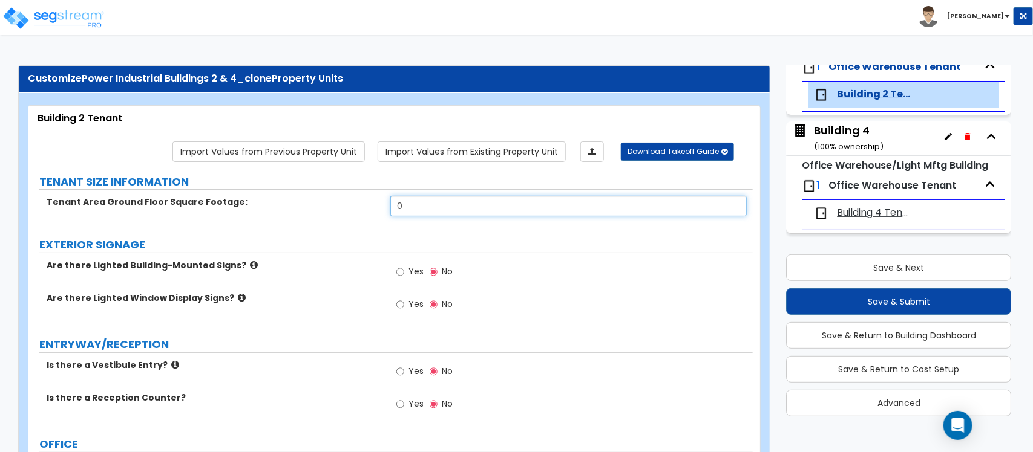
click at [489, 203] on input "0" at bounding box center [568, 206] width 356 height 21
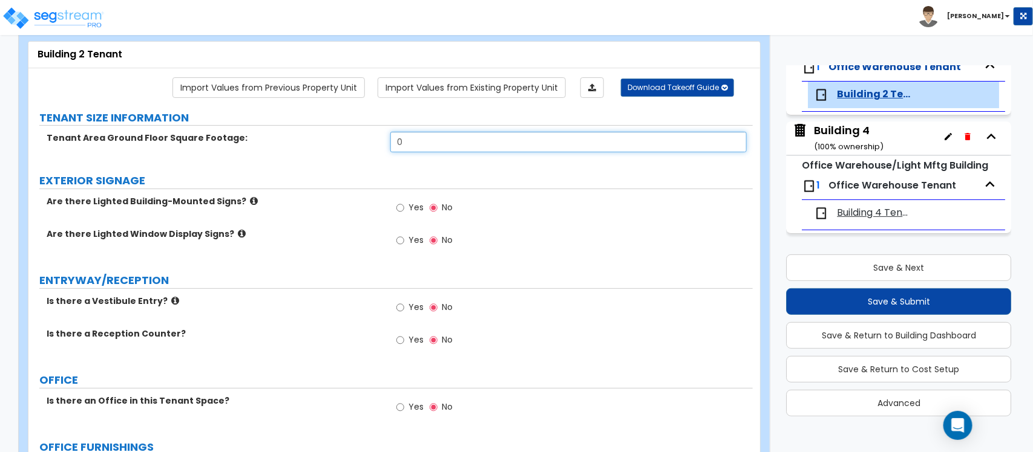
scroll to position [151, 0]
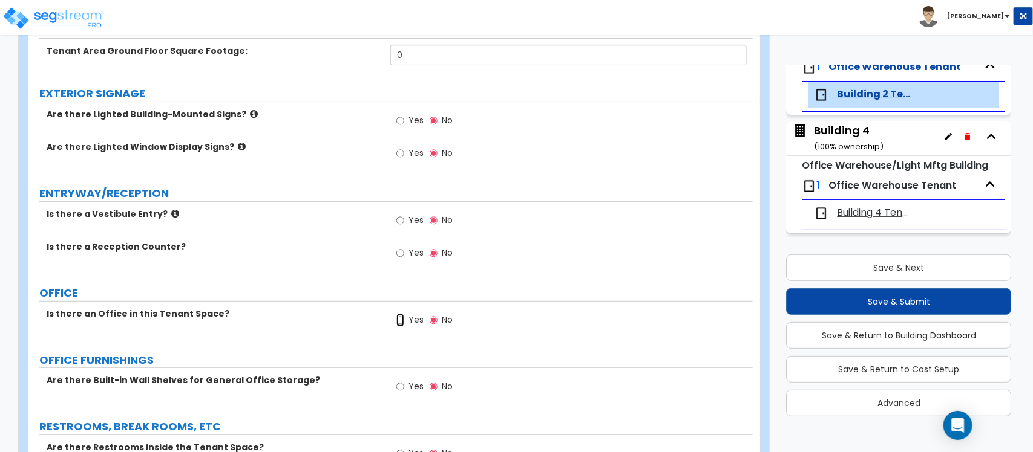
click at [397, 321] on input "Yes" at bounding box center [400, 320] width 8 height 13
radio input "true"
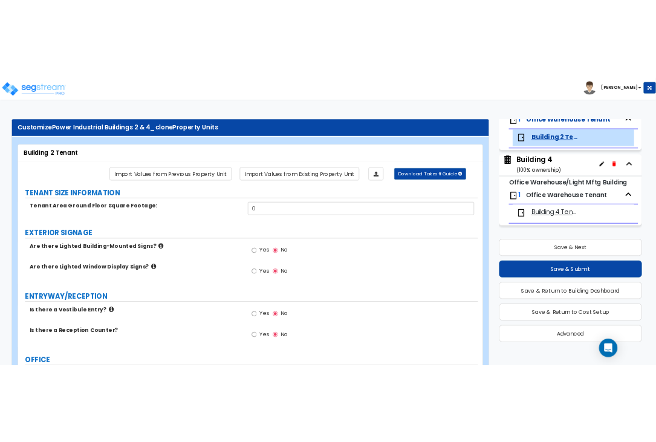
scroll to position [79, 0]
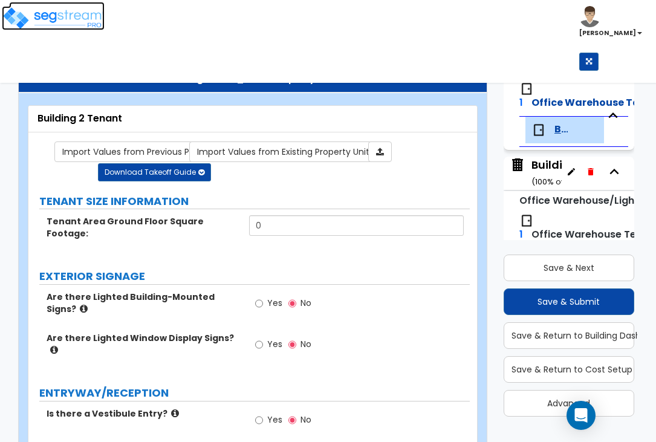
click at [71, 19] on img at bounding box center [53, 18] width 103 height 24
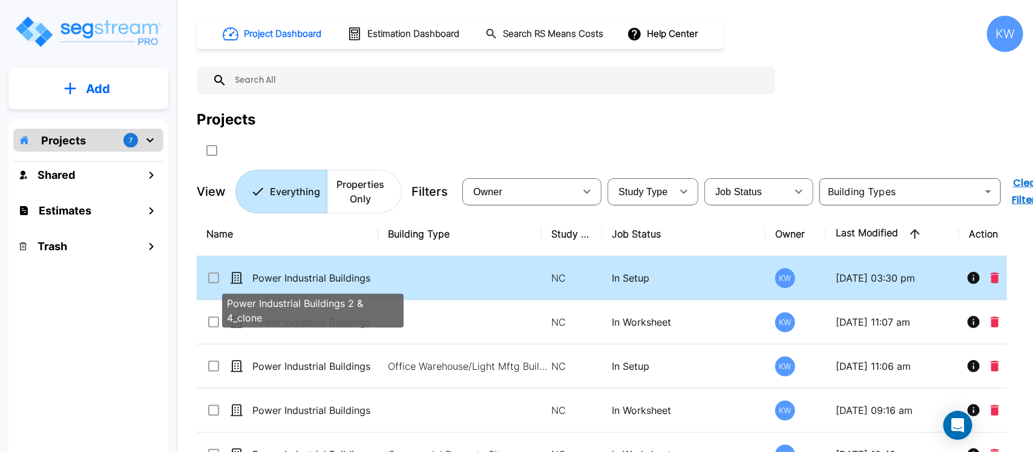
click at [335, 279] on p "Power Industrial Buildings 2 & 4_clone" at bounding box center [312, 278] width 121 height 15
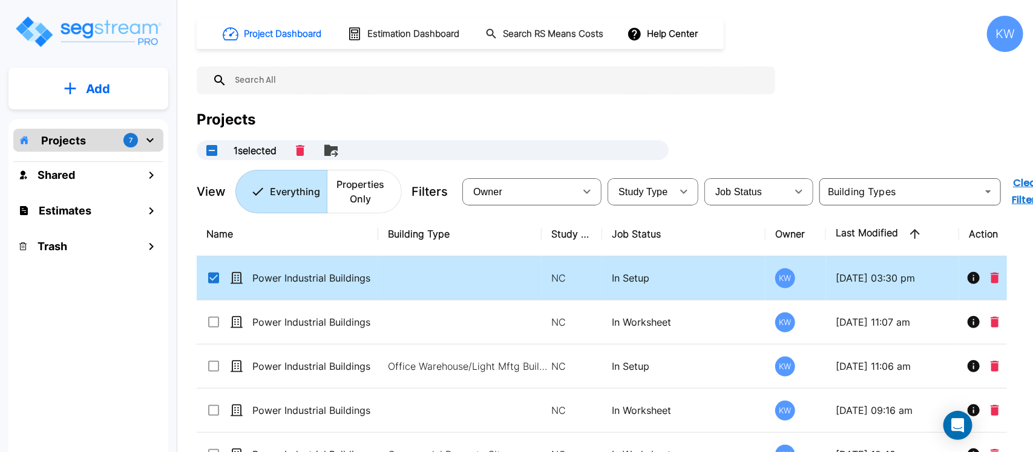
click at [439, 273] on td at bounding box center [459, 278] width 163 height 44
checkbox input "false"
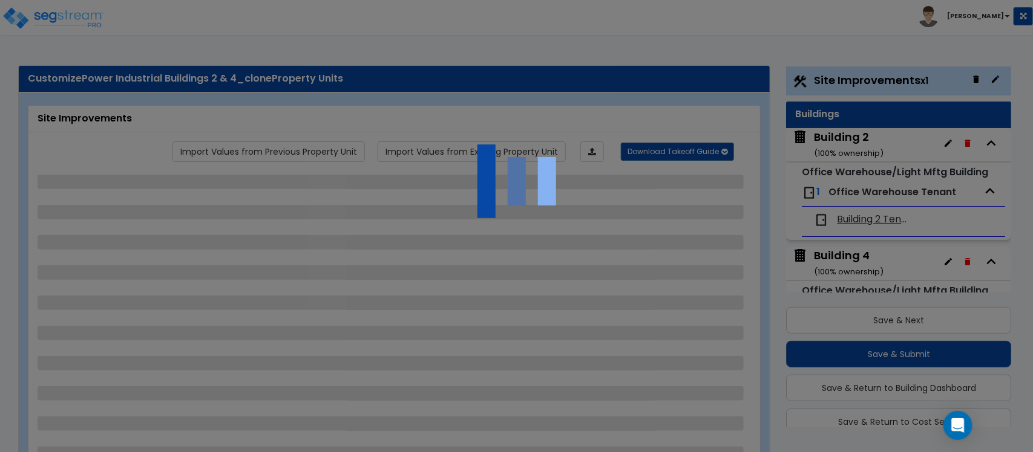
select select "2"
select select "1"
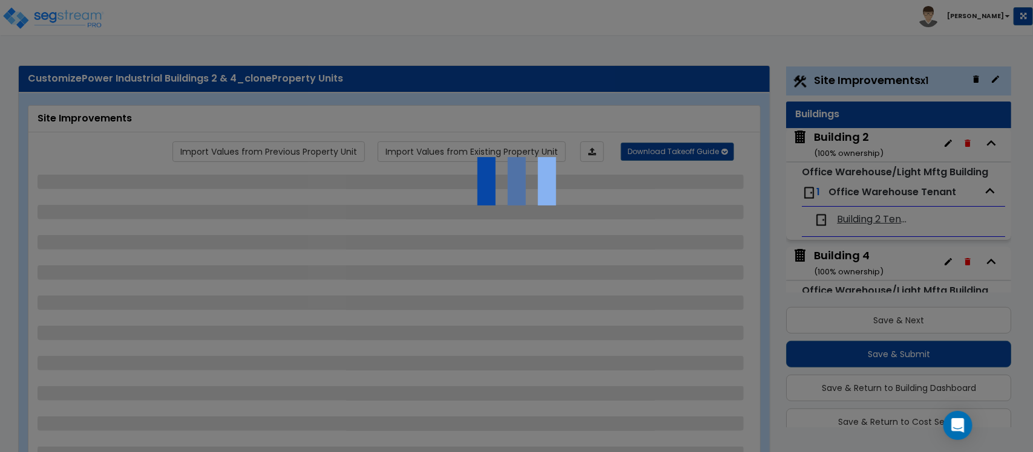
select select "2"
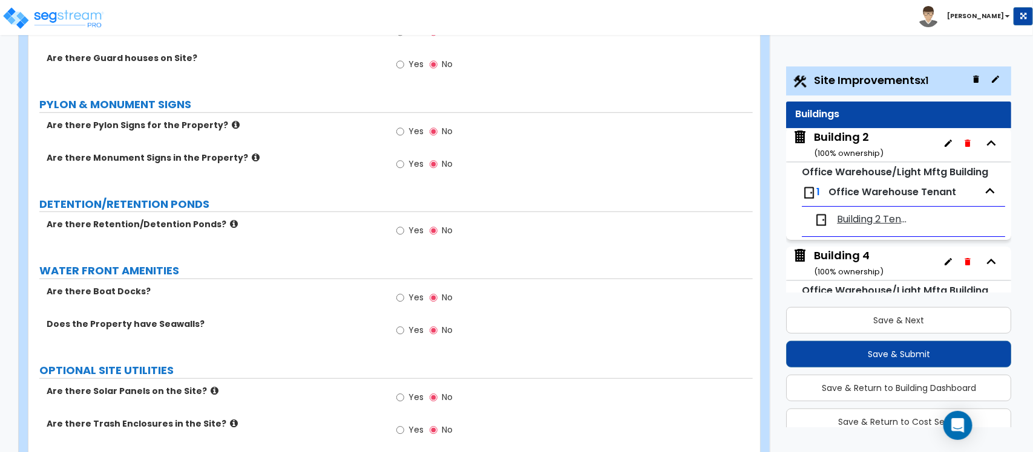
scroll to position [2550, 0]
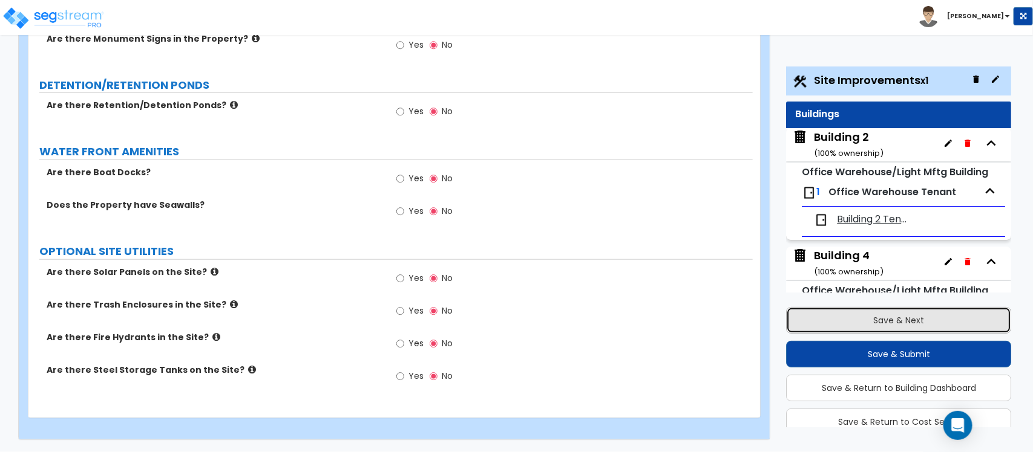
click at [918, 318] on button "Save & Next" at bounding box center [898, 320] width 225 height 27
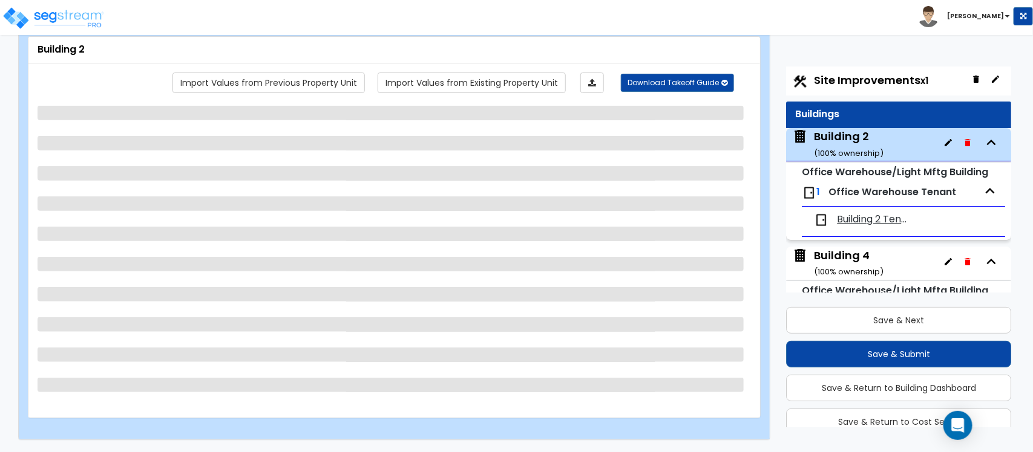
scroll to position [62, 0]
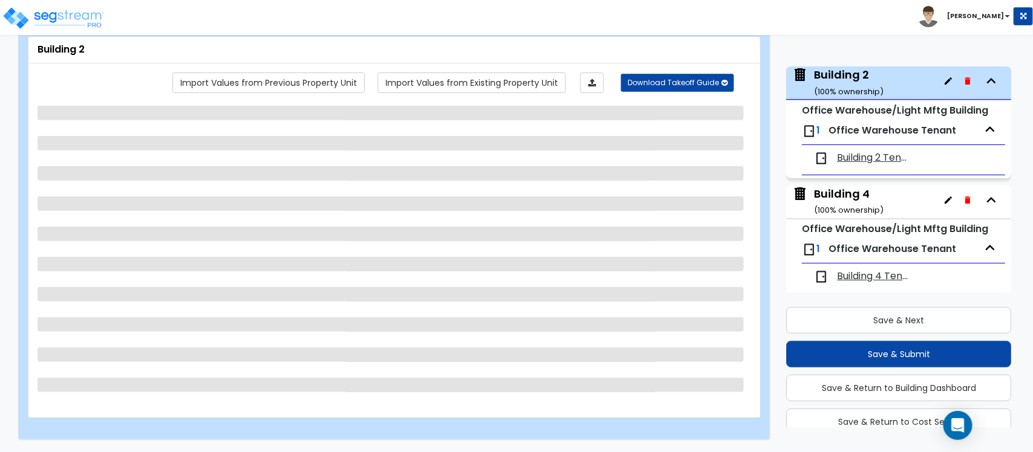
select select "2"
select select "3"
select select "10"
select select "1"
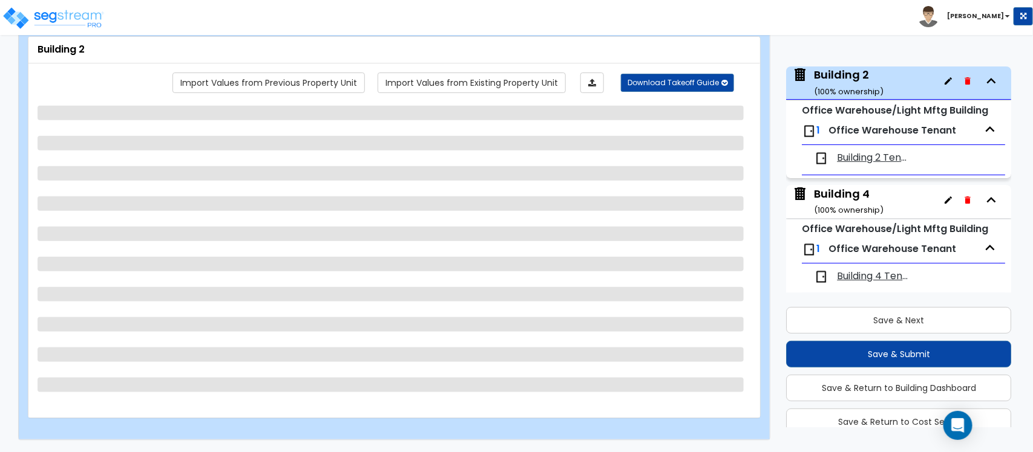
select select "1"
select select "5"
select select "2"
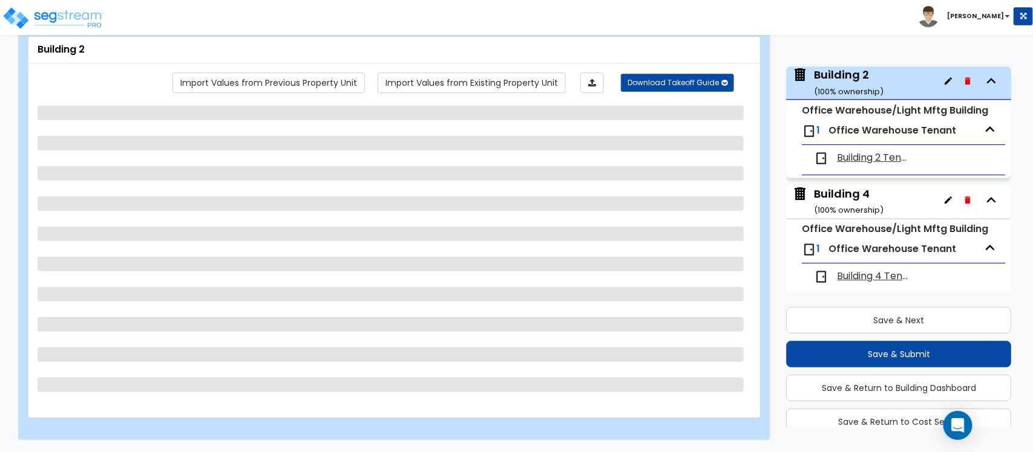
select select "2"
select select "3"
select select "1"
select select "2"
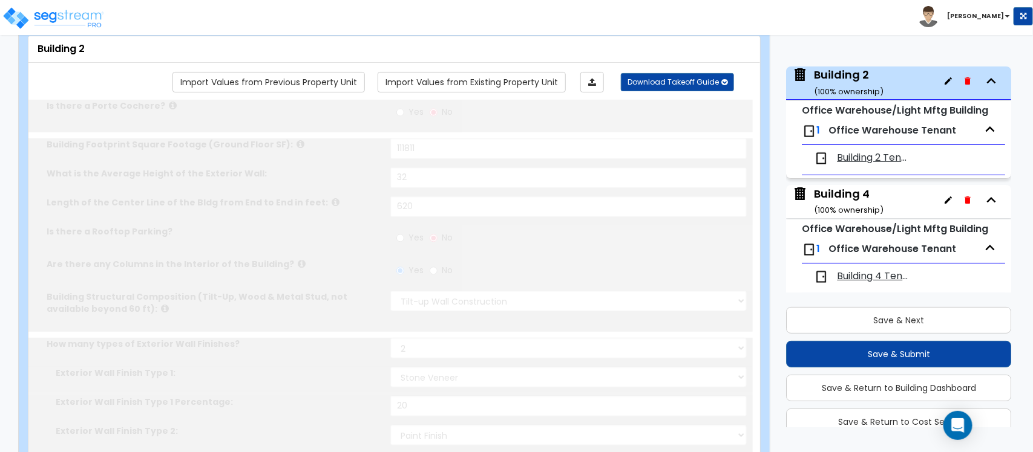
radio input "true"
select select "2"
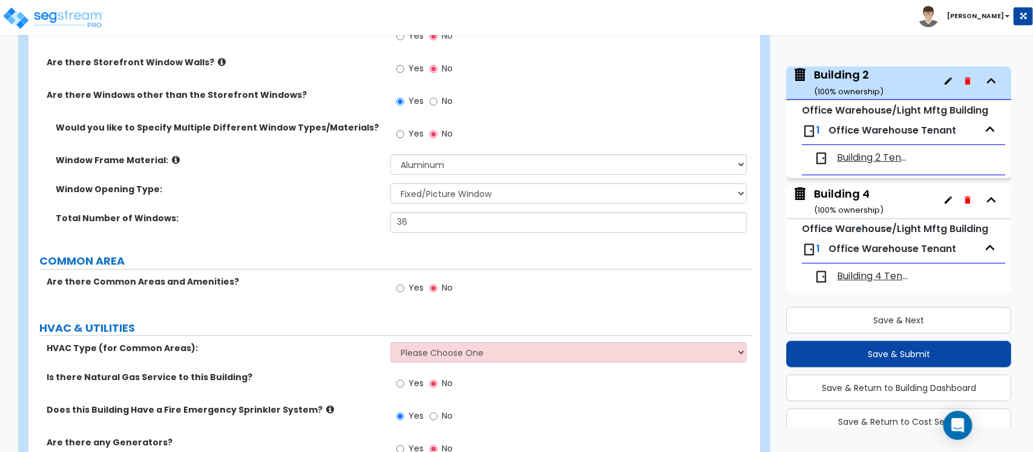
scroll to position [1806, 0]
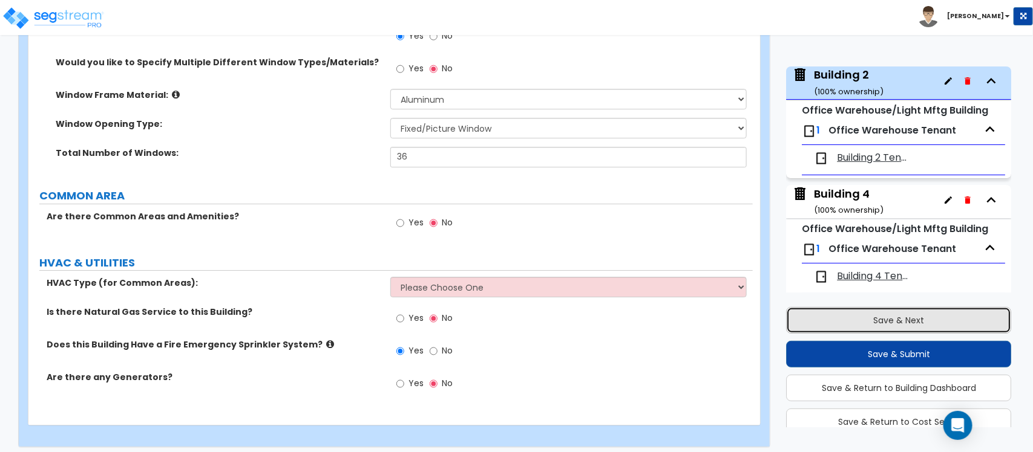
click at [881, 315] on button "Save & Next" at bounding box center [898, 320] width 225 height 27
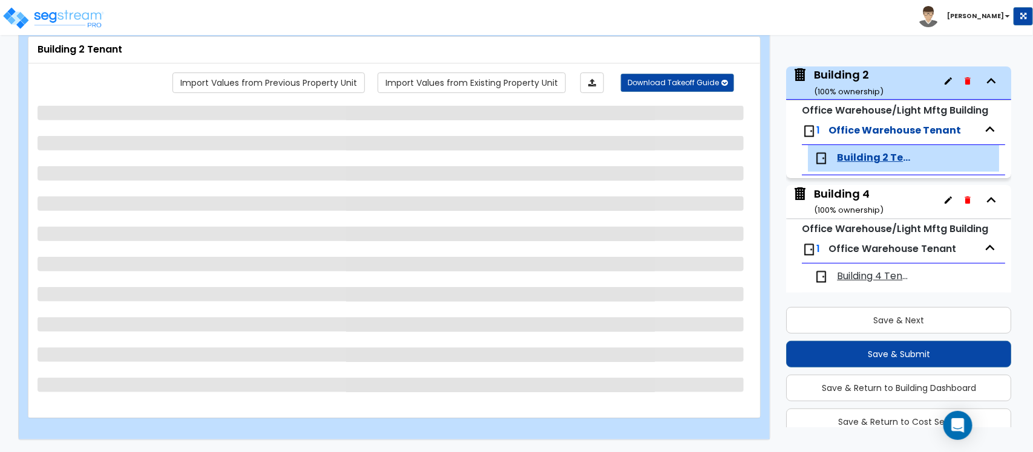
scroll to position [73, 0]
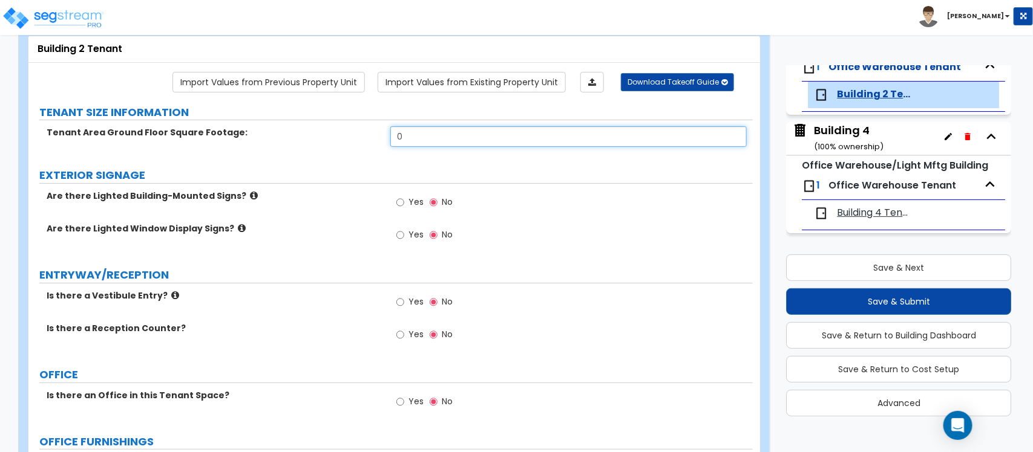
drag, startPoint x: 425, startPoint y: 141, endPoint x: 380, endPoint y: 141, distance: 45.4
click at [380, 141] on div "Tenant Area Ground Floor Square Footage: 0" at bounding box center [390, 140] width 724 height 29
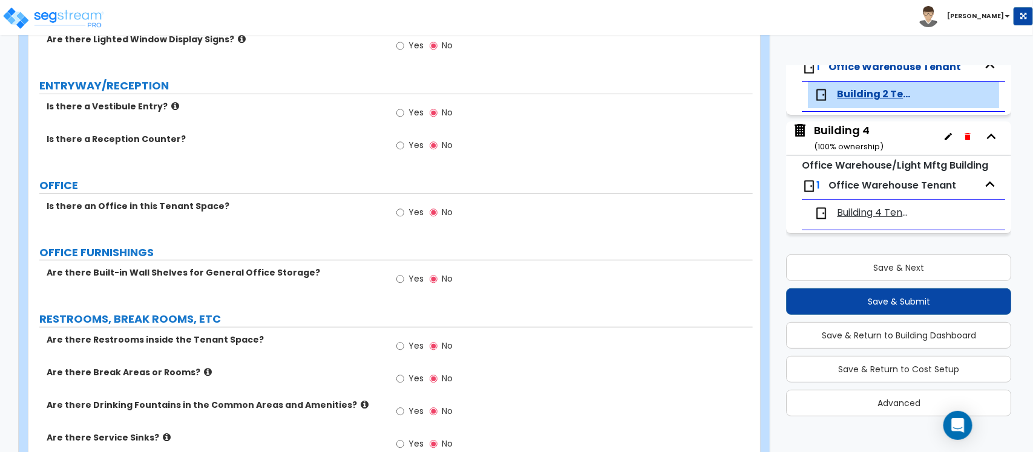
scroll to position [296, 0]
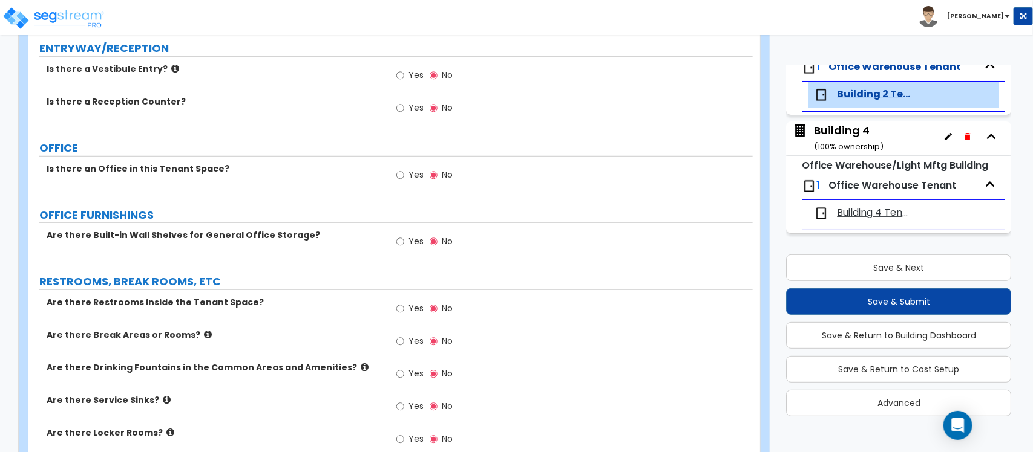
type input "111,811"
click at [398, 178] on input "Yes" at bounding box center [400, 175] width 8 height 13
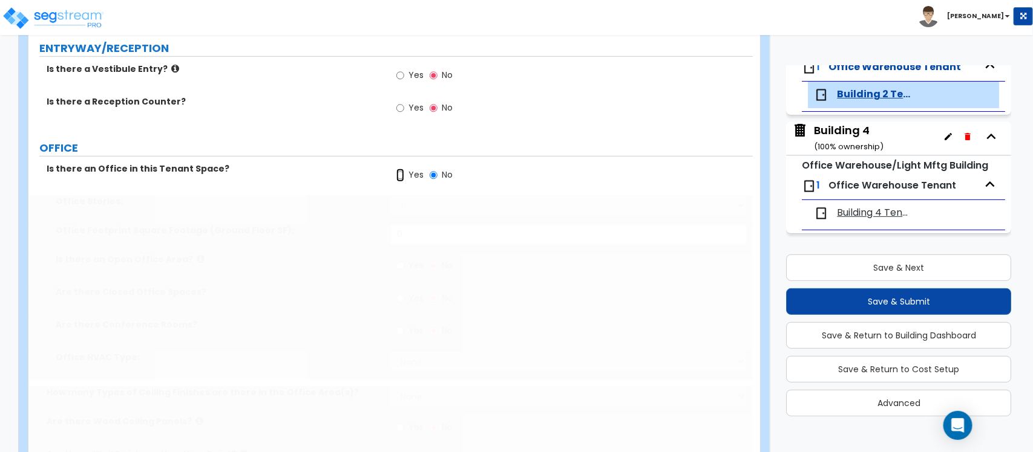
radio input "true"
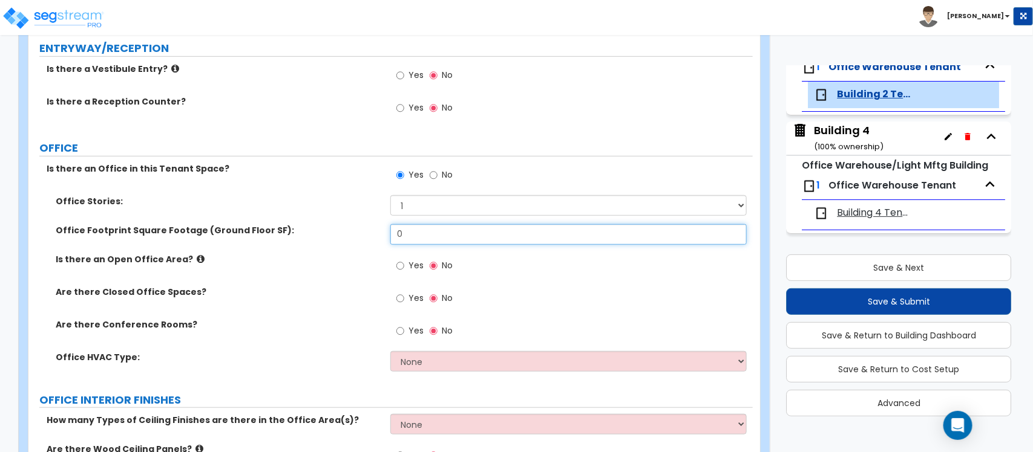
click at [397, 230] on input "0" at bounding box center [568, 234] width 356 height 21
type input "2,423"
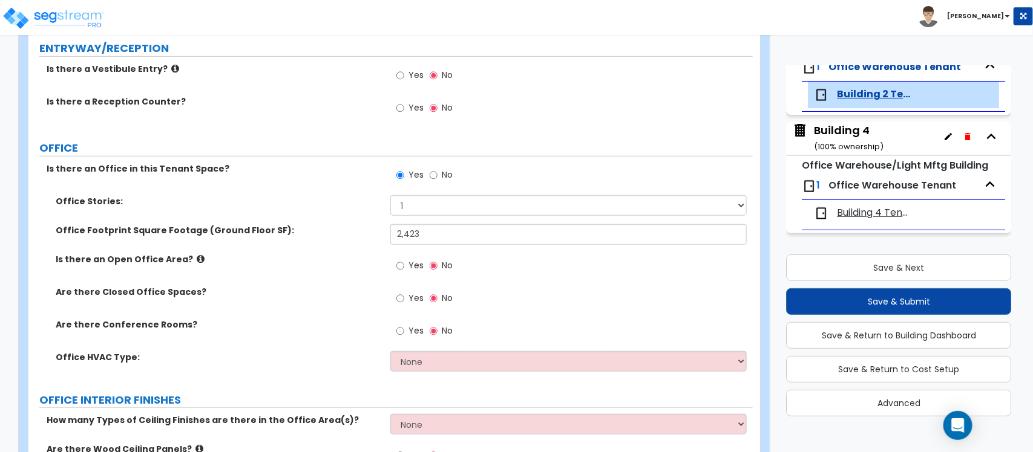
click at [405, 264] on label "Yes" at bounding box center [409, 267] width 27 height 21
click at [404, 264] on input "Yes" at bounding box center [400, 266] width 8 height 13
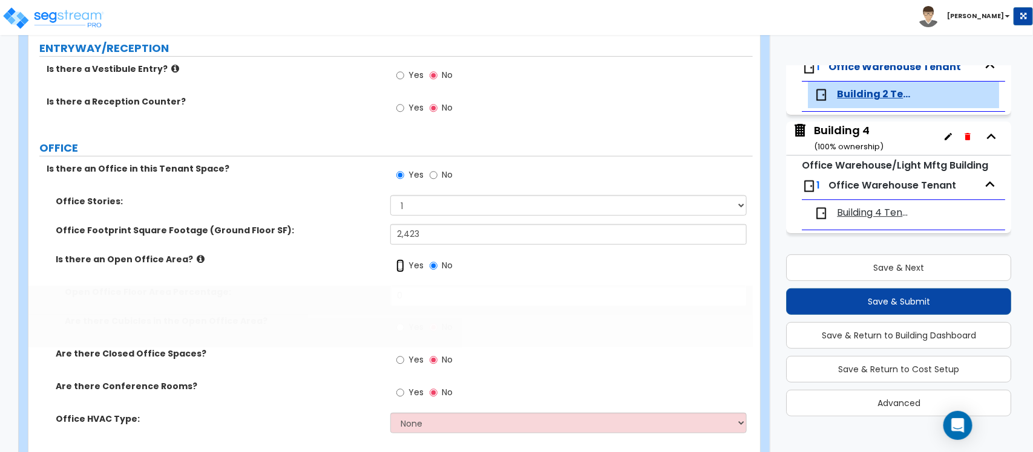
radio input "true"
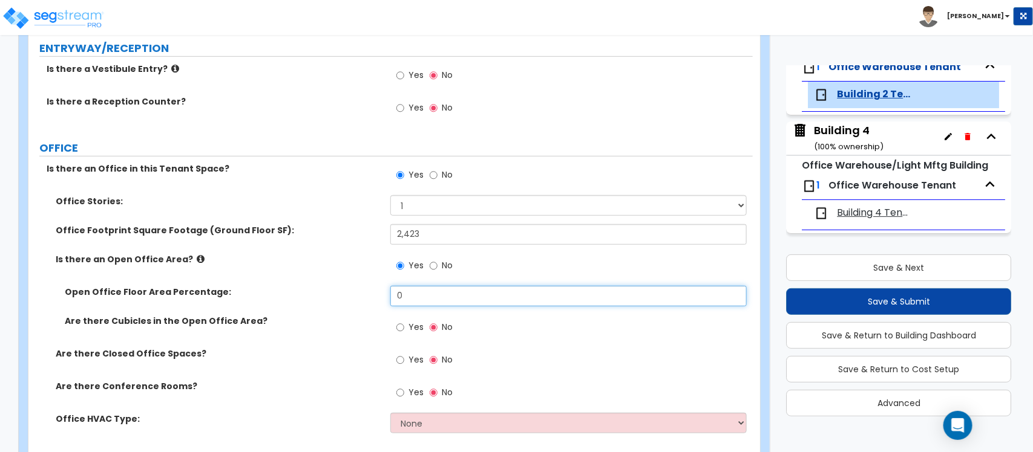
click at [476, 302] on input "0" at bounding box center [568, 296] width 356 height 21
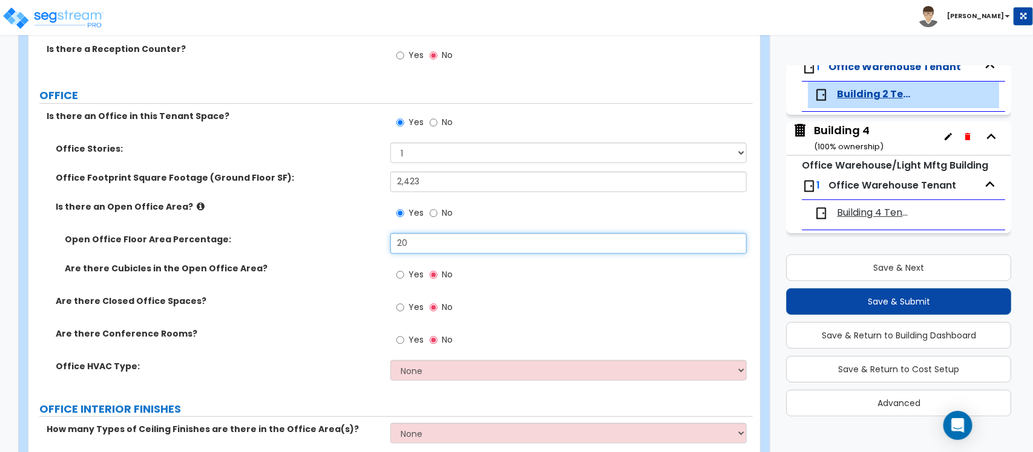
scroll to position [372, 0]
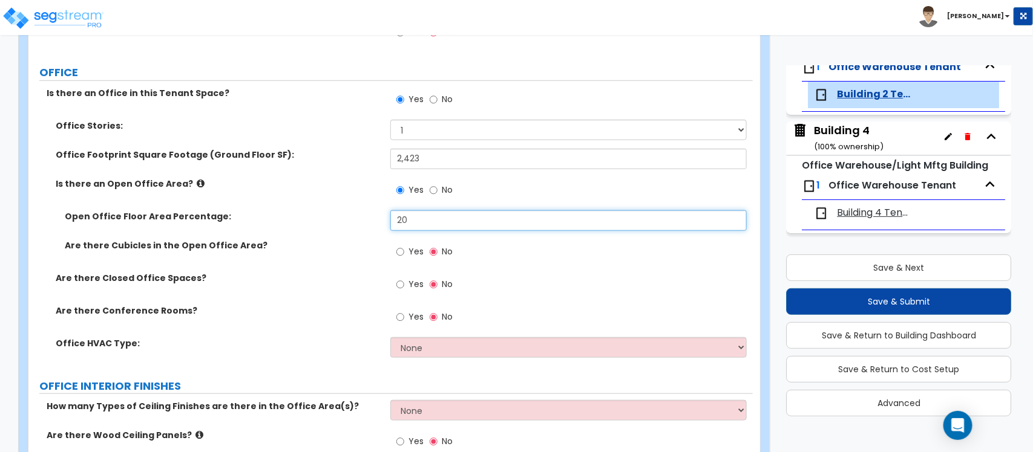
type input "20"
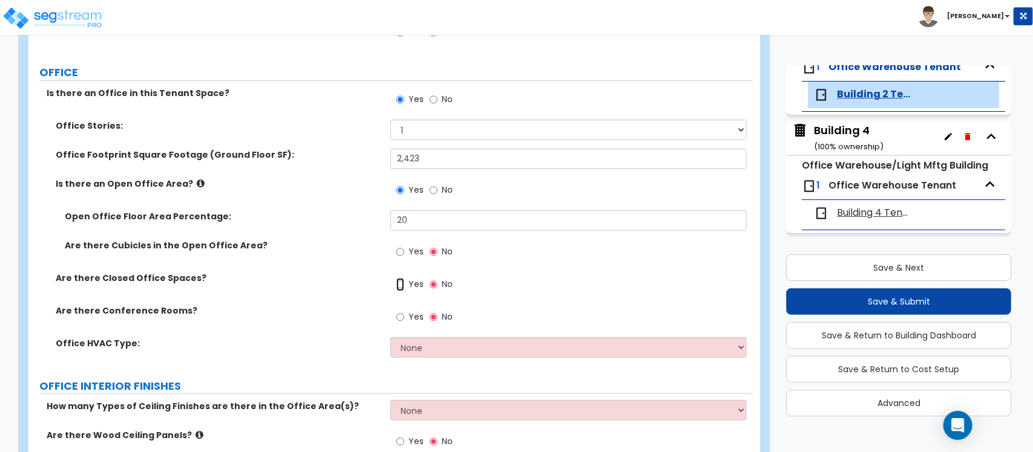
click at [397, 286] on input "Yes" at bounding box center [400, 284] width 8 height 13
radio input "true"
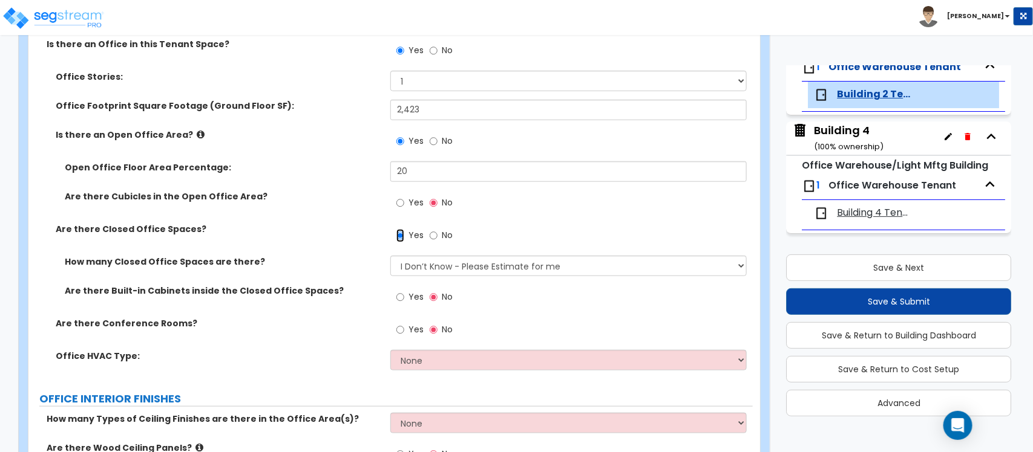
scroll to position [448, 0]
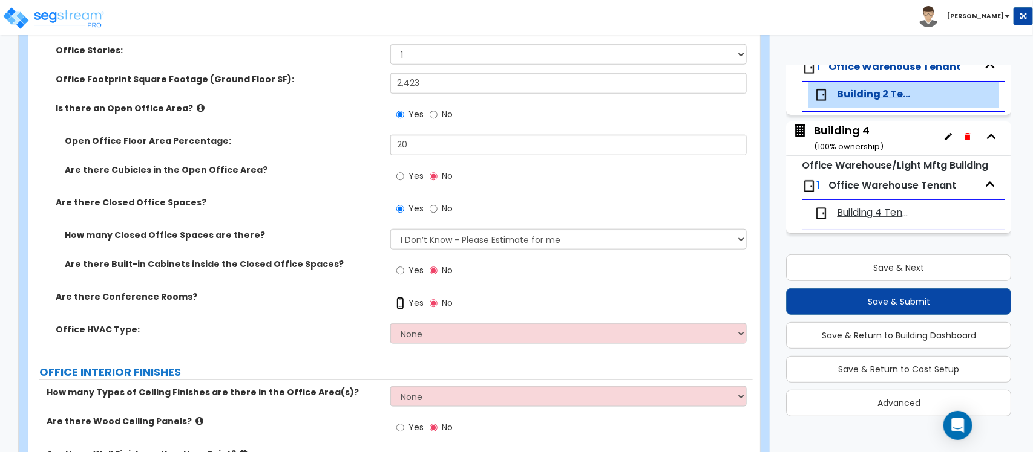
click at [403, 301] on input "Yes" at bounding box center [400, 303] width 8 height 13
radio input "true"
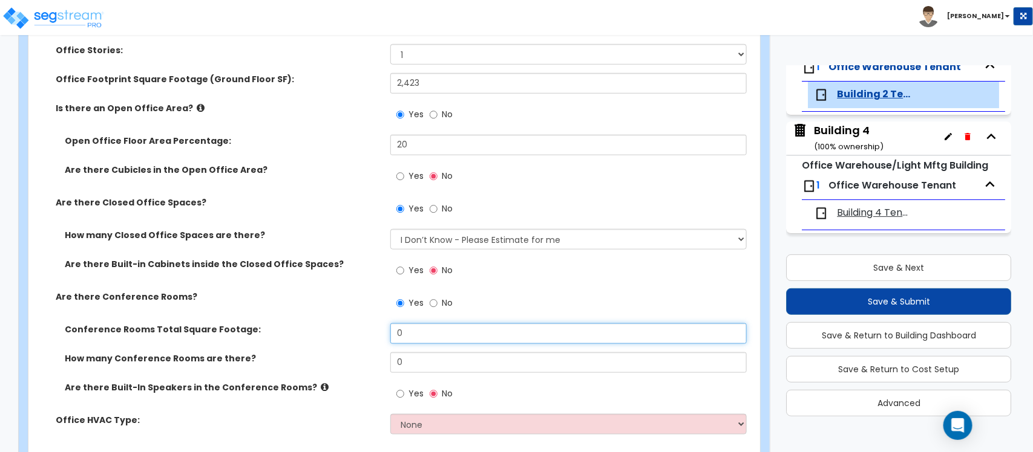
drag, startPoint x: 442, startPoint y: 339, endPoint x: 398, endPoint y: 331, distance: 44.2
click at [398, 331] on input "0" at bounding box center [568, 334] width 356 height 21
type input "380"
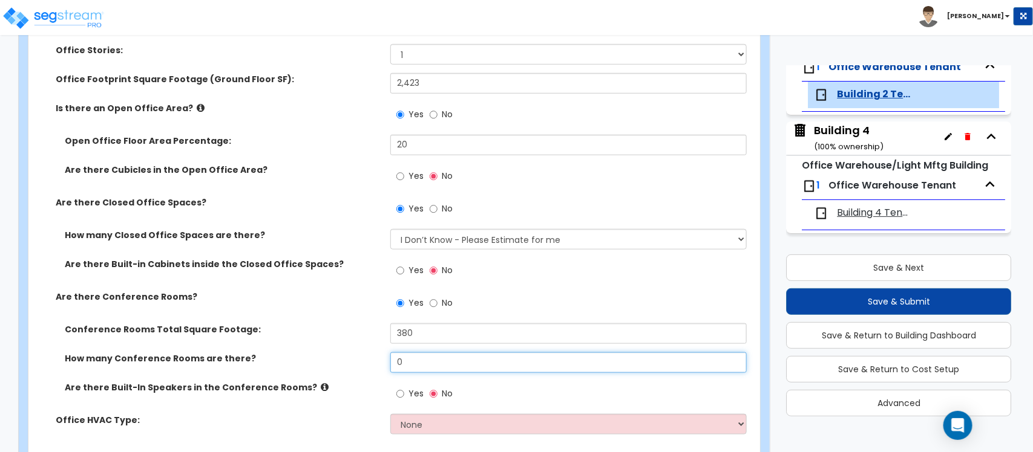
click at [515, 362] on input "0" at bounding box center [568, 363] width 356 height 21
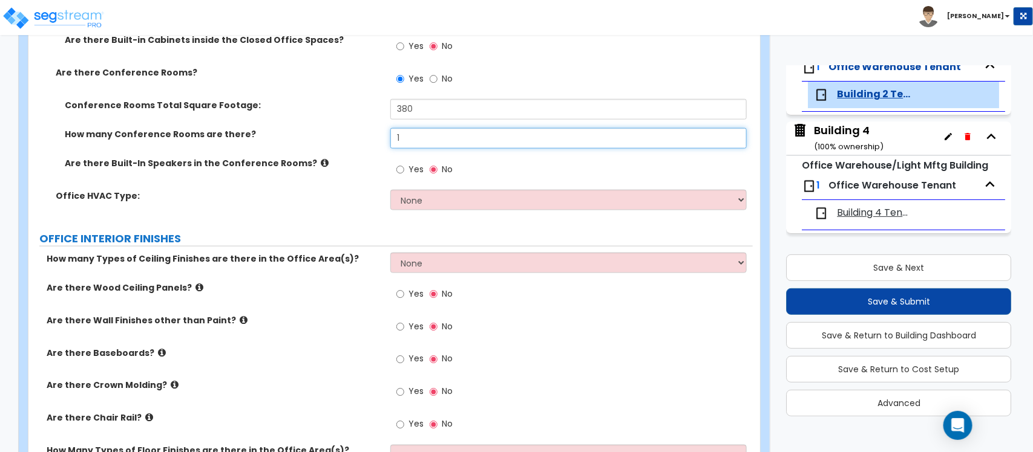
scroll to position [674, 0]
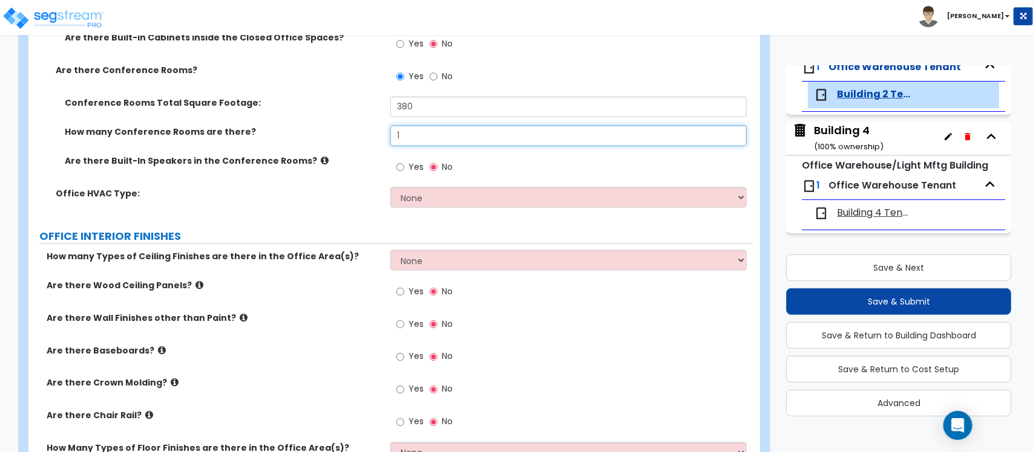
type input "1"
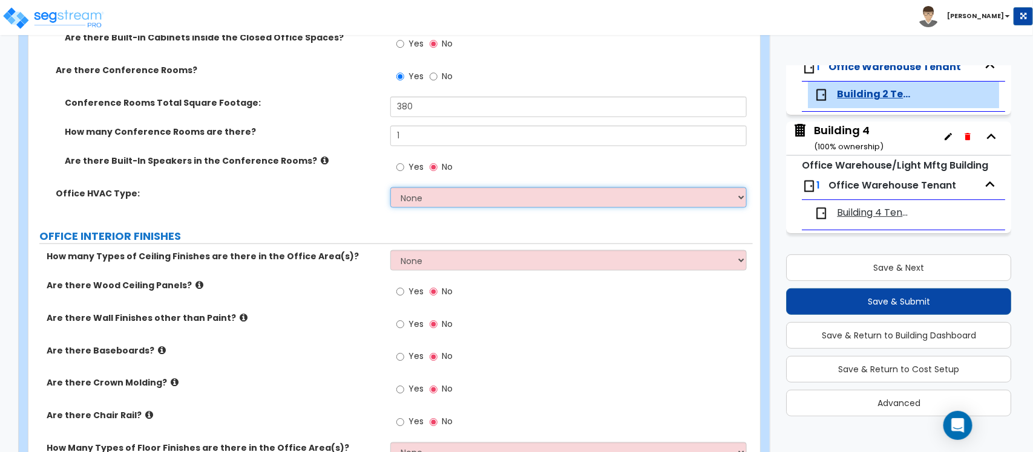
click at [443, 195] on select "None Rooftop Unit Furnace-Condenser Forced Air Split Heating/Cooling Systems He…" at bounding box center [568, 198] width 356 height 21
select select "3"
click at [390, 188] on select "None Rooftop Unit Furnace-Condenser Forced Air Split Heating/Cooling Systems He…" at bounding box center [568, 198] width 356 height 21
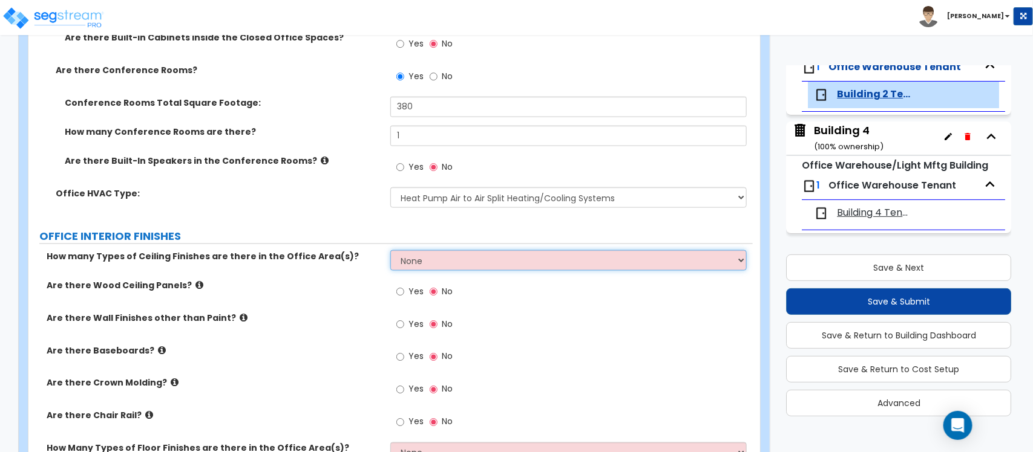
click at [478, 262] on select "None 1 2 3" at bounding box center [568, 260] width 356 height 21
select select "1"
click at [390, 252] on select "None 1 2 3" at bounding box center [568, 260] width 356 height 21
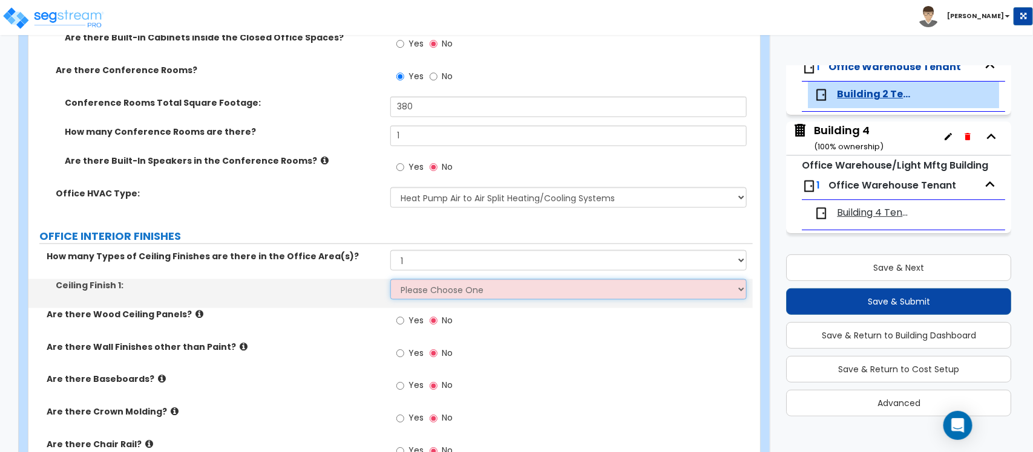
click at [454, 292] on select "Please Choose One Drop Ceiling Open Ceiling Drywall Ceiling" at bounding box center [568, 289] width 356 height 21
select select "1"
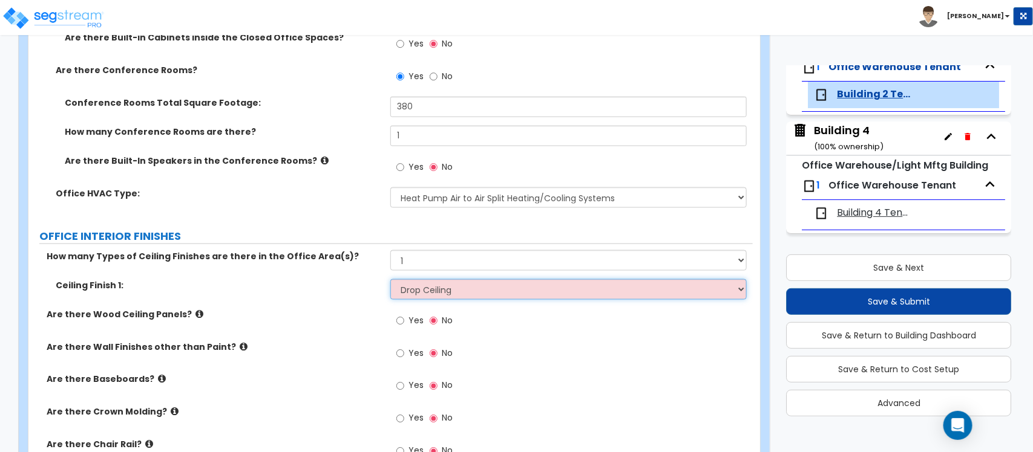
click at [390, 281] on select "Please Choose One Drop Ceiling Open Ceiling Drywall Ceiling" at bounding box center [568, 289] width 356 height 21
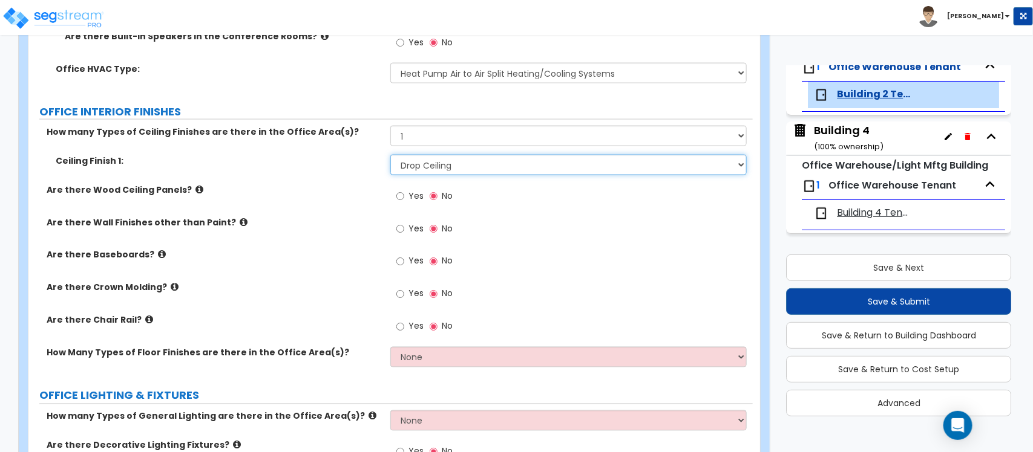
scroll to position [826, 0]
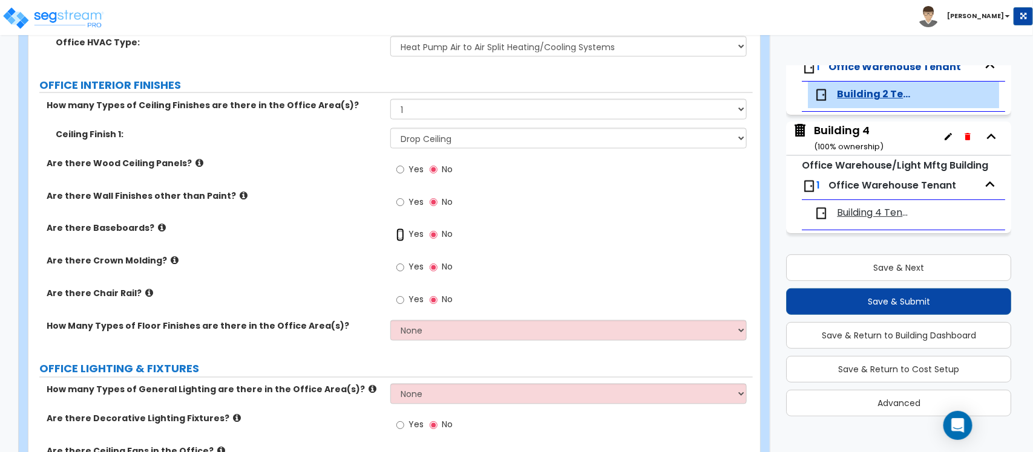
click at [402, 235] on input "Yes" at bounding box center [400, 235] width 8 height 13
radio input "true"
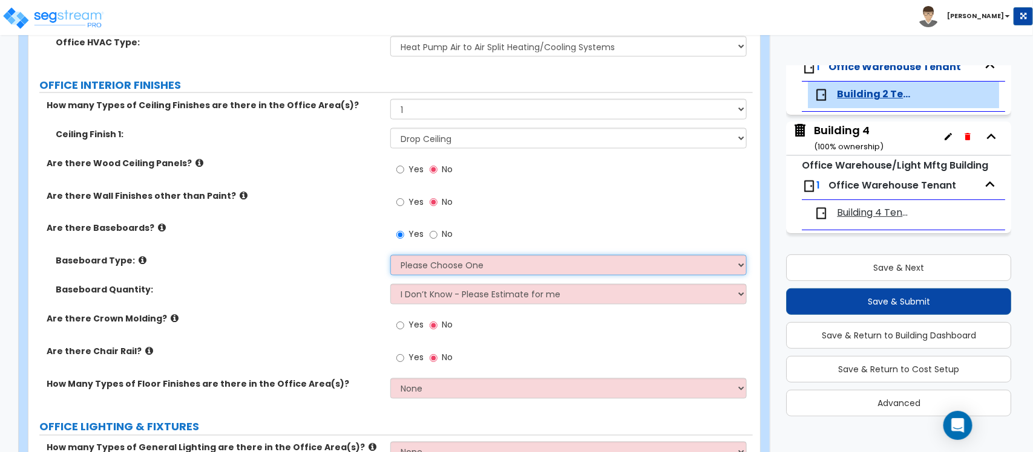
click at [429, 265] on select "Please Choose One Wood Vinyl Carpet Tile" at bounding box center [568, 265] width 356 height 21
select select "2"
click at [390, 256] on select "Please Choose One Wood Vinyl Carpet Tile" at bounding box center [568, 265] width 356 height 21
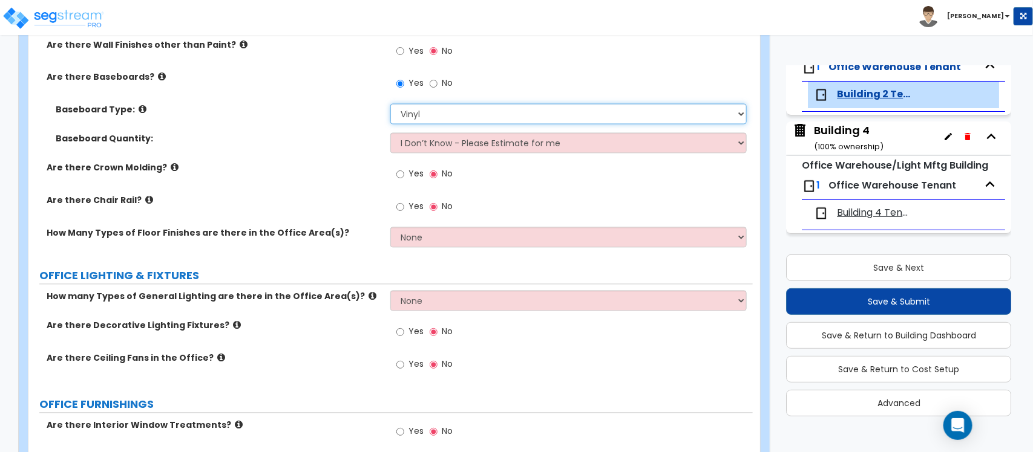
scroll to position [1053, 0]
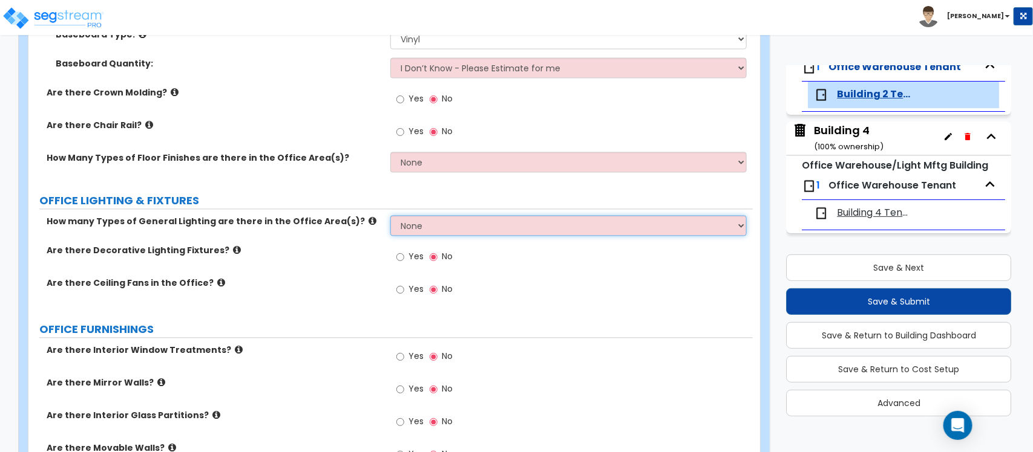
click at [446, 230] on select "None 1 2 3" at bounding box center [568, 225] width 356 height 21
select select "1"
click at [390, 217] on select "None 1 2 3" at bounding box center [568, 225] width 356 height 21
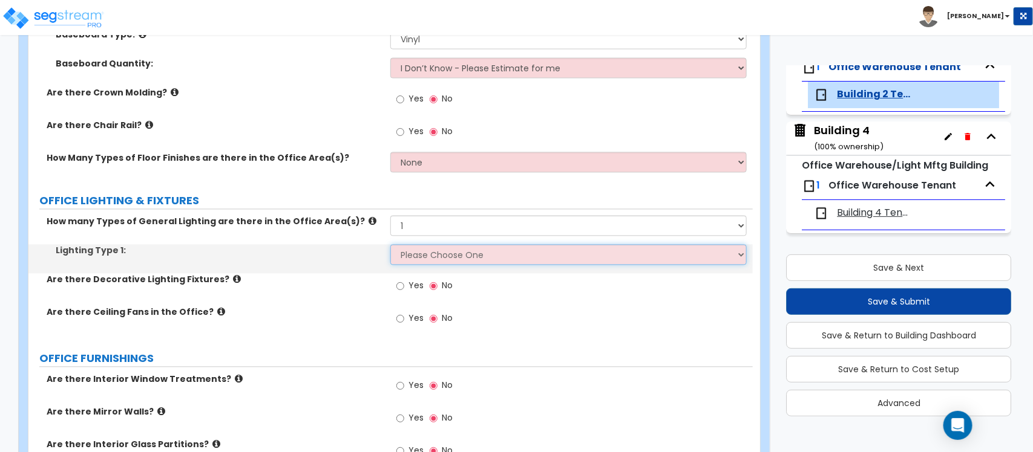
click at [446, 259] on select "Please Choose One LED Surface-Mounted LED Recessed Fluorescent Surface-Mounted …" at bounding box center [568, 254] width 356 height 21
select select "3"
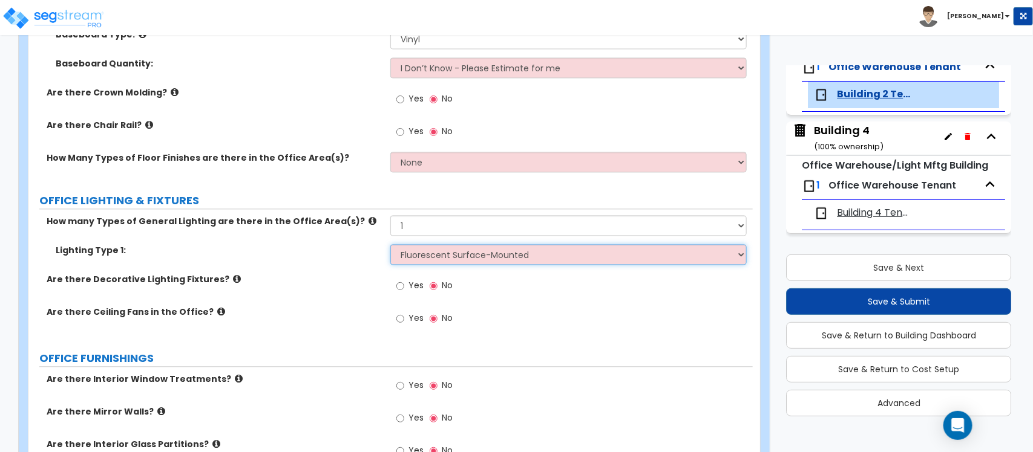
click at [390, 246] on select "Please Choose One LED Surface-Mounted LED Recessed Fluorescent Surface-Mounted …" at bounding box center [568, 254] width 356 height 21
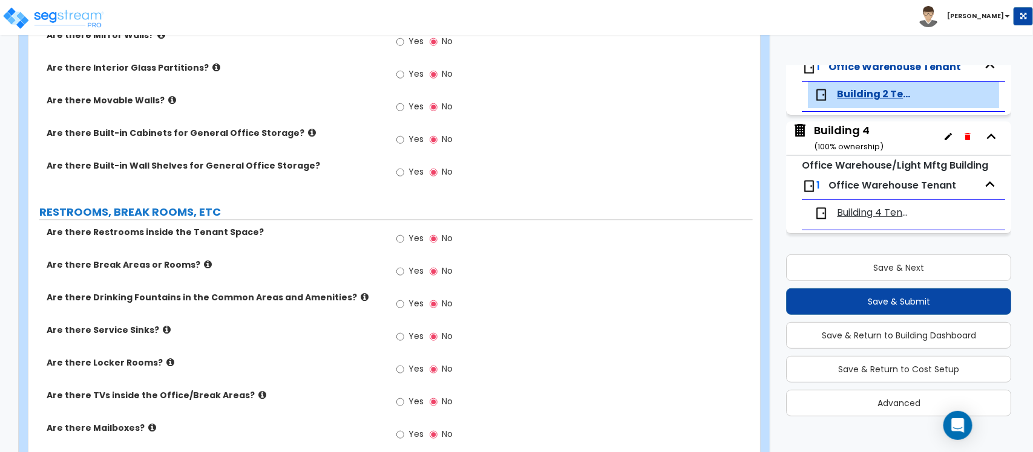
scroll to position [1431, 0]
click at [397, 244] on input "Yes" at bounding box center [400, 237] width 8 height 13
radio input "true"
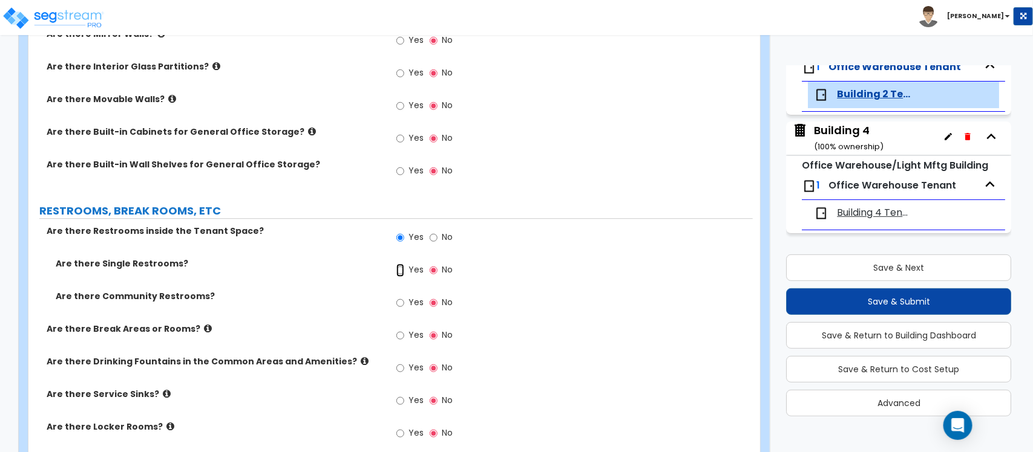
click at [397, 275] on input "Yes" at bounding box center [400, 270] width 8 height 13
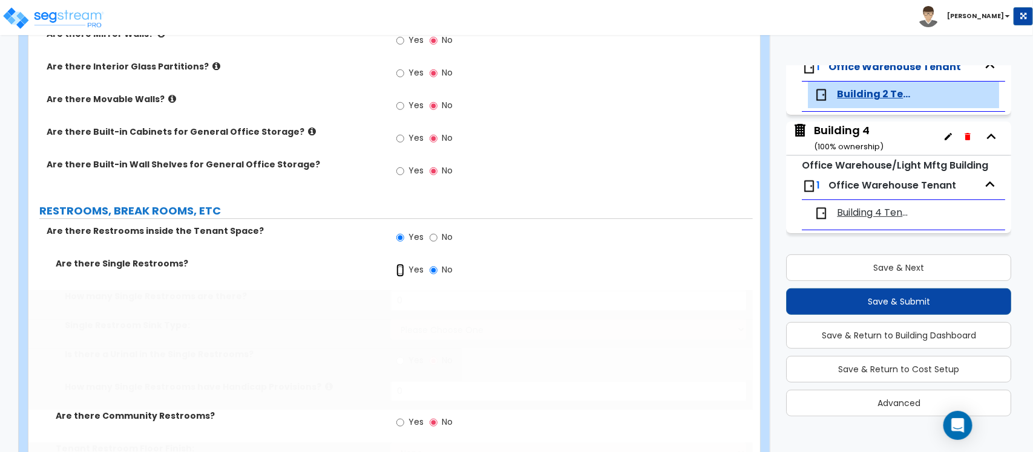
radio input "true"
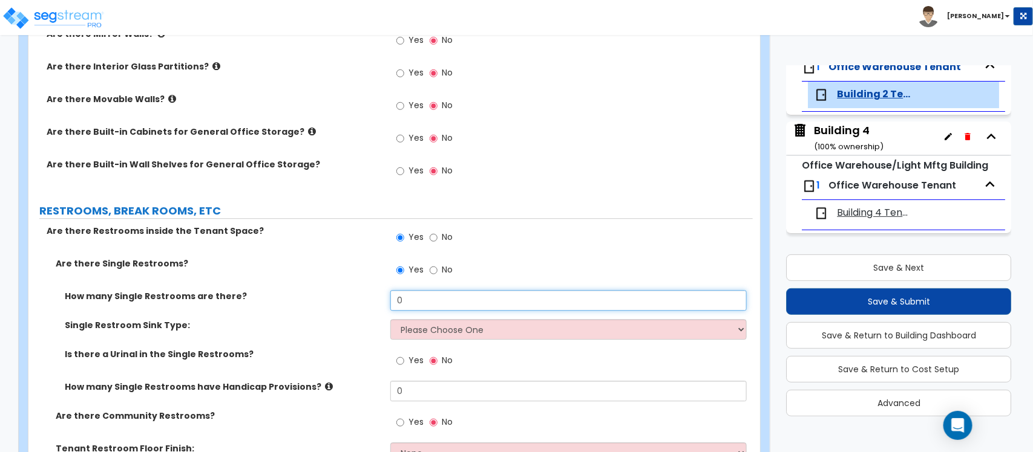
drag, startPoint x: 439, startPoint y: 302, endPoint x: 392, endPoint y: 297, distance: 47.5
click at [392, 297] on input "0" at bounding box center [568, 300] width 356 height 21
type input "4"
click at [457, 343] on div "Single Restroom Sink Type: Please Choose One Wall-mounted Vanity-mounted" at bounding box center [390, 333] width 724 height 29
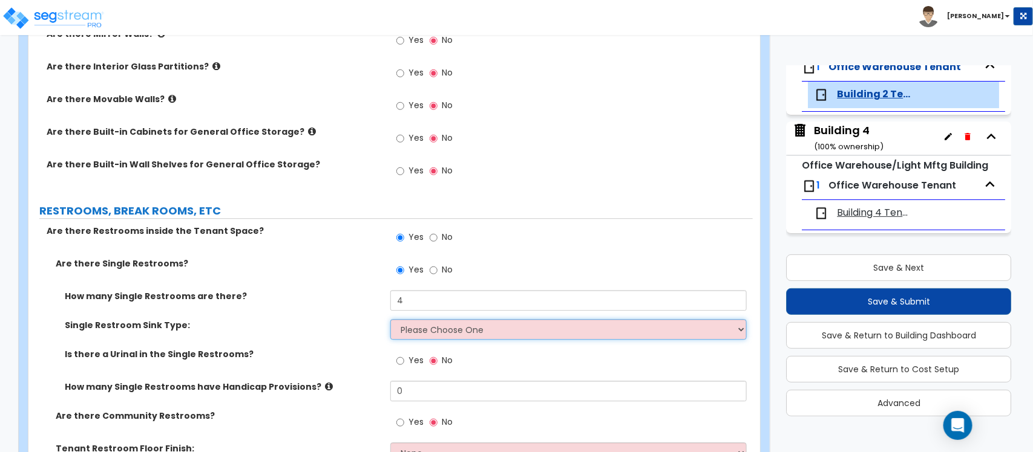
click at [466, 327] on select "Please Choose One Wall-mounted Vanity-mounted" at bounding box center [568, 329] width 356 height 21
select select "1"
click at [390, 321] on select "Please Choose One Wall-mounted Vanity-mounted" at bounding box center [568, 329] width 356 height 21
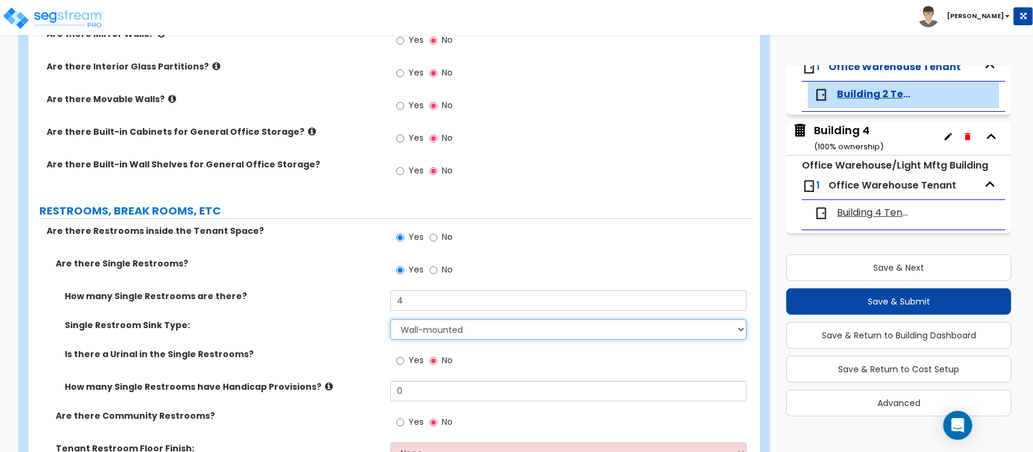
scroll to position [1506, 0]
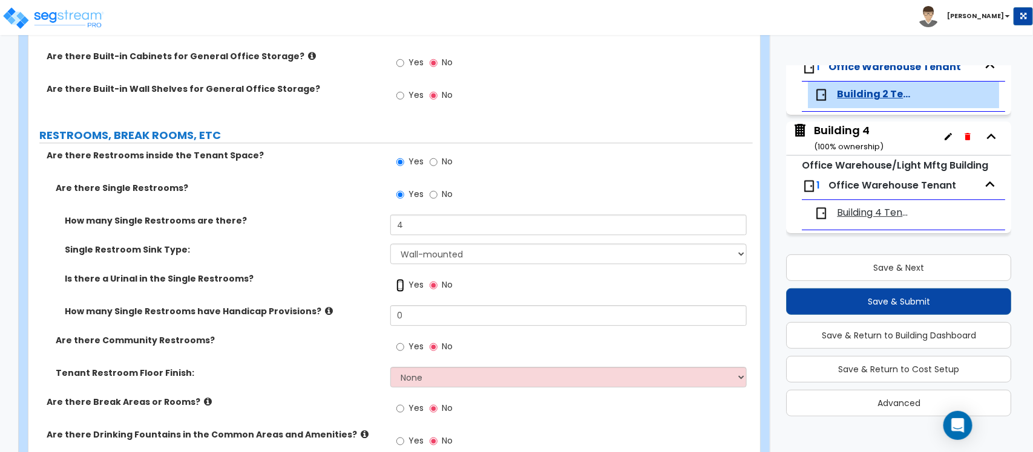
click at [400, 288] on input "Yes" at bounding box center [400, 285] width 8 height 13
radio input "true"
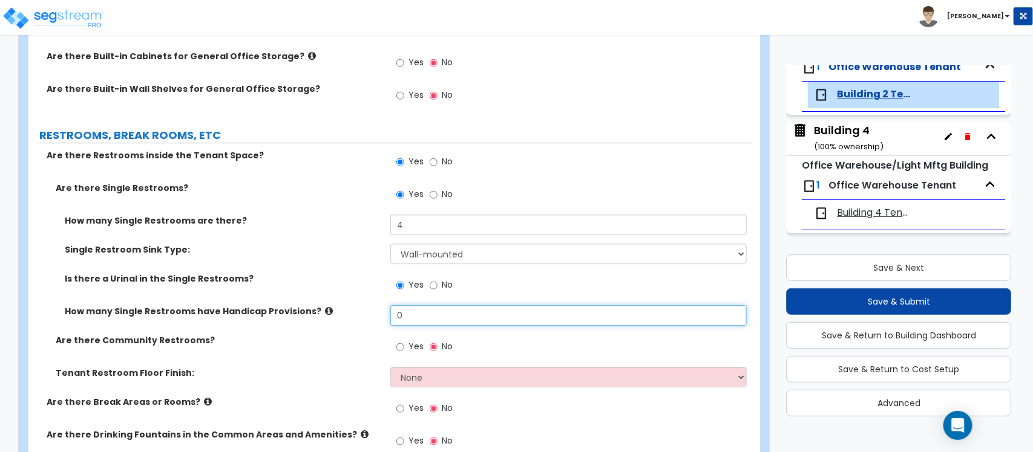
drag, startPoint x: 422, startPoint y: 316, endPoint x: 392, endPoint y: 319, distance: 30.3
click at [392, 319] on input "0" at bounding box center [568, 315] width 356 height 21
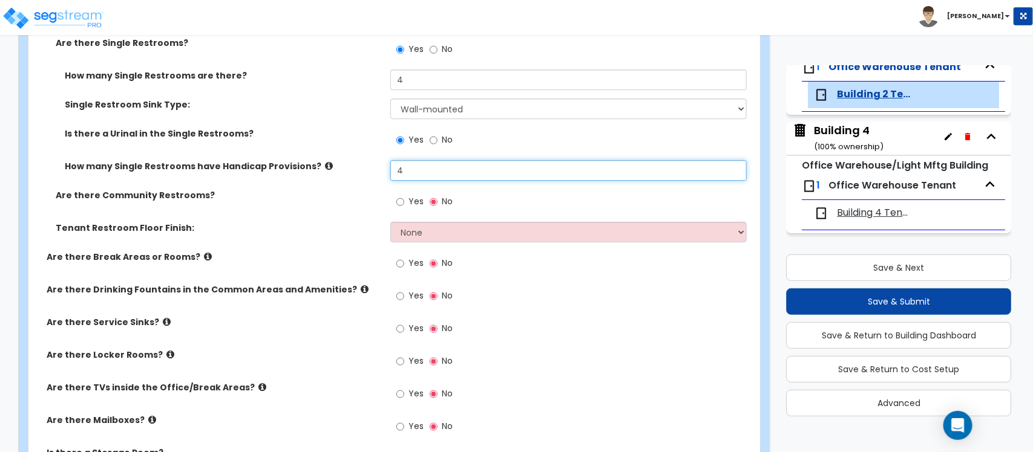
scroll to position [1657, 0]
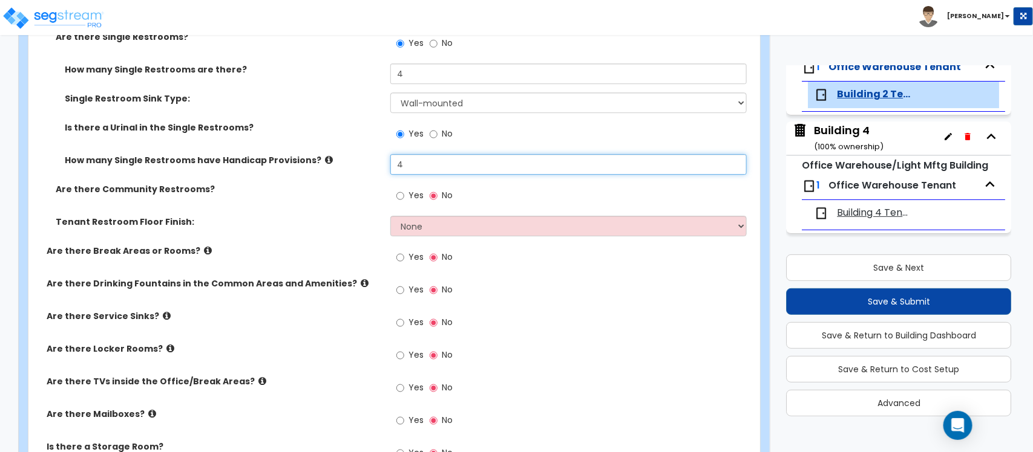
type input "4"
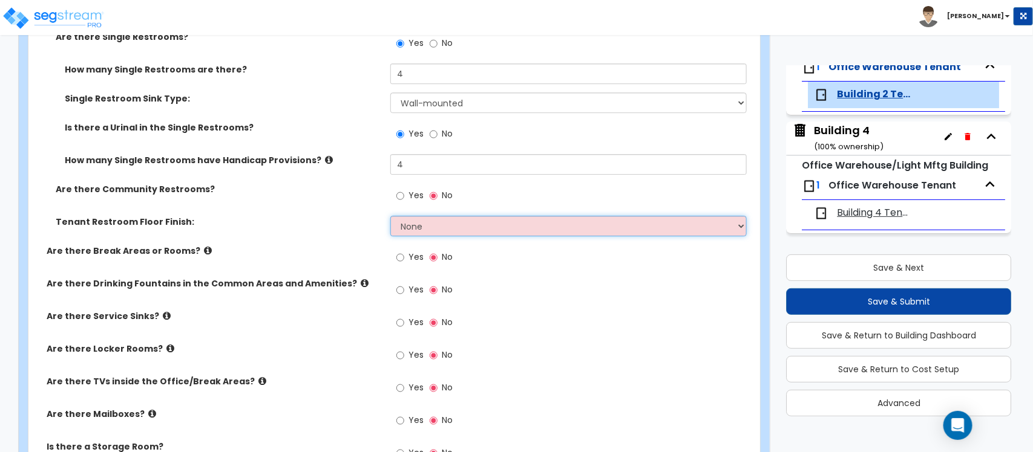
click at [439, 230] on select "None Tile Flooring Resilient Laminate Flooring VCT Flooring Sheet Vinyl Flooring" at bounding box center [568, 226] width 356 height 21
select select "1"
click at [390, 217] on select "None Tile Flooring Resilient Laminate Flooring VCT Flooring Sheet Vinyl Flooring" at bounding box center [568, 226] width 356 height 21
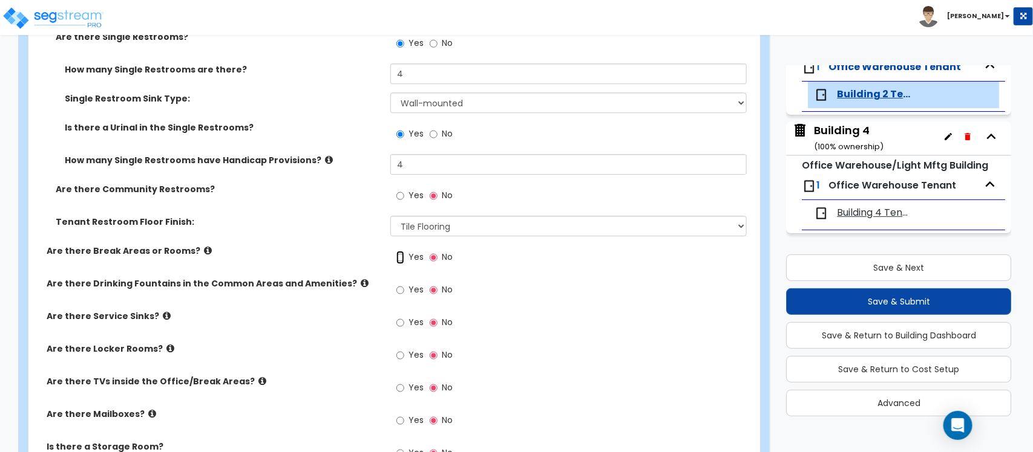
click at [401, 260] on input "Yes" at bounding box center [400, 257] width 8 height 13
radio input "true"
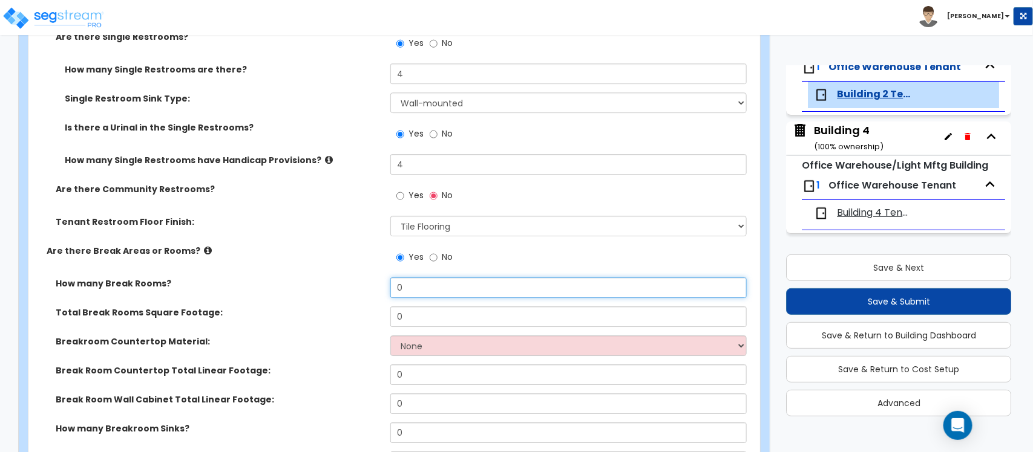
drag, startPoint x: 431, startPoint y: 288, endPoint x: 382, endPoint y: 287, distance: 49.6
click at [382, 287] on div "How many Break Rooms? 0" at bounding box center [390, 292] width 724 height 29
type input "1"
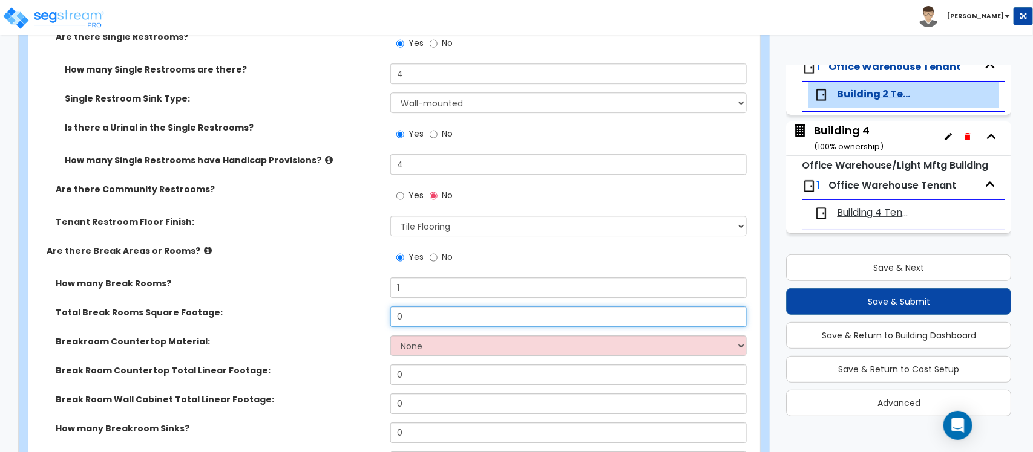
drag, startPoint x: 422, startPoint y: 316, endPoint x: 382, endPoint y: 315, distance: 39.4
click at [382, 315] on div "Total Break Rooms Square Footage: 0" at bounding box center [390, 321] width 724 height 29
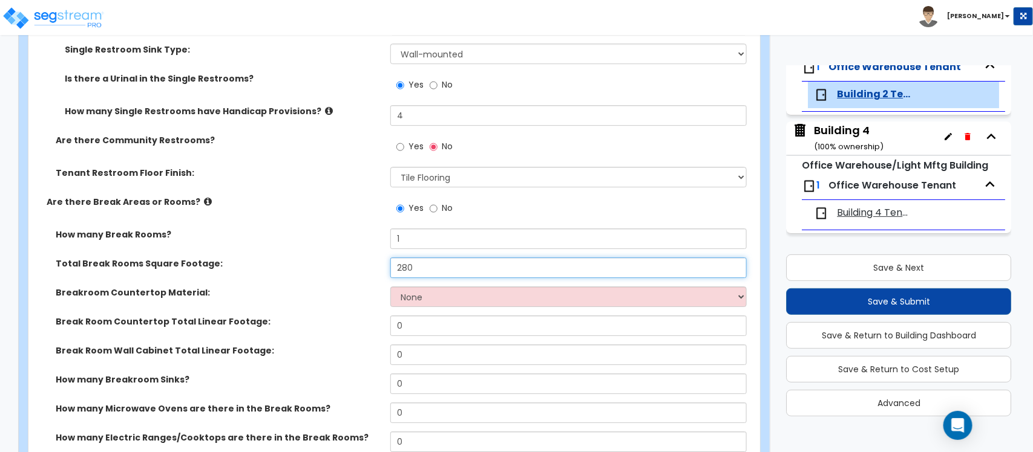
scroll to position [1733, 0]
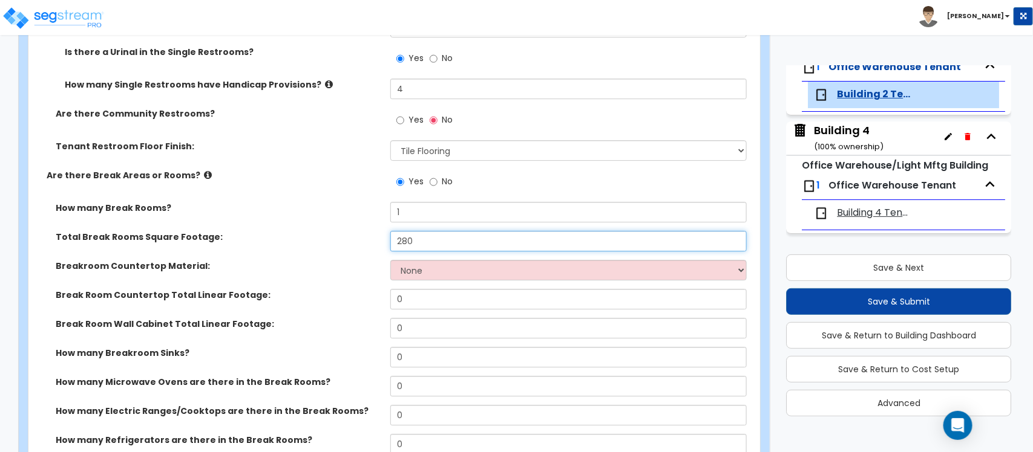
type input "280"
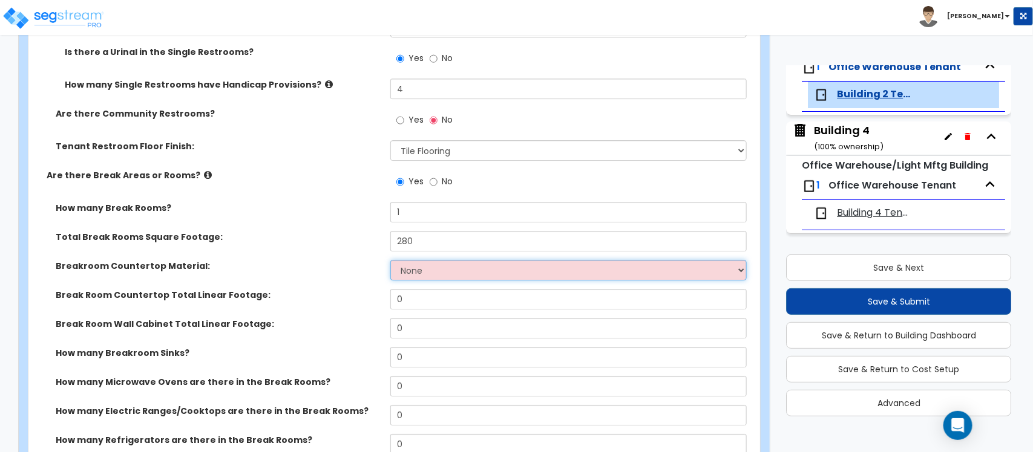
click at [451, 272] on select "None Plastic Laminate Solid Surface Stone Quartz Marble Tile Wood Stainless Ste…" at bounding box center [568, 270] width 356 height 21
select select "2"
click at [390, 261] on select "None Plastic Laminate Solid Surface Stone Quartz Marble Tile Wood Stainless Ste…" at bounding box center [568, 270] width 356 height 21
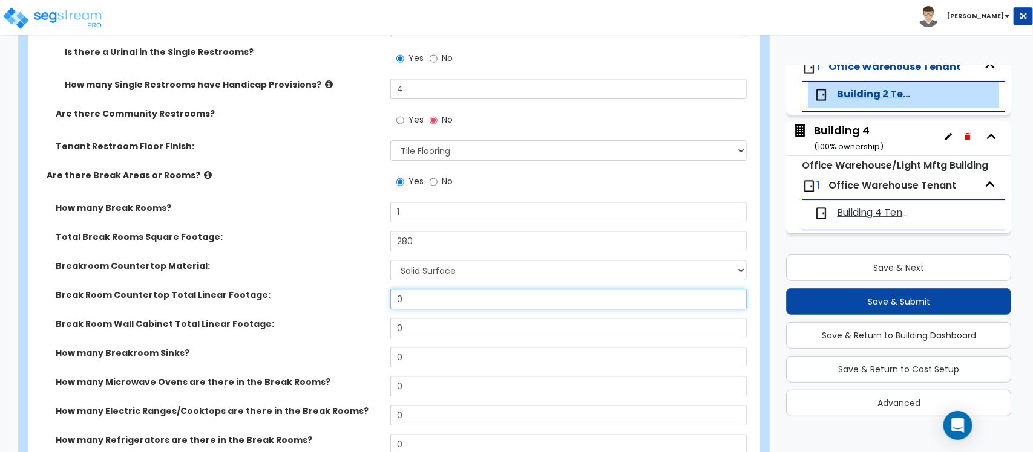
drag, startPoint x: 428, startPoint y: 306, endPoint x: 391, endPoint y: 303, distance: 36.4
click at [391, 303] on input "0" at bounding box center [568, 299] width 356 height 21
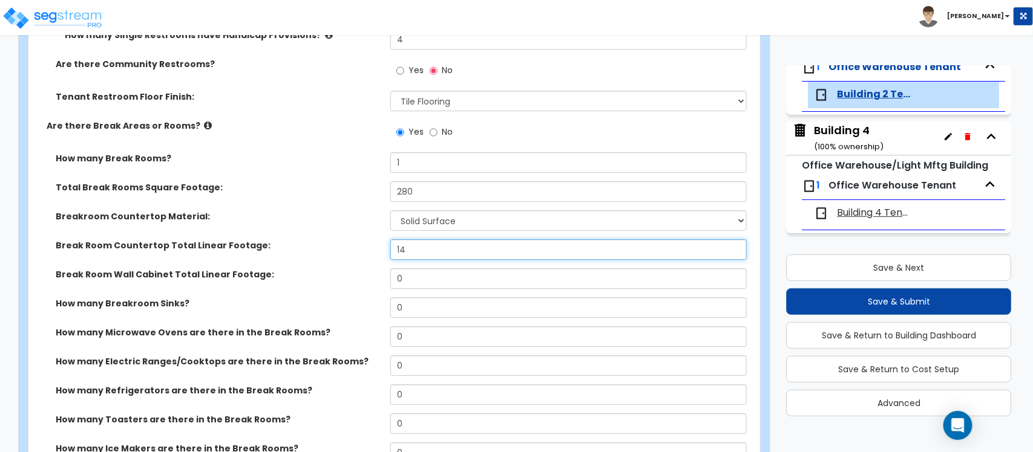
scroll to position [1809, 0]
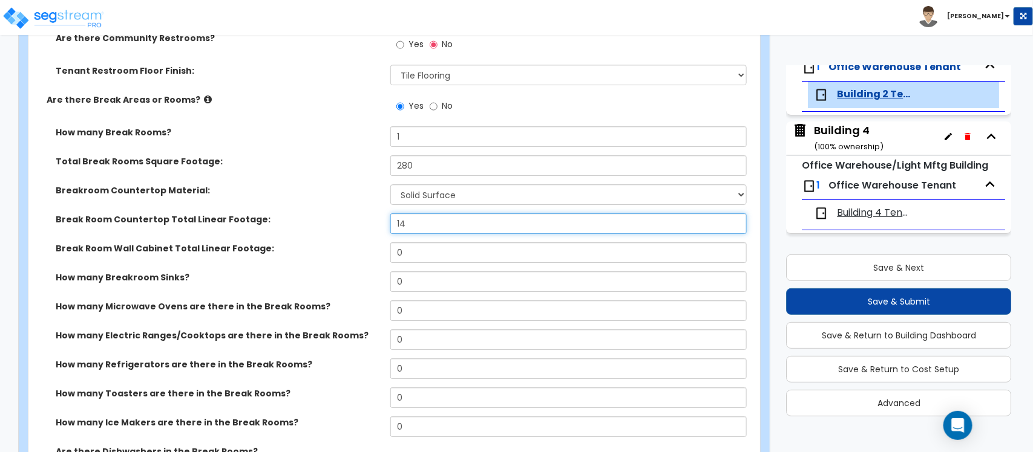
type input "14"
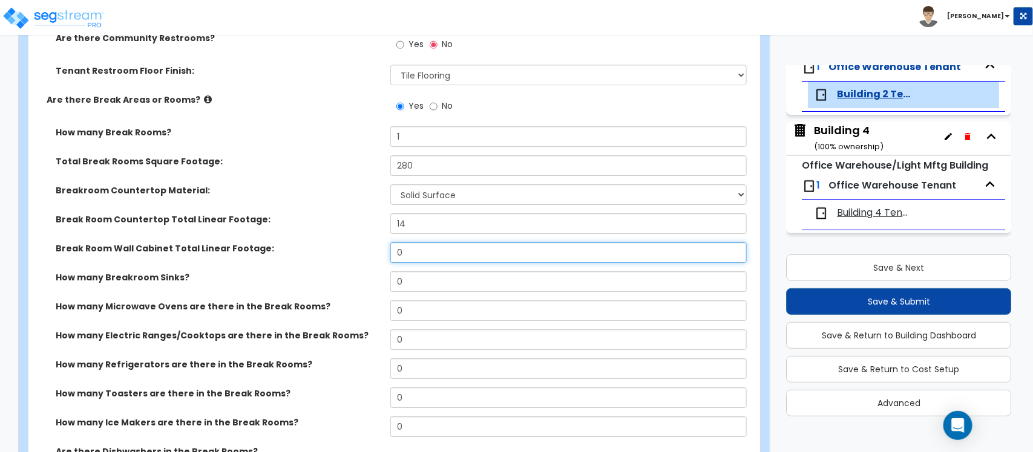
drag, startPoint x: 422, startPoint y: 258, endPoint x: 402, endPoint y: 259, distance: 19.4
click at [402, 259] on input "0" at bounding box center [568, 253] width 356 height 21
drag, startPoint x: 405, startPoint y: 255, endPoint x: 381, endPoint y: 256, distance: 24.2
click at [381, 256] on div "Break Room Wall Cabinet Total Linear Footage: 0" at bounding box center [390, 257] width 724 height 29
type input "14"
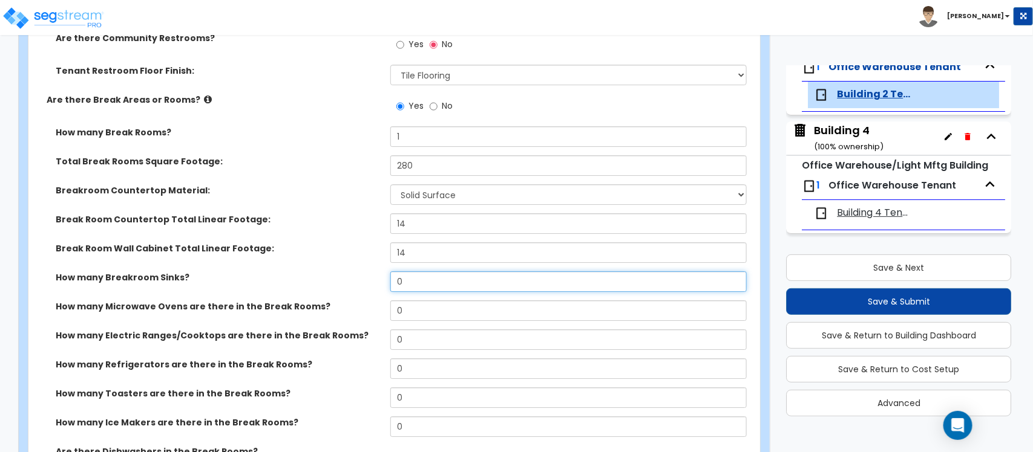
drag, startPoint x: 413, startPoint y: 281, endPoint x: 391, endPoint y: 281, distance: 21.8
click at [391, 281] on input "0" at bounding box center [568, 282] width 356 height 21
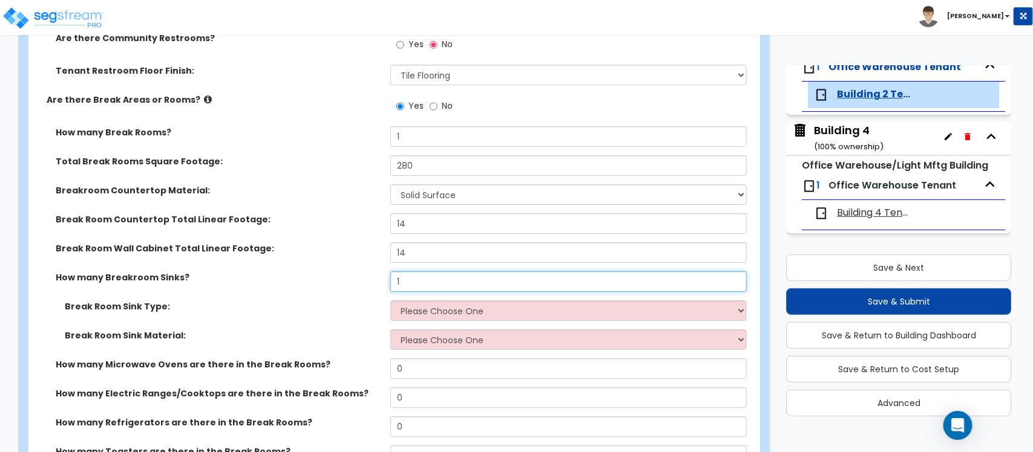
type input "1"
click at [431, 309] on select "Please Choose One Single Sink Double Sink" at bounding box center [568, 311] width 356 height 21
select select "2"
click at [390, 302] on select "Please Choose One Single Sink Double Sink" at bounding box center [568, 311] width 356 height 21
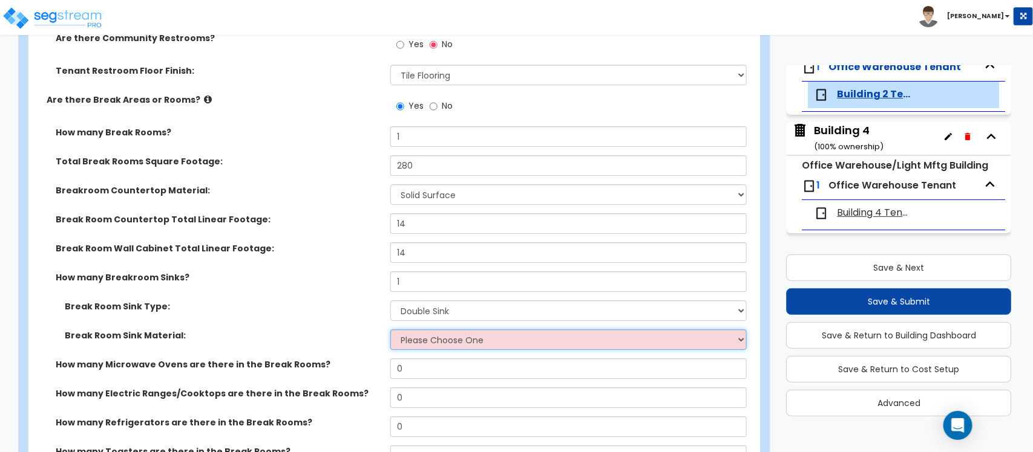
click at [433, 344] on select "Please Choose One Stainless Steel Porcelain Enamel Cast Iron" at bounding box center [568, 340] width 356 height 21
select select "1"
click at [390, 331] on select "Please Choose One Stainless Steel Porcelain Enamel Cast Iron" at bounding box center [568, 340] width 356 height 21
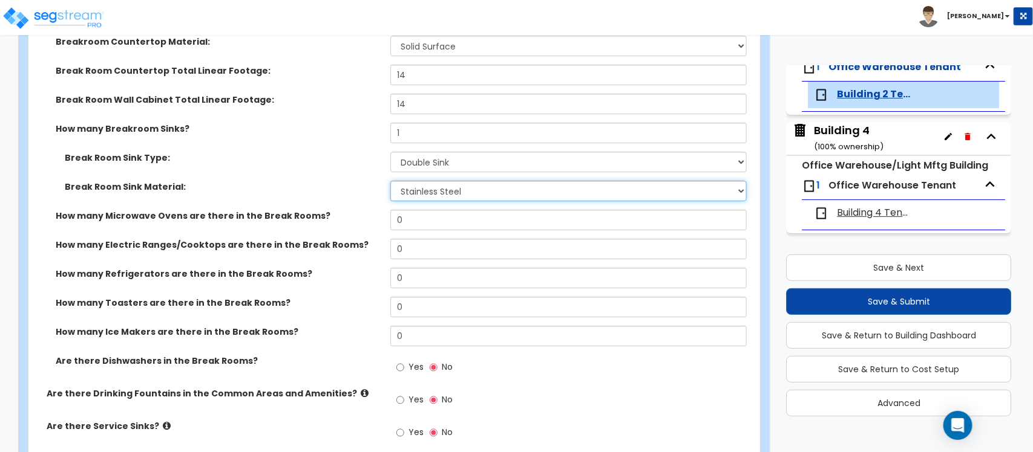
scroll to position [1960, 0]
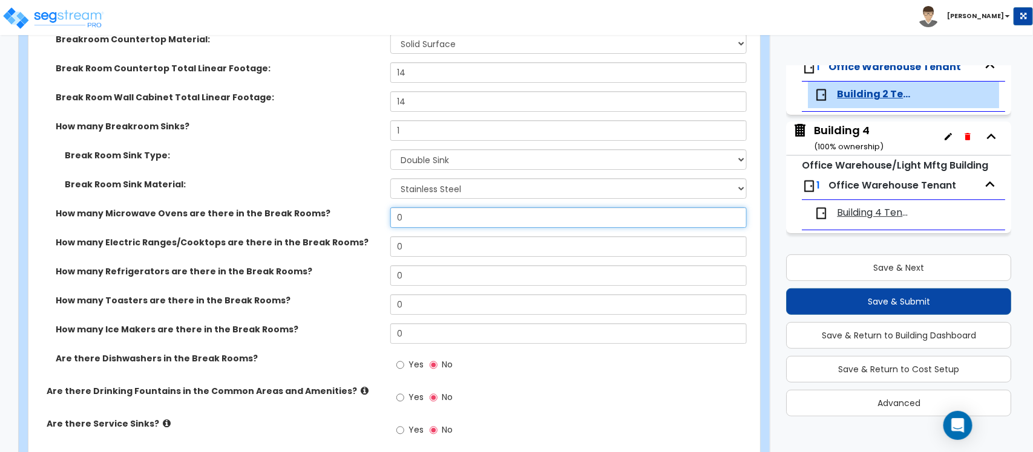
drag, startPoint x: 413, startPoint y: 219, endPoint x: 366, endPoint y: 218, distance: 47.2
click at [366, 218] on div "How many Microwave Ovens are there in the Break Rooms? 0" at bounding box center [390, 221] width 724 height 29
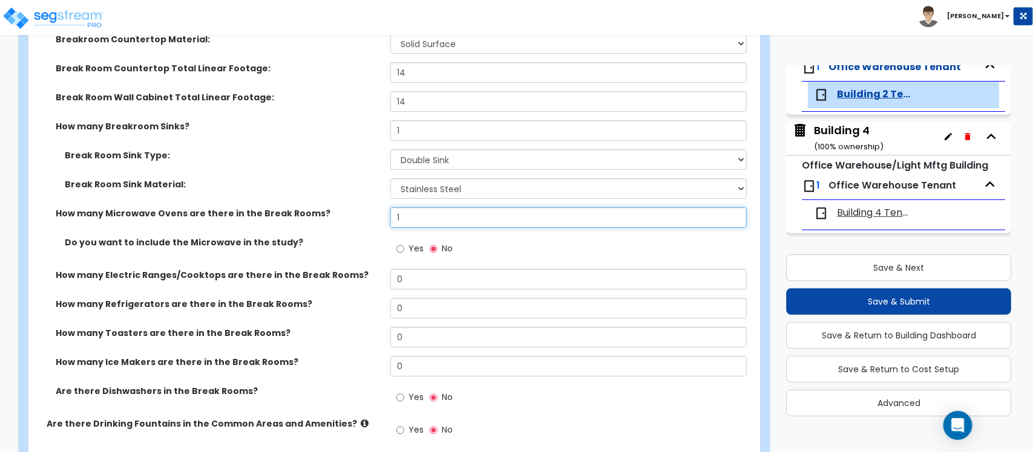
type input "1"
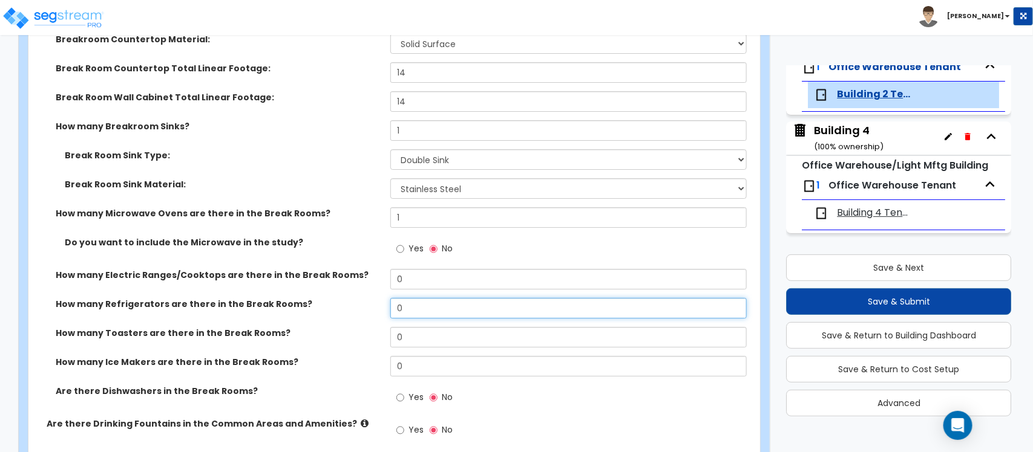
drag, startPoint x: 428, startPoint y: 301, endPoint x: 380, endPoint y: 304, distance: 48.5
click at [380, 304] on div "How many Refrigerators are there in the Break Rooms? 0" at bounding box center [390, 312] width 724 height 29
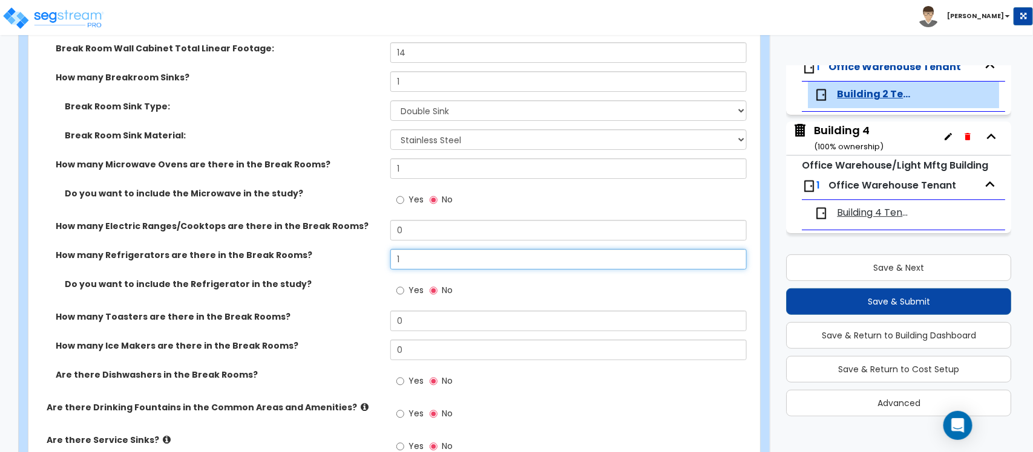
scroll to position [2036, 0]
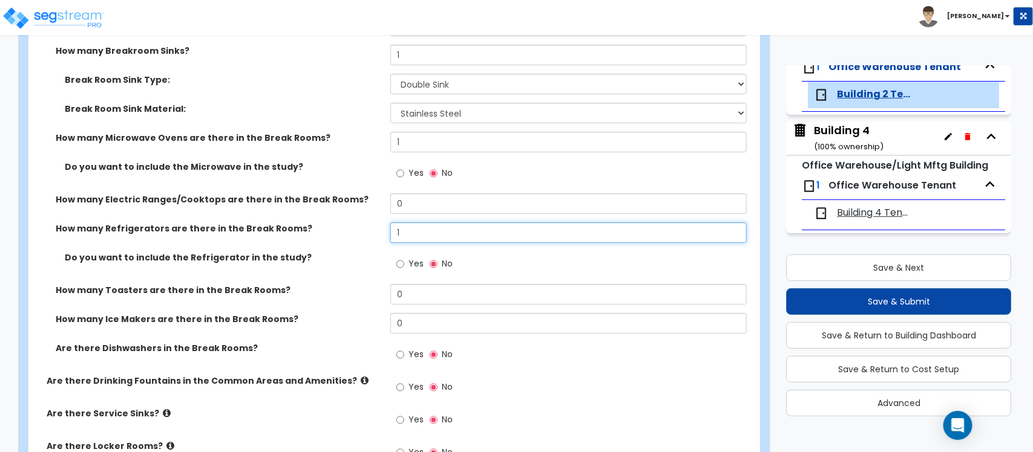
type input "1"
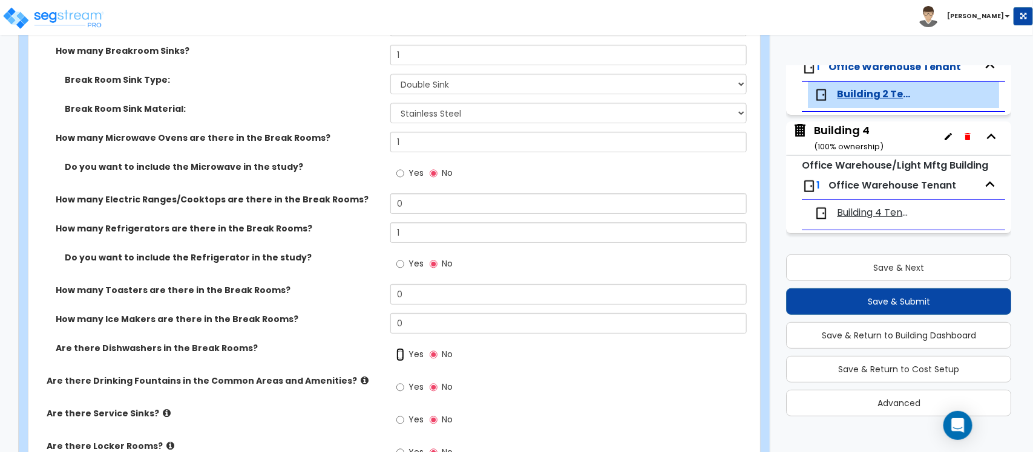
click at [401, 355] on input "Yes" at bounding box center [400, 354] width 8 height 13
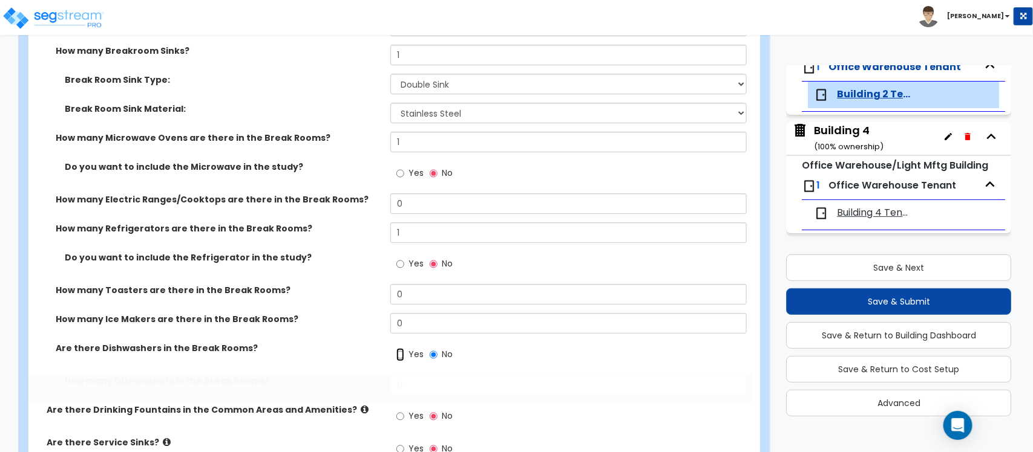
radio input "true"
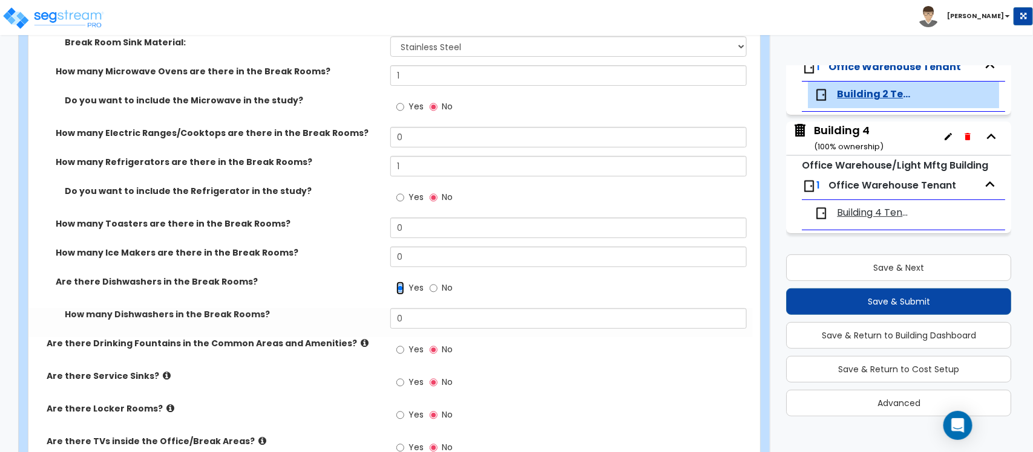
scroll to position [2111, 0]
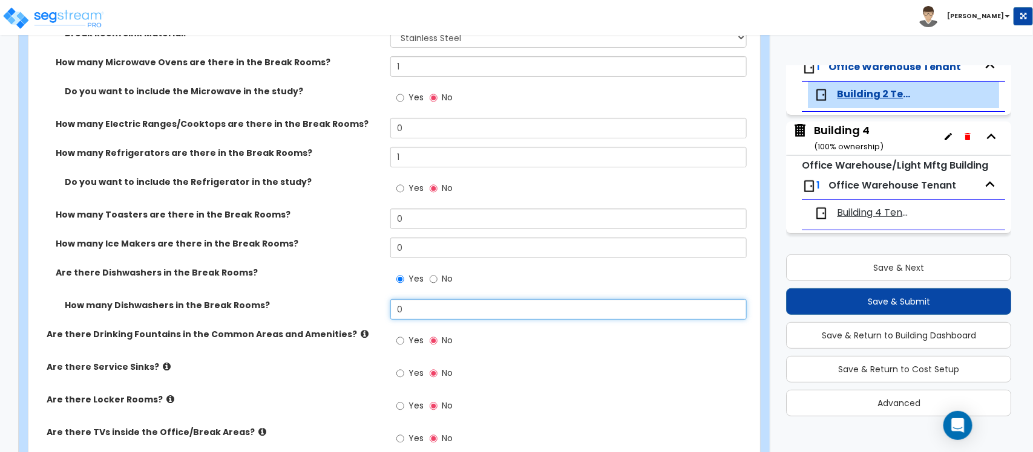
drag, startPoint x: 440, startPoint y: 307, endPoint x: 379, endPoint y: 307, distance: 60.5
click at [379, 307] on div "How many Dishwashers in the Break Rooms? 0" at bounding box center [390, 313] width 724 height 29
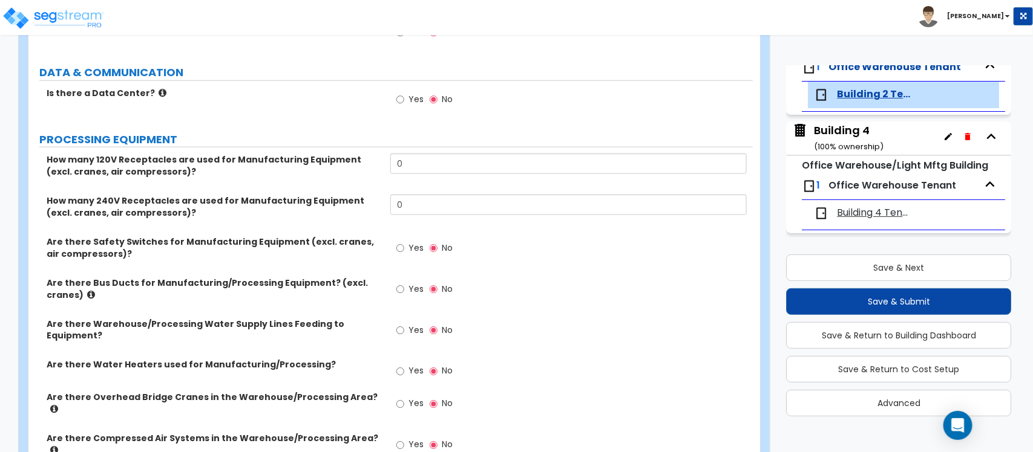
scroll to position [2792, 0]
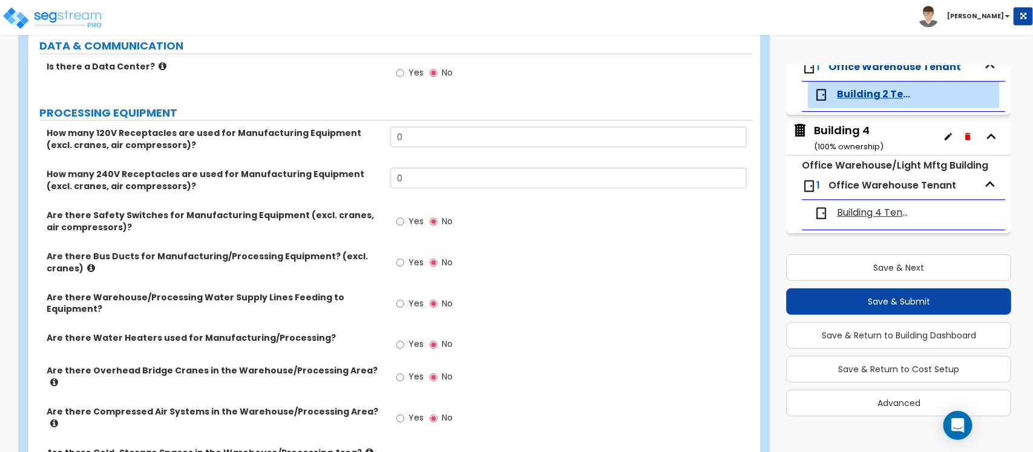
type input "1"
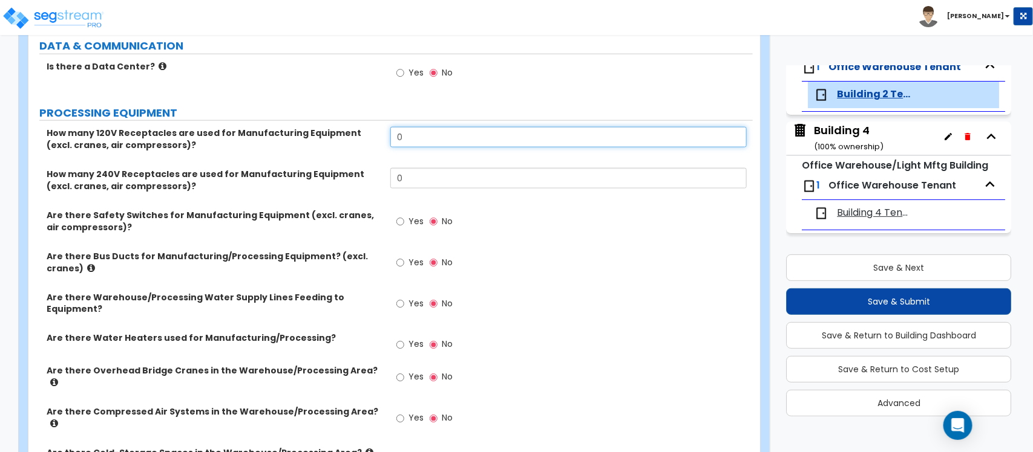
click at [431, 142] on input "0" at bounding box center [568, 137] width 356 height 21
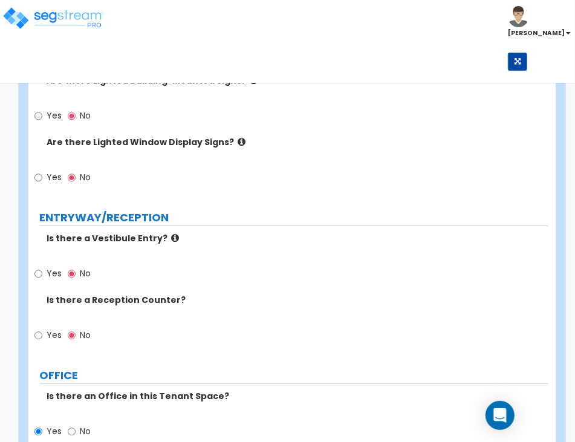
scroll to position [529, 0]
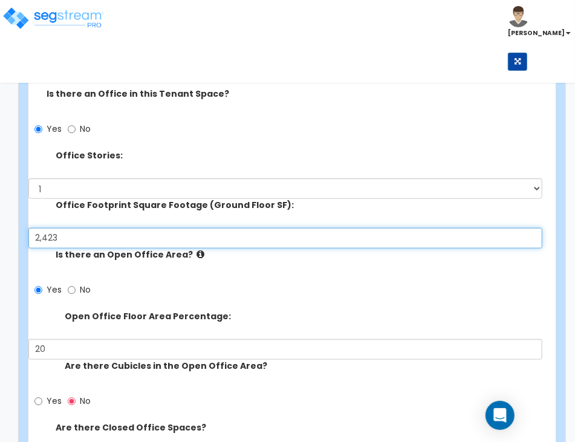
click at [61, 234] on input "2,423" at bounding box center [285, 238] width 514 height 21
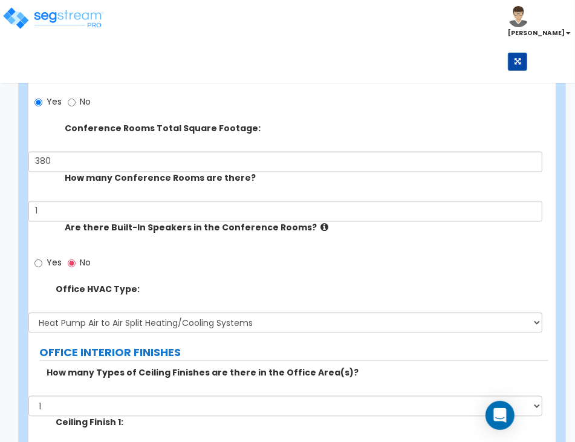
scroll to position [983, 0]
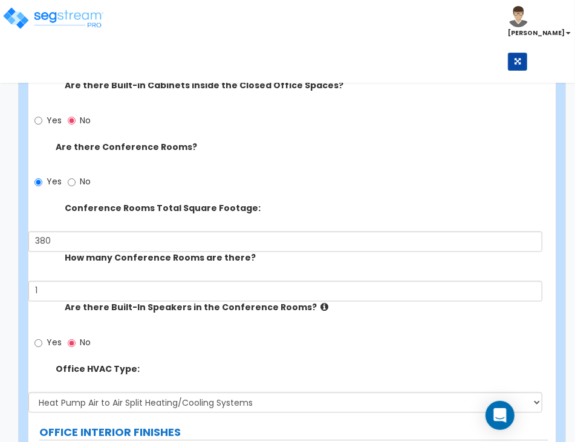
type input "2,860"
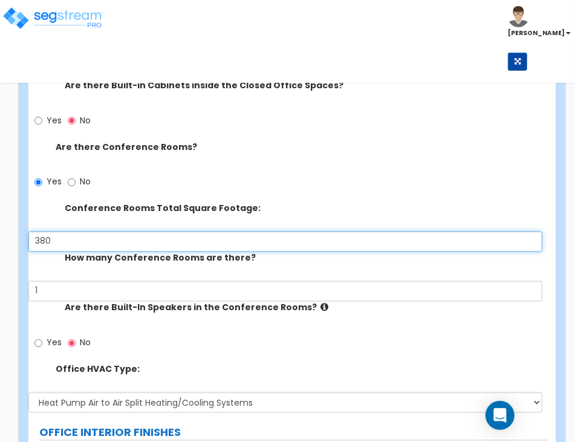
drag, startPoint x: 107, startPoint y: 240, endPoint x: 42, endPoint y: 238, distance: 64.8
click at [42, 238] on input "380" at bounding box center [285, 242] width 514 height 21
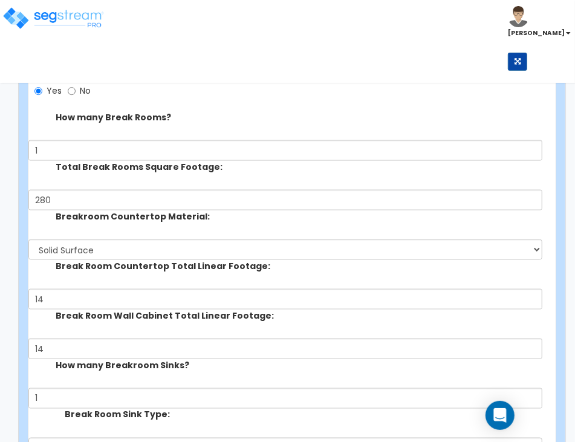
scroll to position [3100, 0]
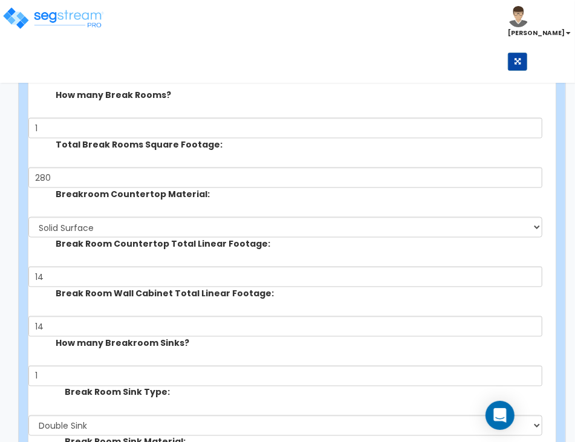
type input "308"
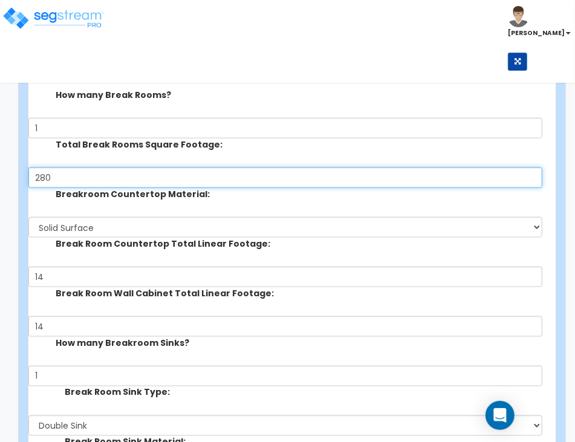
drag, startPoint x: 56, startPoint y: 178, endPoint x: 40, endPoint y: 178, distance: 16.3
click at [40, 178] on input "280" at bounding box center [285, 178] width 514 height 21
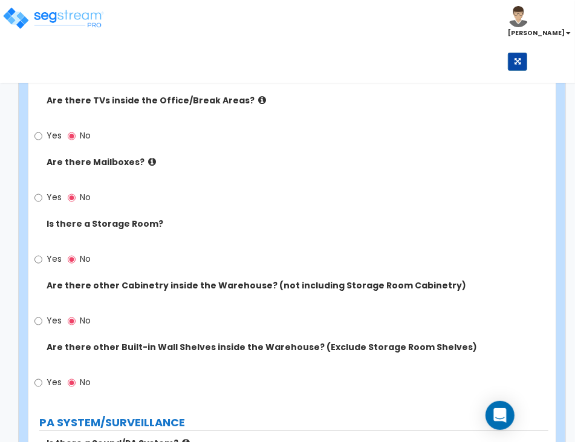
scroll to position [4159, 0]
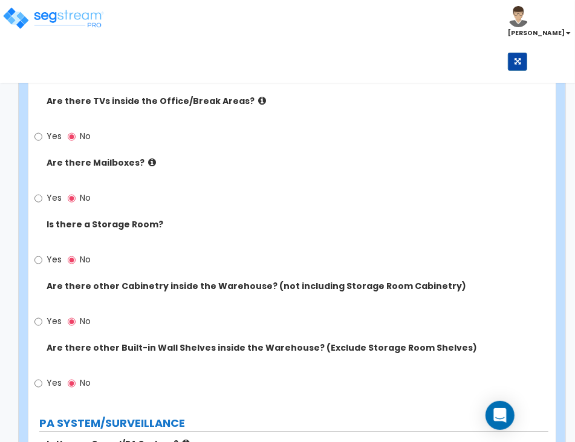
type input "238"
click at [41, 195] on input "Yes" at bounding box center [38, 198] width 8 height 13
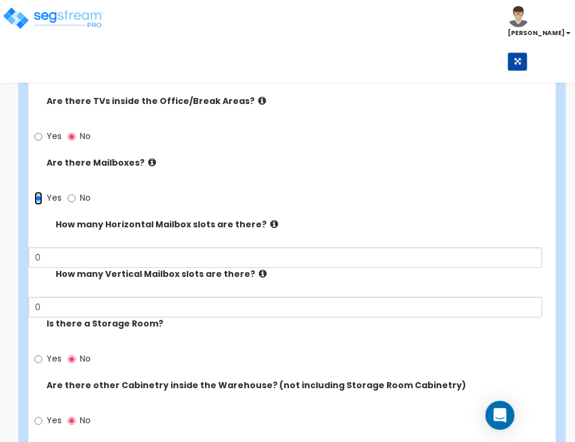
click at [41, 203] on input "Yes" at bounding box center [38, 198] width 8 height 13
click at [68, 200] on input "No" at bounding box center [72, 198] width 8 height 13
radio input "false"
radio input "true"
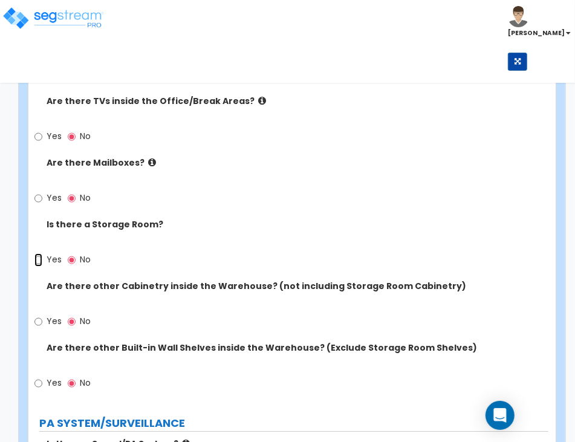
click at [40, 261] on input "Yes" at bounding box center [38, 259] width 8 height 13
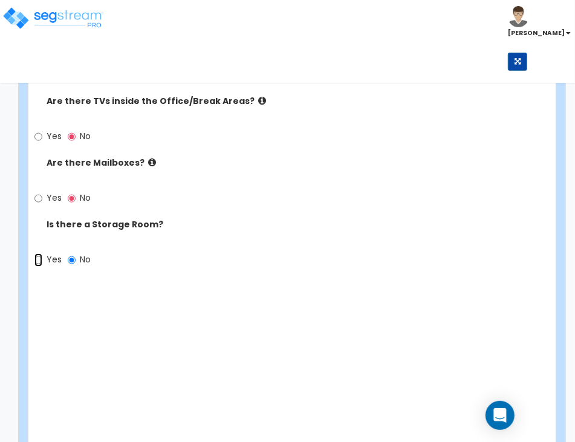
radio input "true"
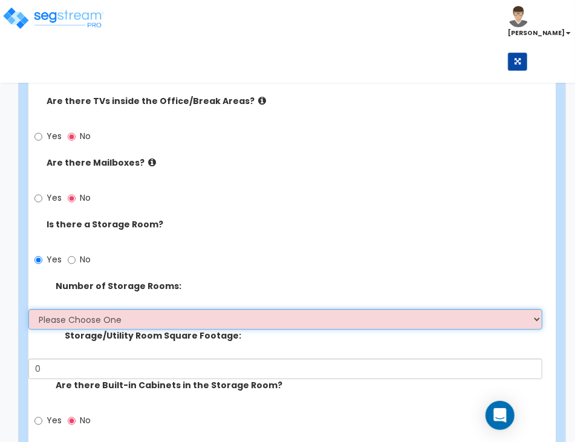
click at [119, 321] on select "Please Choose One 1 2 3" at bounding box center [285, 319] width 514 height 21
select select "2"
click at [28, 310] on select "Please Choose One 1 2 3" at bounding box center [285, 319] width 514 height 21
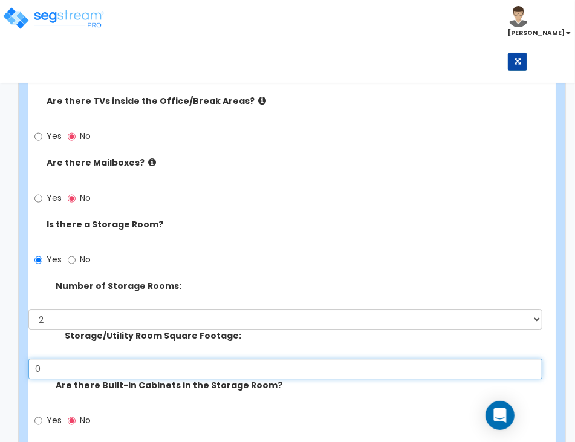
click at [136, 366] on input "0" at bounding box center [285, 369] width 514 height 21
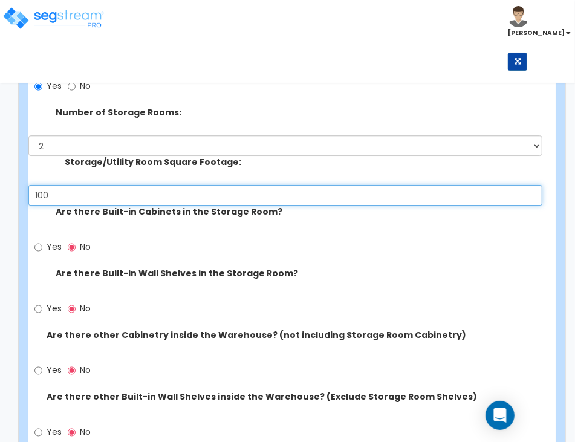
scroll to position [4461, 0]
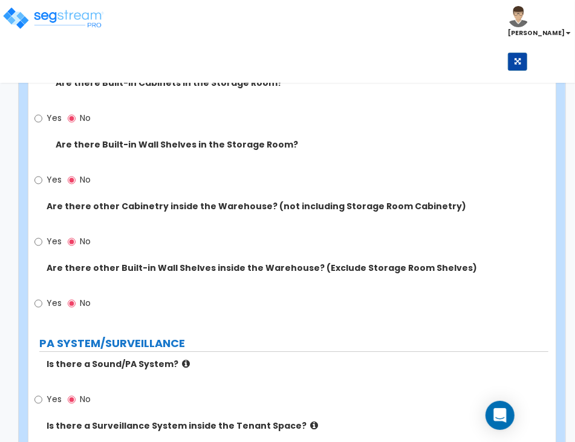
type input "100"
click at [36, 122] on input "Yes" at bounding box center [38, 118] width 8 height 13
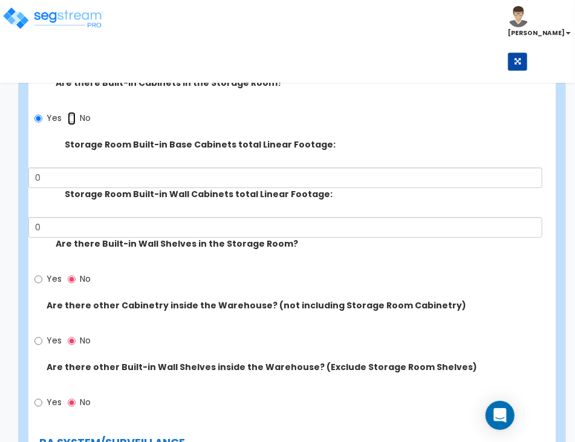
click at [71, 122] on input "No" at bounding box center [72, 118] width 8 height 13
radio input "false"
radio input "true"
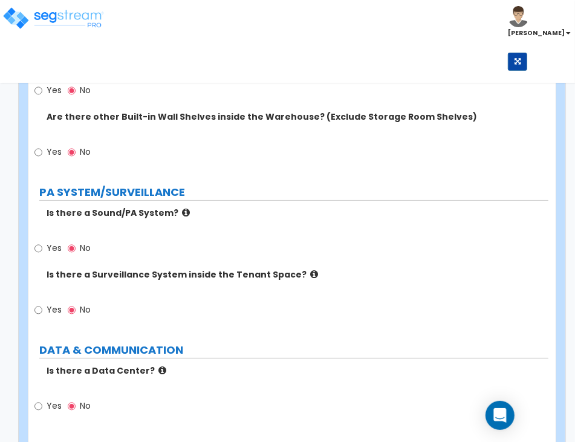
scroll to position [4764, 0]
